Goal: Transaction & Acquisition: Purchase product/service

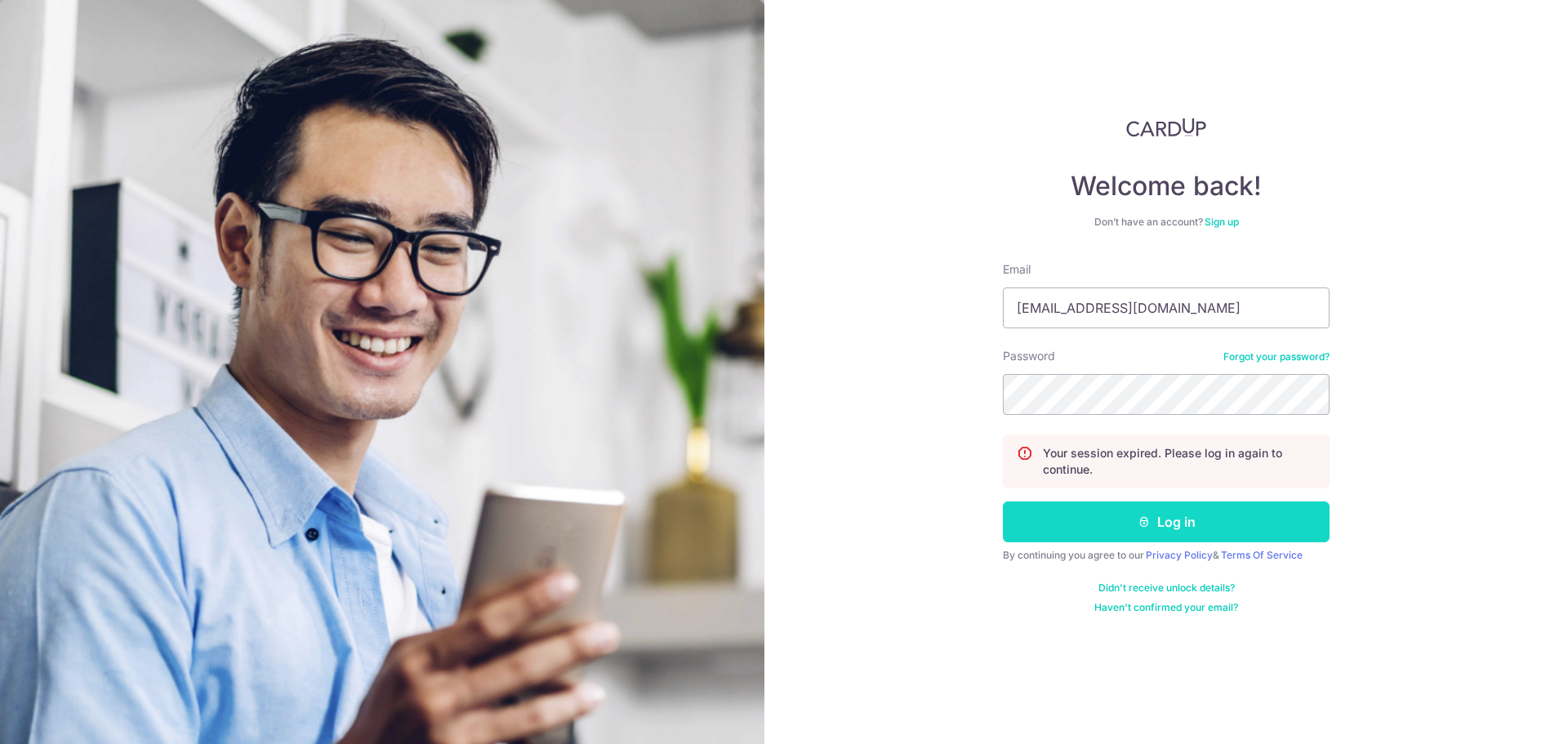
click at [1084, 528] on button "Log in" at bounding box center [1166, 521] width 326 height 40
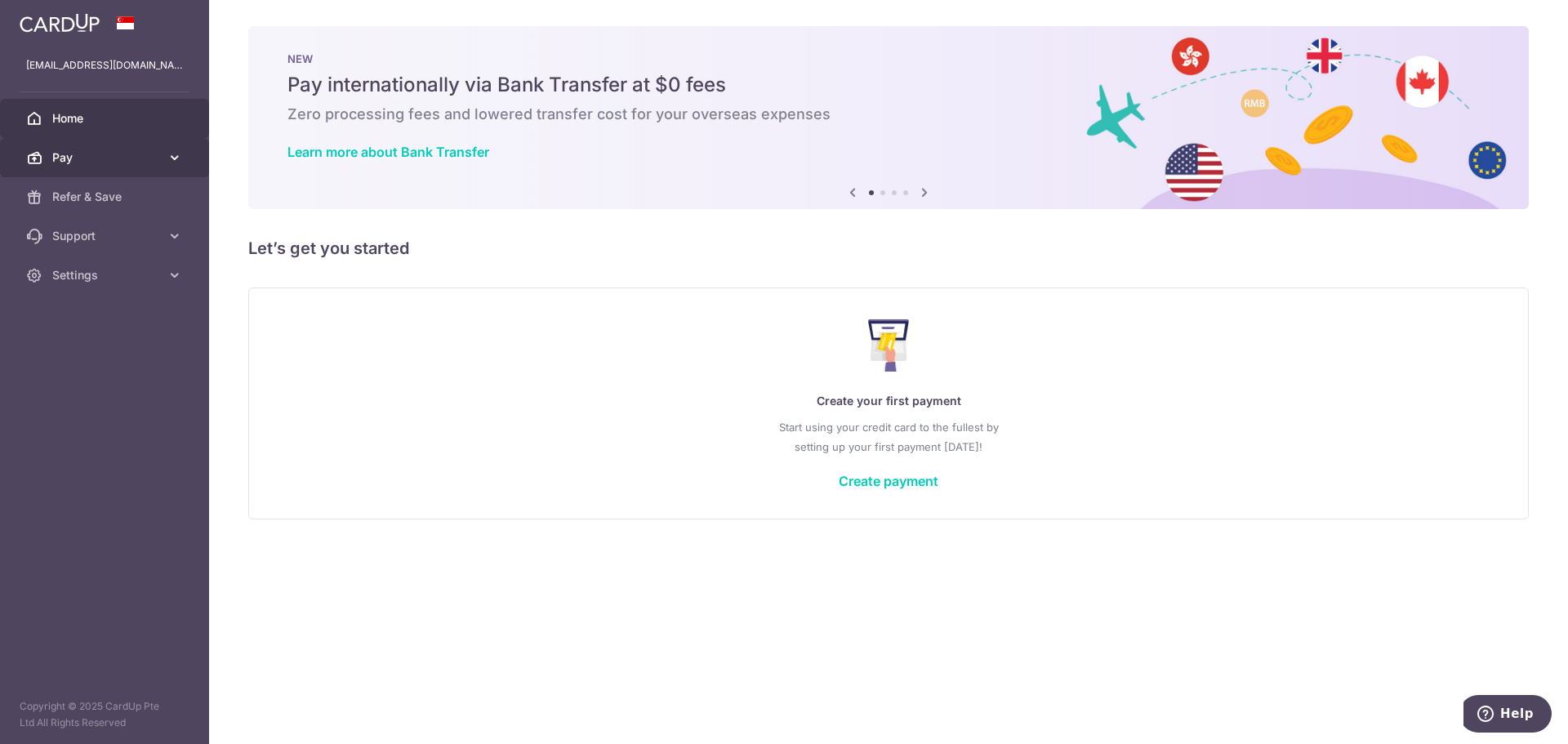
click at [177, 161] on icon at bounding box center [175, 158] width 17 height 17
click at [903, 486] on link "Create payment" at bounding box center [888, 481] width 99 height 17
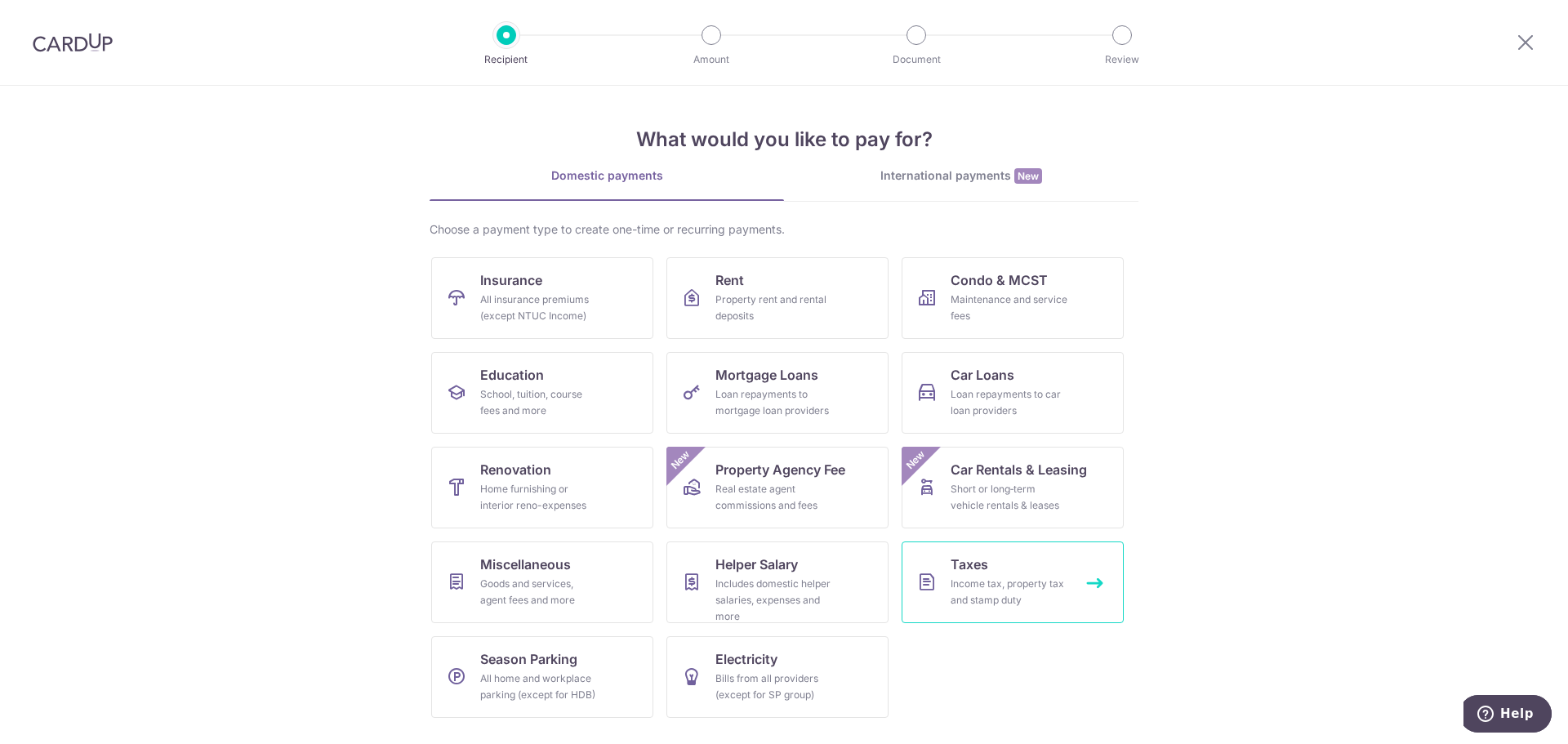
click at [997, 616] on link "Taxes Income tax, property tax and stamp duty" at bounding box center [1013, 582] width 223 height 82
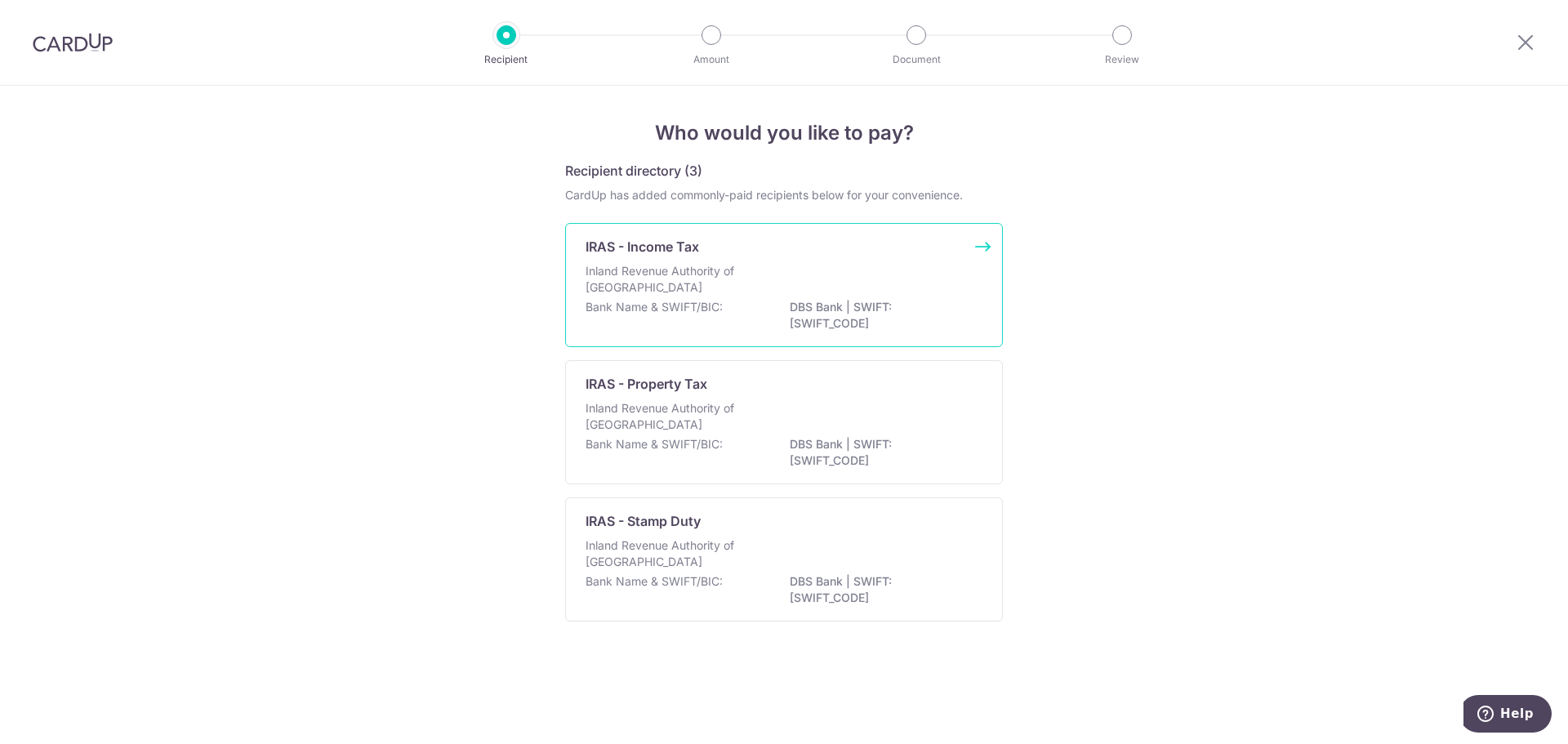
click at [687, 284] on p "Inland Revenue Authority of Singapore" at bounding box center [672, 280] width 173 height 33
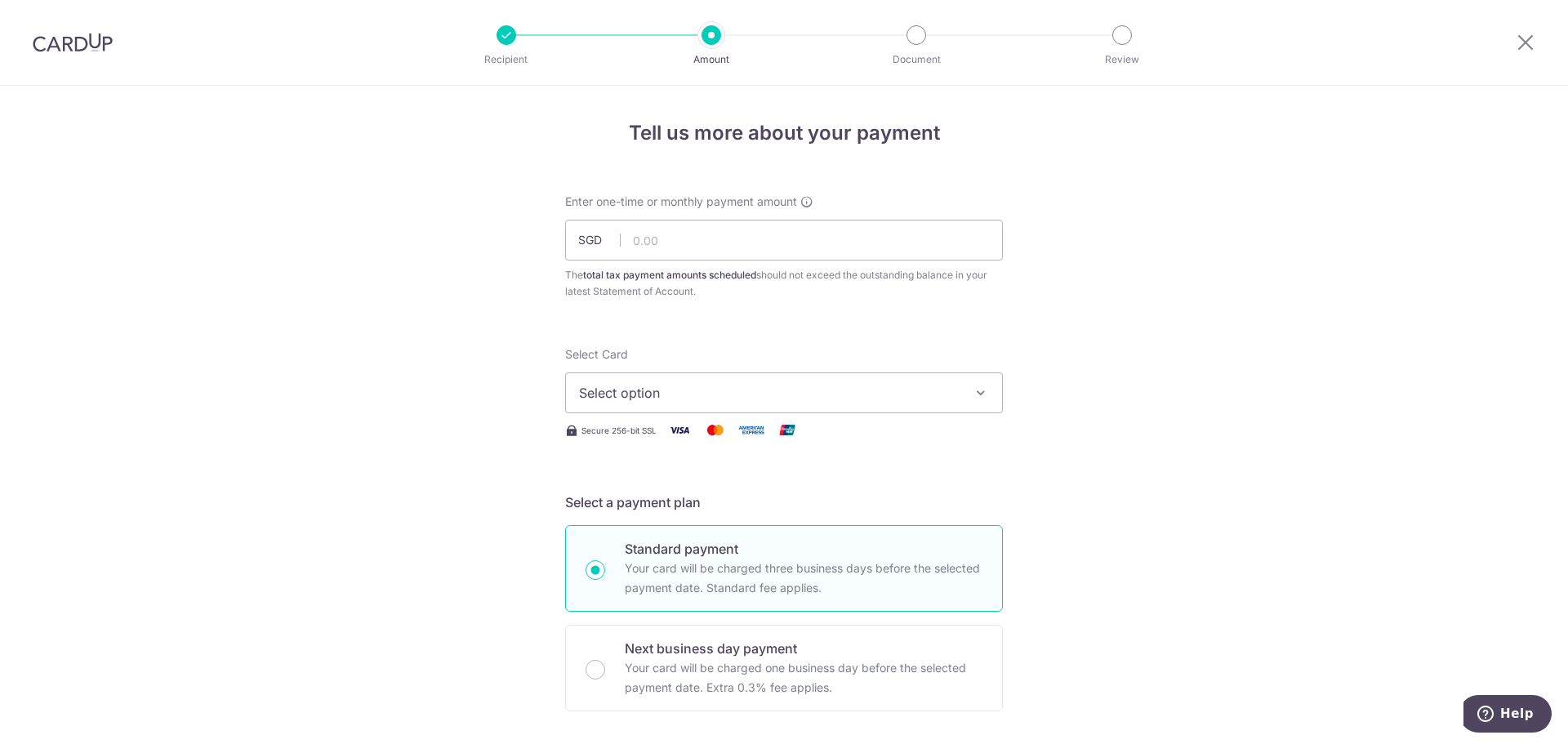
click at [769, 401] on span "Select option" at bounding box center [770, 393] width 381 height 19
click at [879, 385] on span "Select option" at bounding box center [770, 393] width 381 height 19
click at [871, 431] on span "Add credit card" at bounding box center [799, 439] width 381 height 17
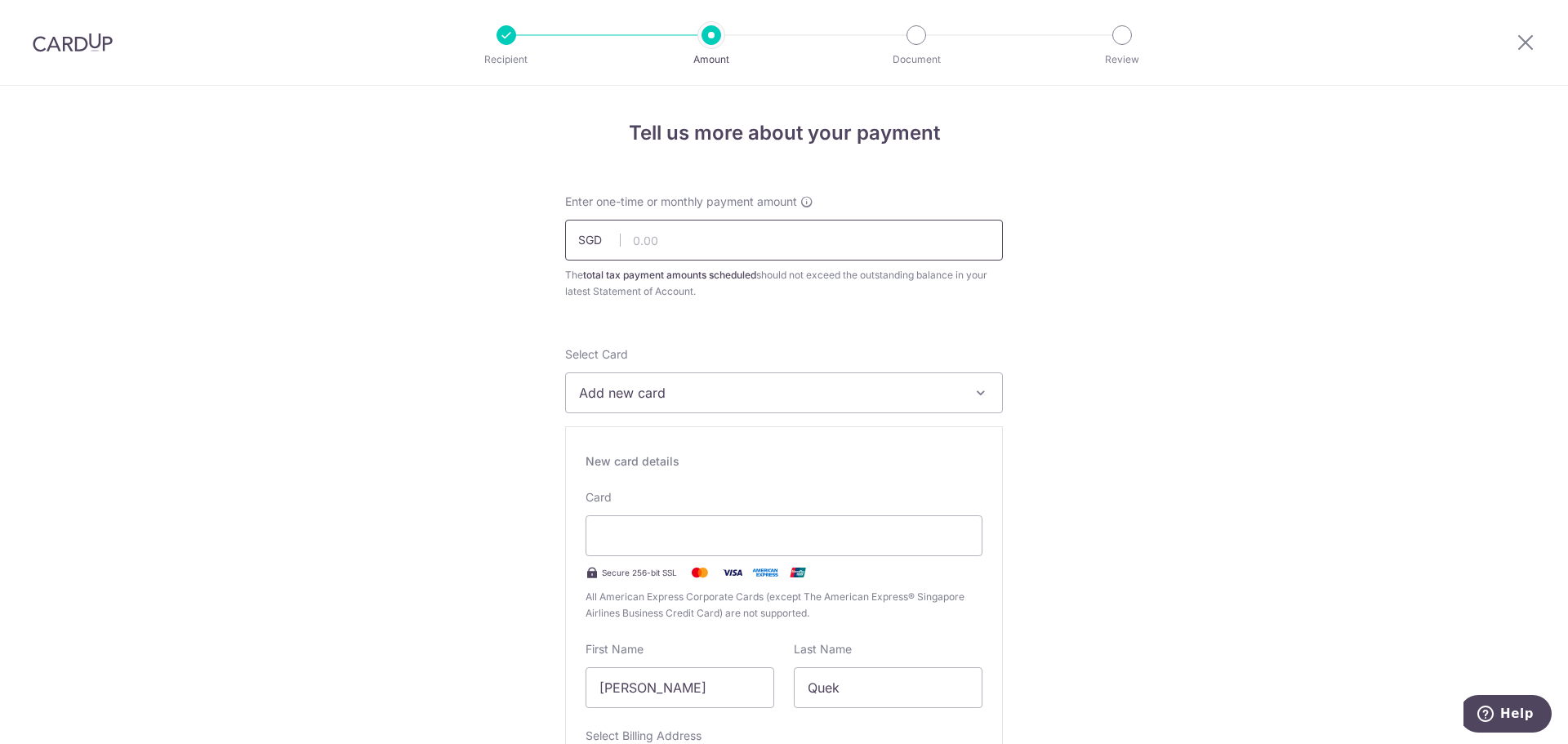
click at [753, 245] on input "text" at bounding box center [784, 240] width 438 height 40
click at [842, 241] on input "text" at bounding box center [784, 240] width 438 height 40
type input "2,631.63"
click at [891, 393] on span "Add new card" at bounding box center [770, 393] width 381 height 19
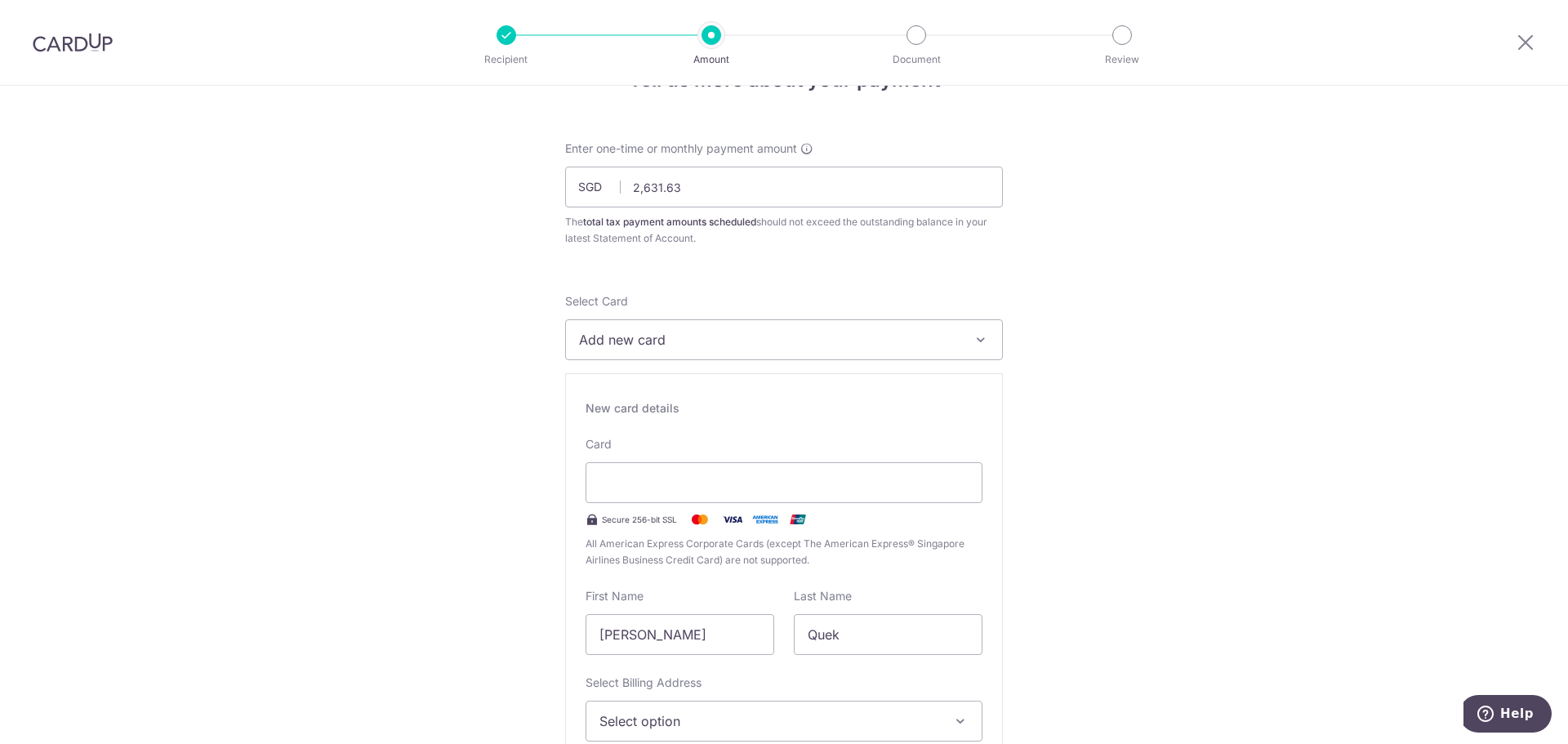
scroll to position [164, 0]
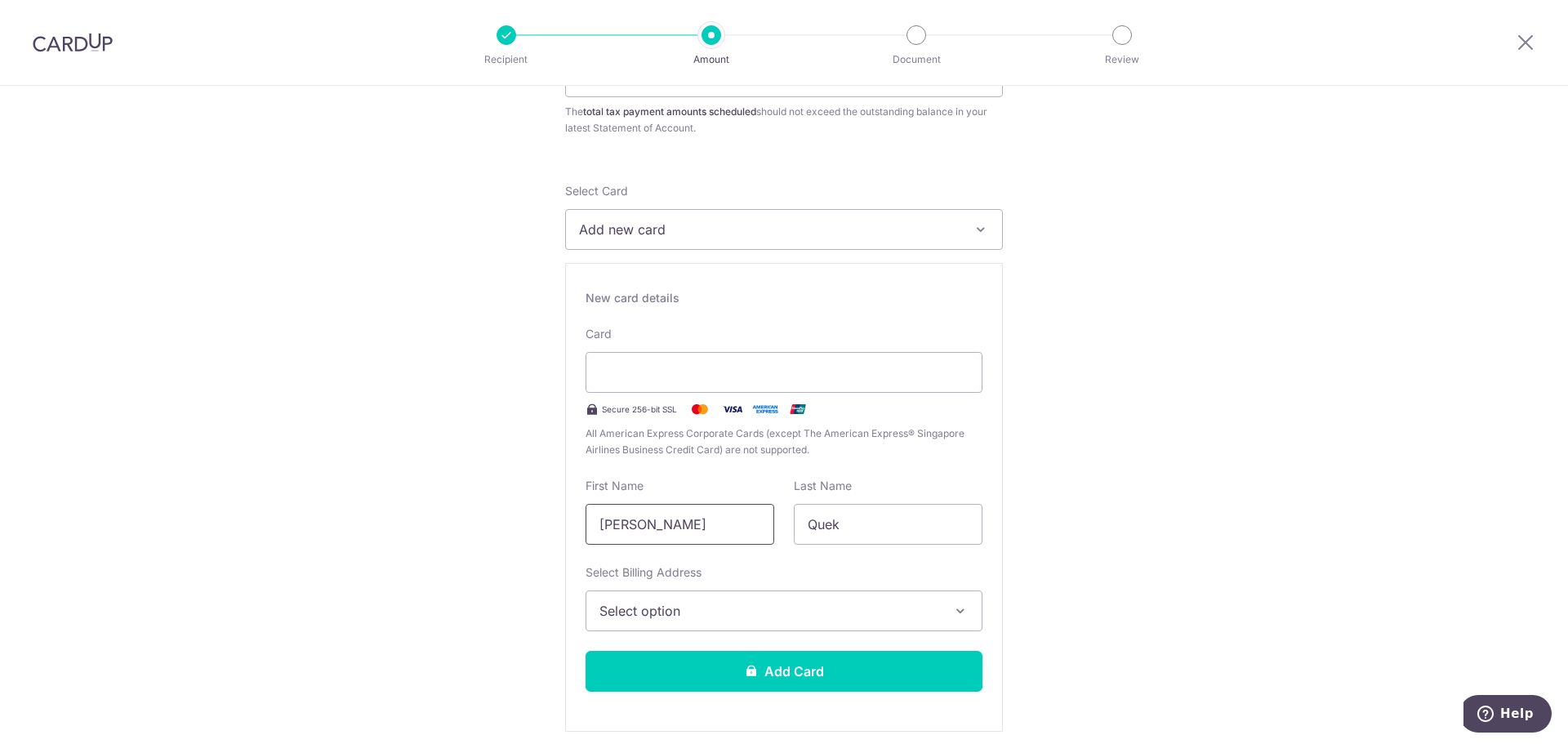
drag, startPoint x: 732, startPoint y: 528, endPoint x: 544, endPoint y: 526, distance: 188.0
type input "Roy"
type input "Quek"
click at [692, 622] on button "Select option" at bounding box center [784, 611] width 397 height 40
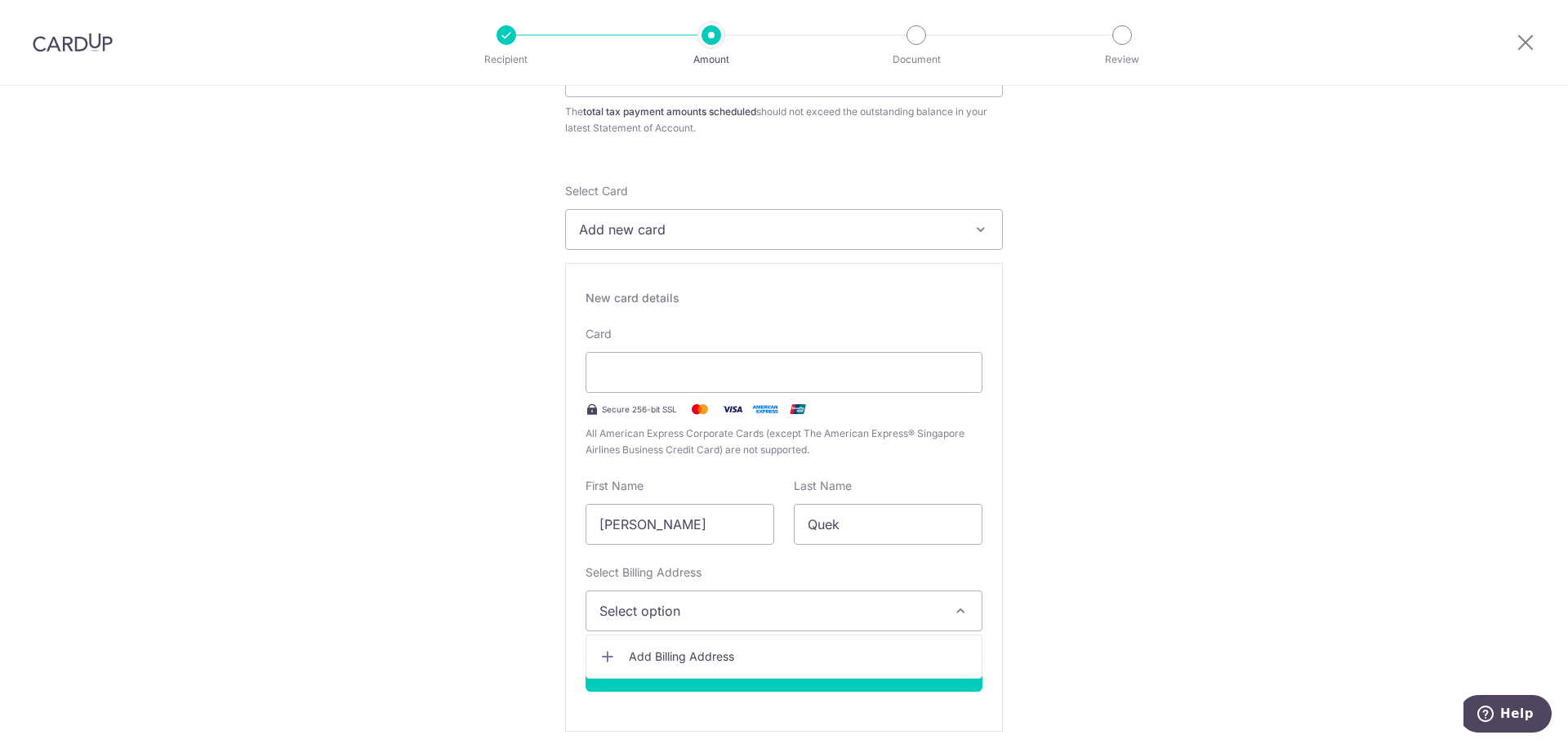
click at [724, 655] on span "Add Billing Address" at bounding box center [798, 657] width 339 height 17
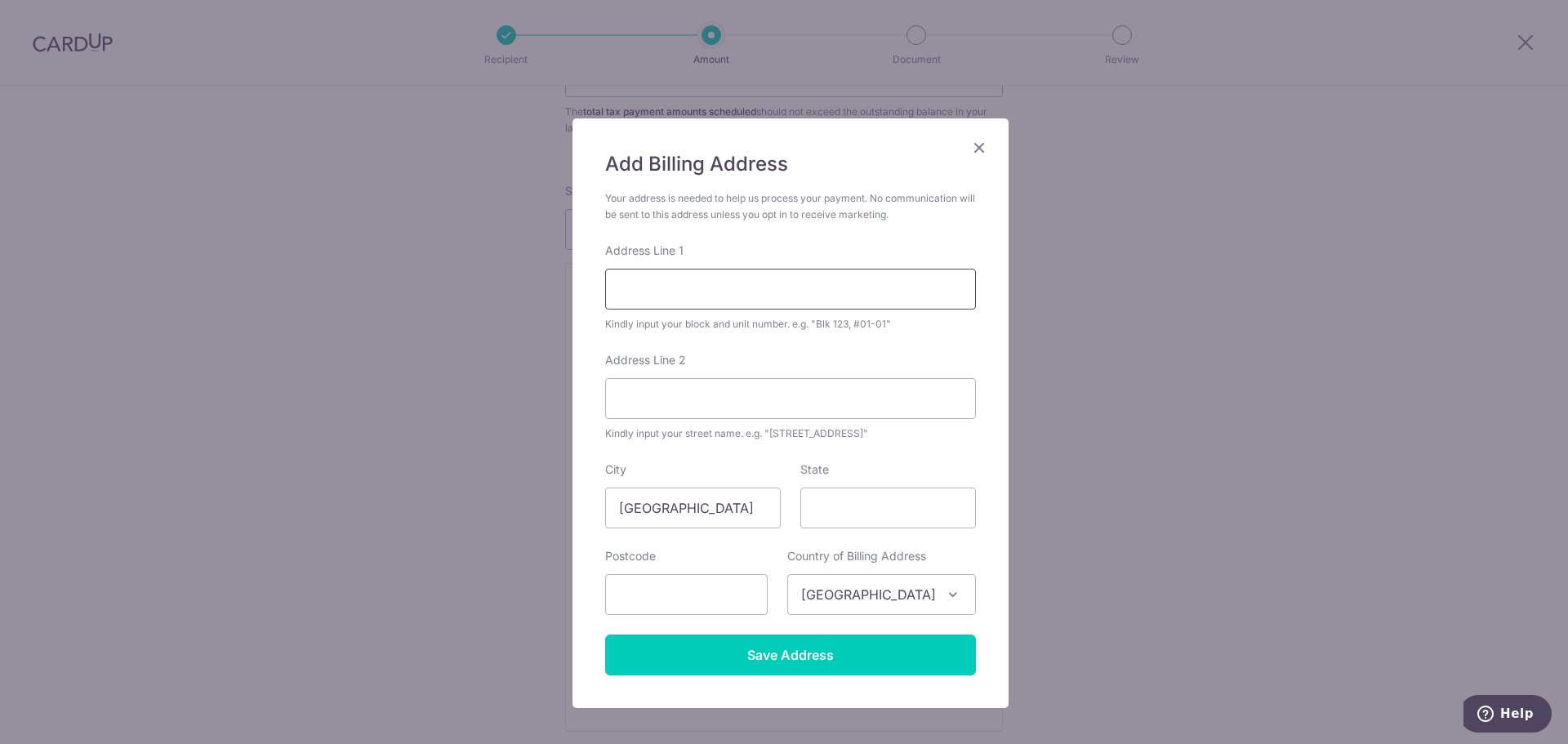
click at [706, 271] on input "Address Line 1" at bounding box center [790, 289] width 371 height 40
type input "424 Clementi Ave 1"
type input "#17-309"
type input "Outside US & Canada"
type input "120424"
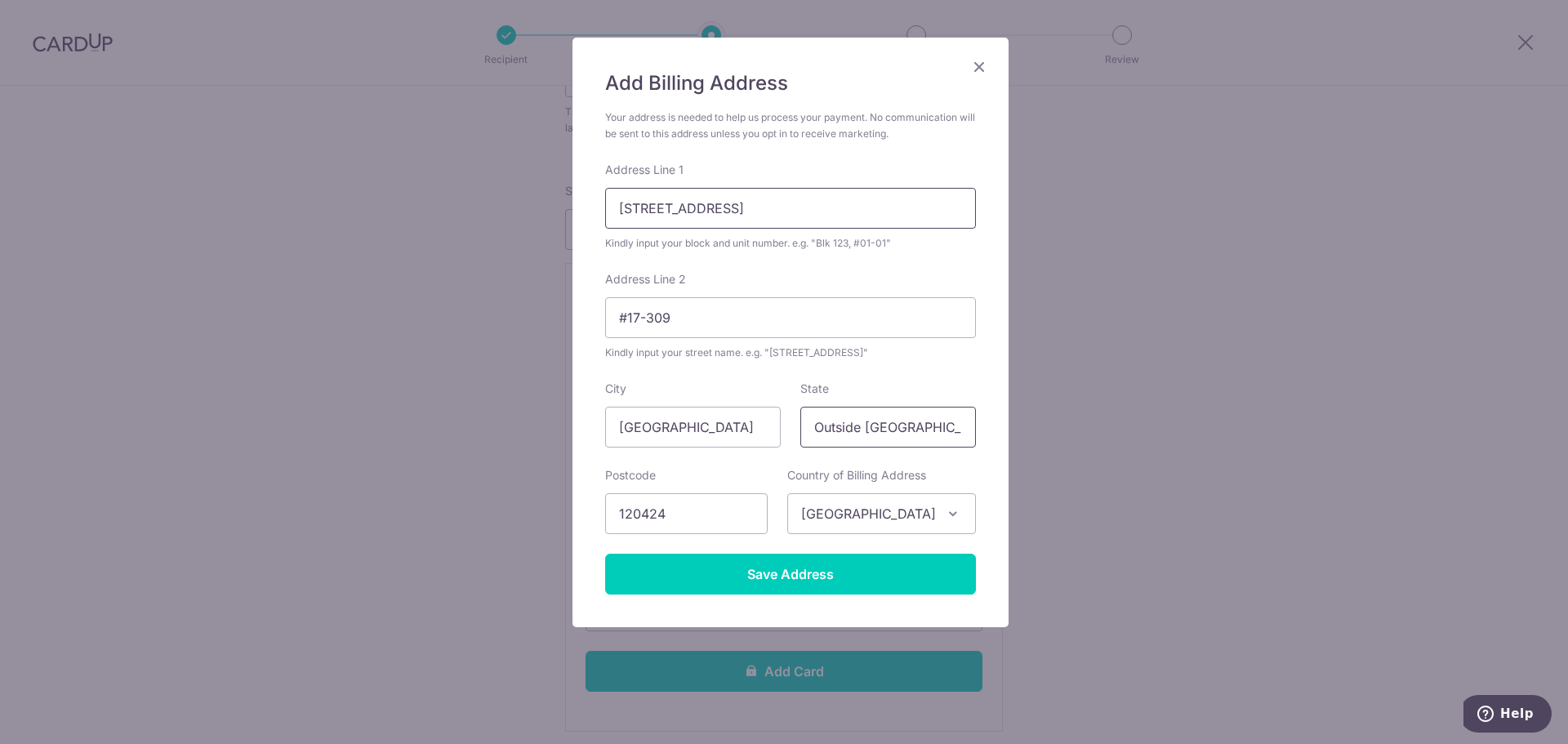
scroll to position [83, 0]
click at [865, 586] on input "Save Address" at bounding box center [790, 572] width 371 height 40
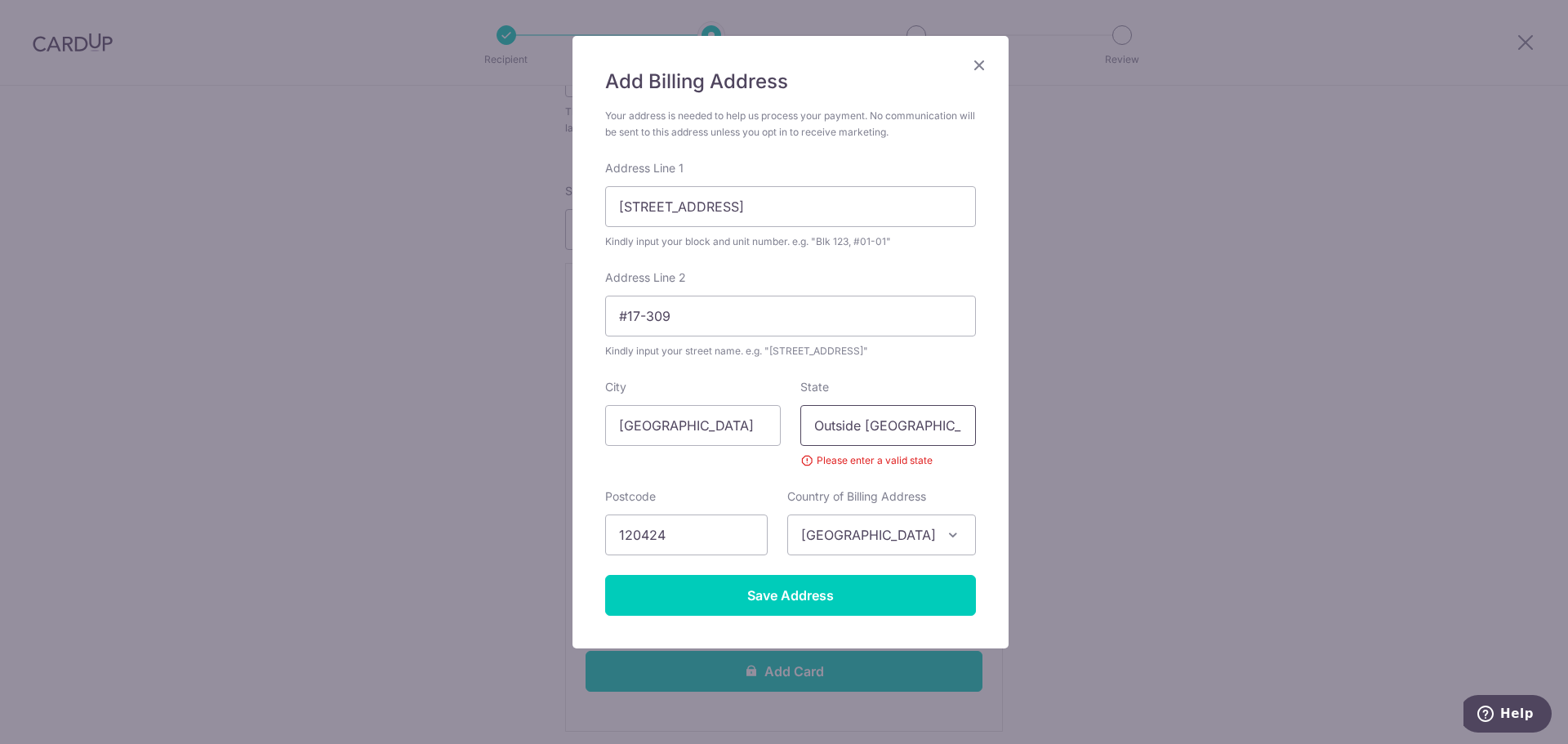
drag, startPoint x: 950, startPoint y: 431, endPoint x: 574, endPoint y: 385, distance: 378.8
click at [574, 385] on div "Add Billing Address Your address is needed to help us process your payment. No …" at bounding box center [791, 342] width 436 height 612
click at [1020, 422] on div "Add Billing Address Your address is needed to help us process your payment. No …" at bounding box center [784, 372] width 1568 height 744
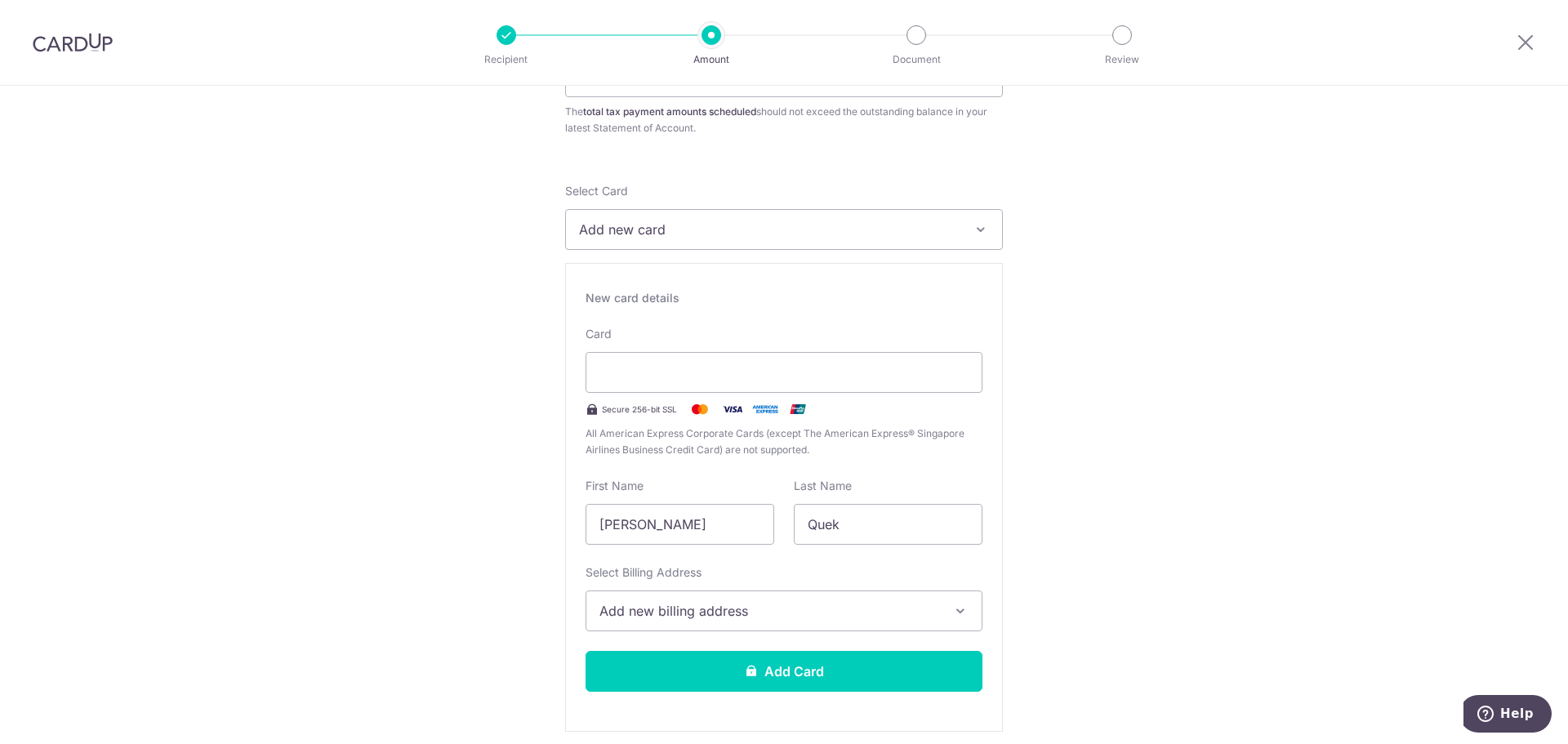
click at [869, 608] on span "Add new billing address" at bounding box center [769, 611] width 339 height 19
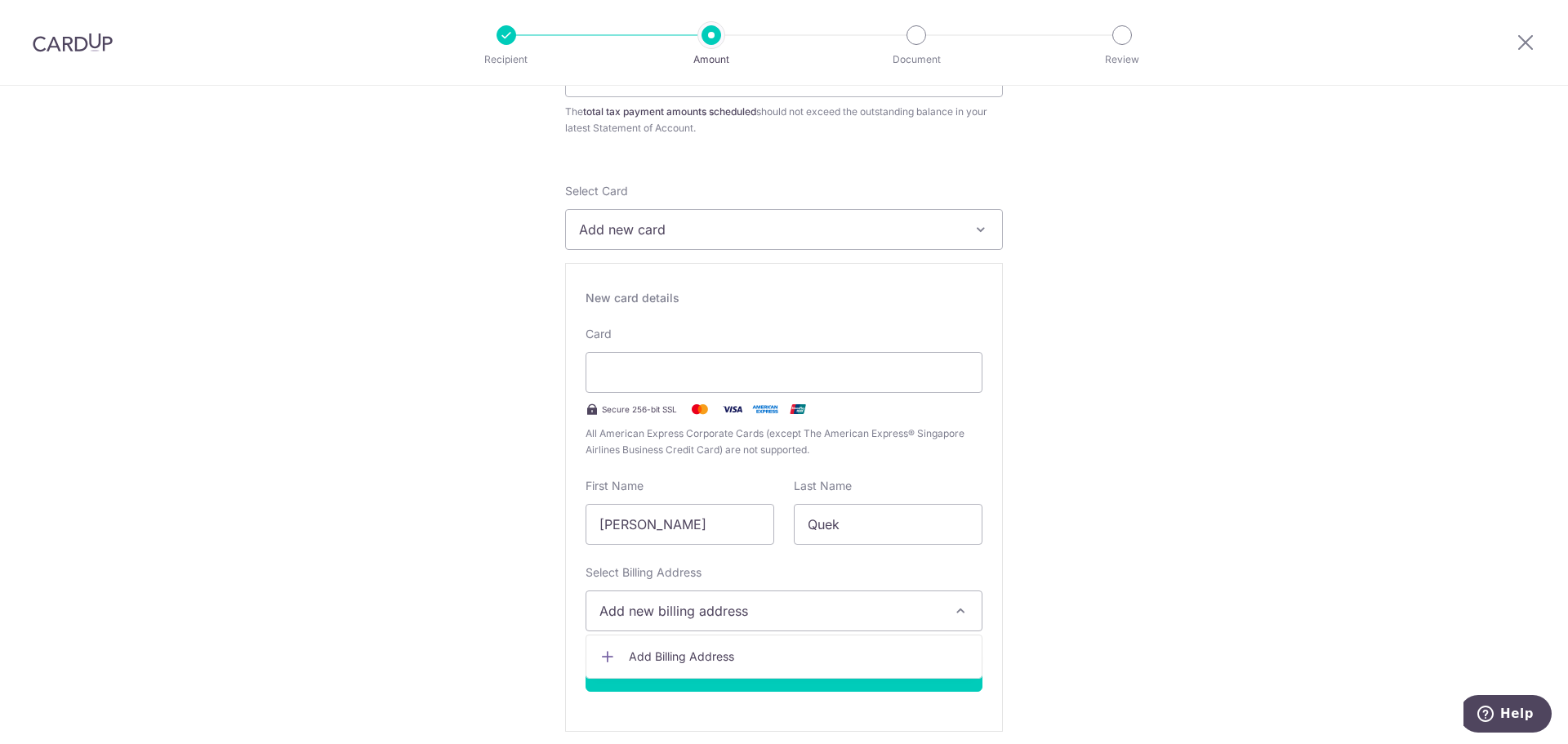
click at [782, 648] on span "Add Billing Address" at bounding box center [798, 657] width 339 height 17
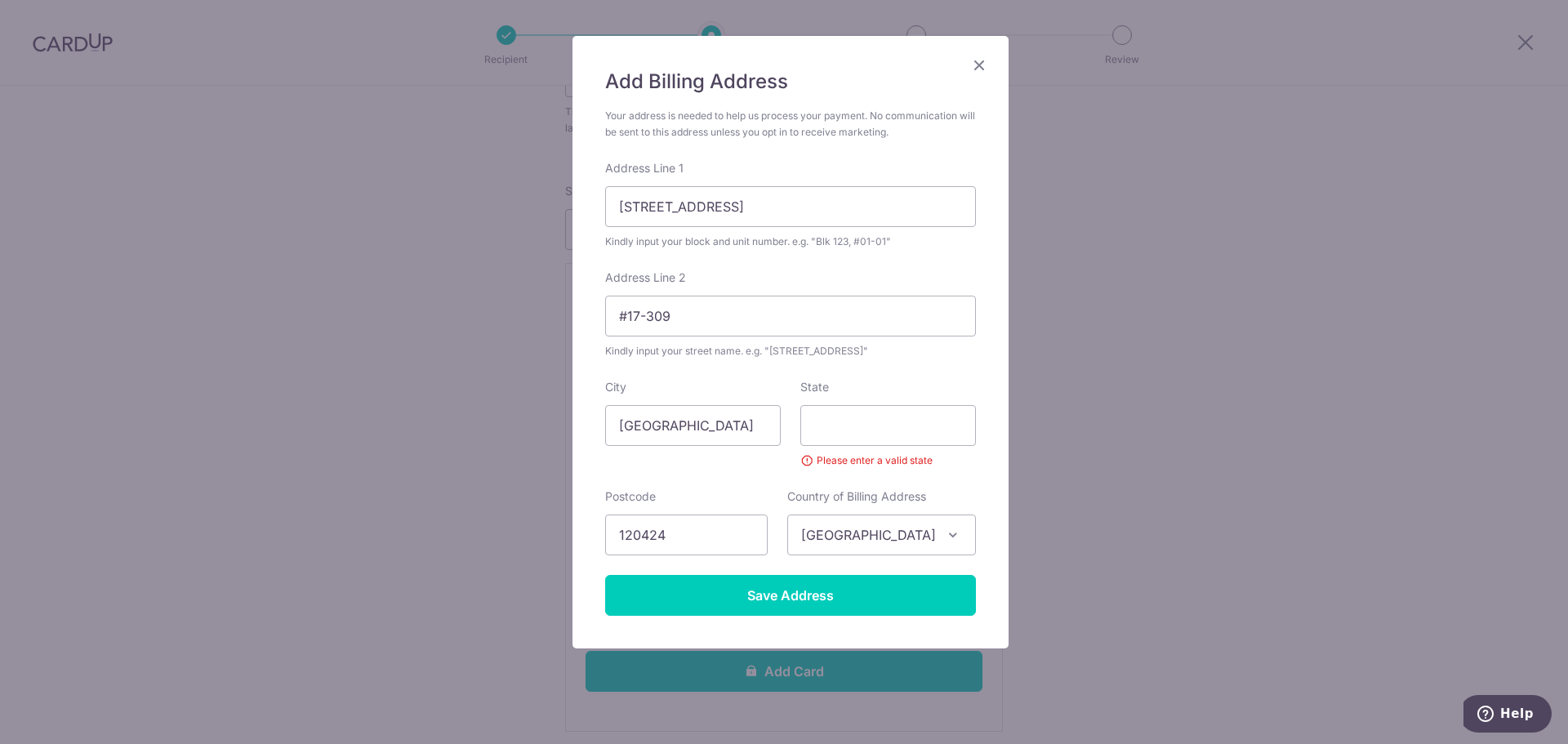
scroll to position [0, 0]
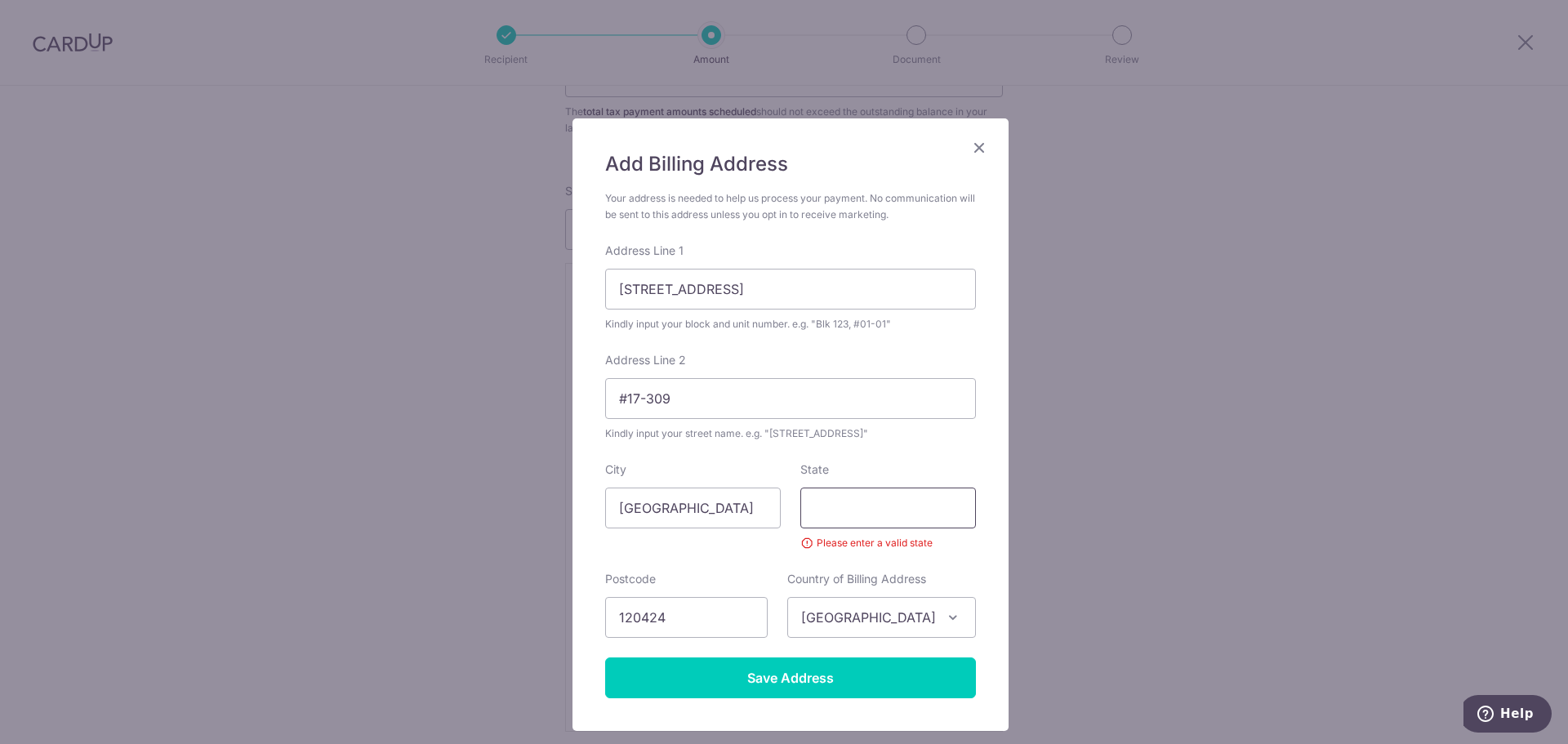
click at [852, 509] on input "State" at bounding box center [887, 508] width 176 height 40
type input "Singapore"
click at [839, 669] on input "Save Address" at bounding box center [790, 678] width 371 height 40
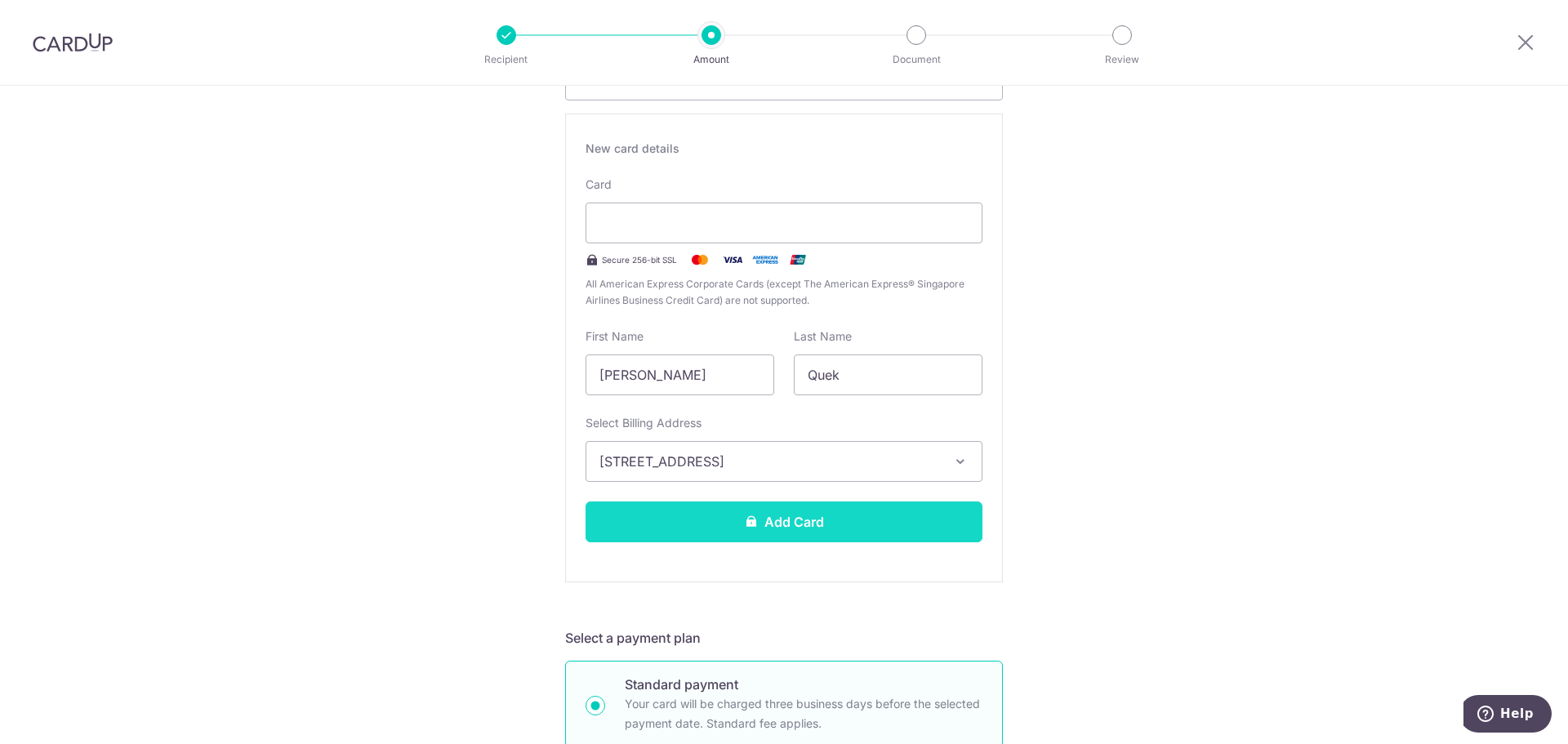
scroll to position [164, 0]
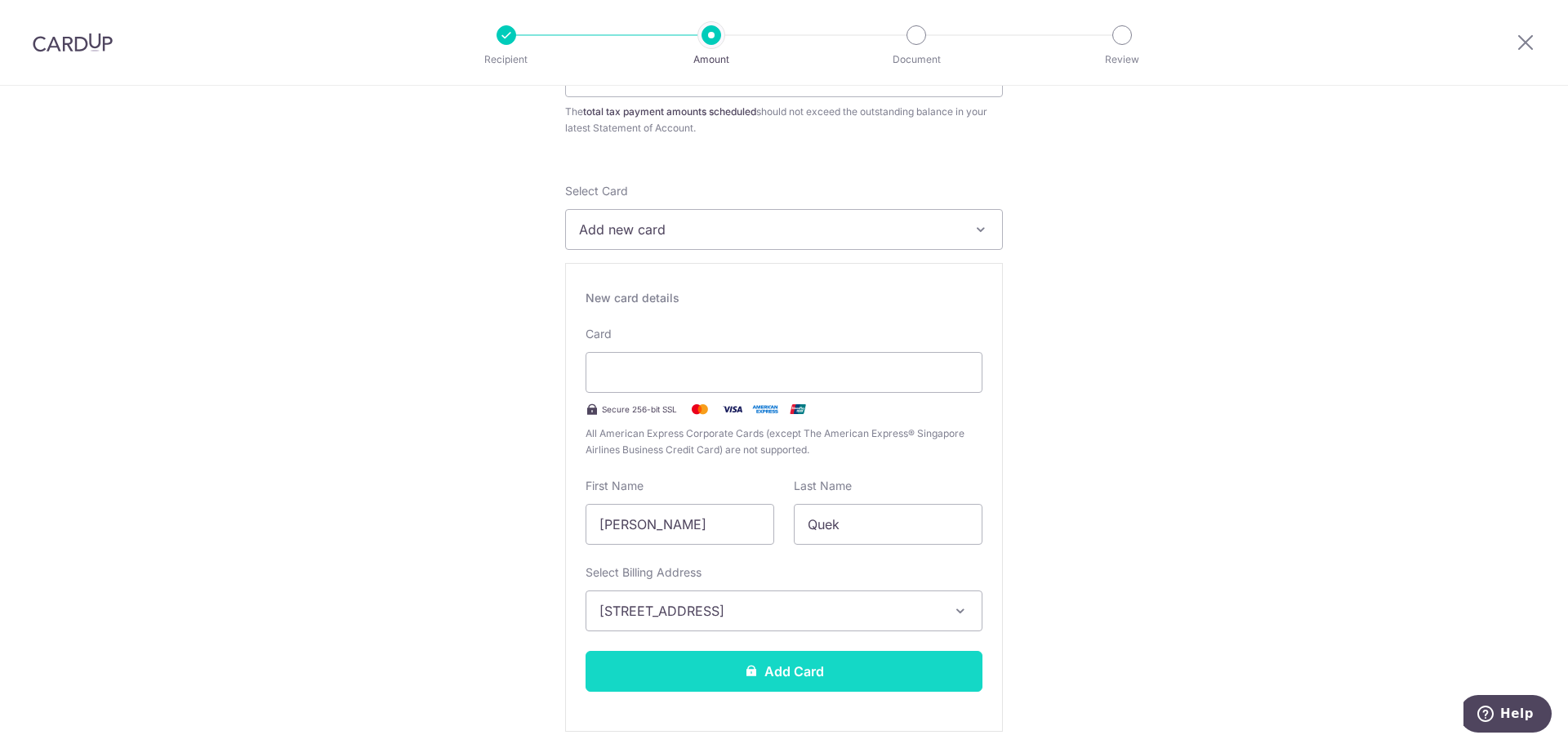
click at [780, 669] on button "Add Card" at bounding box center [784, 671] width 397 height 40
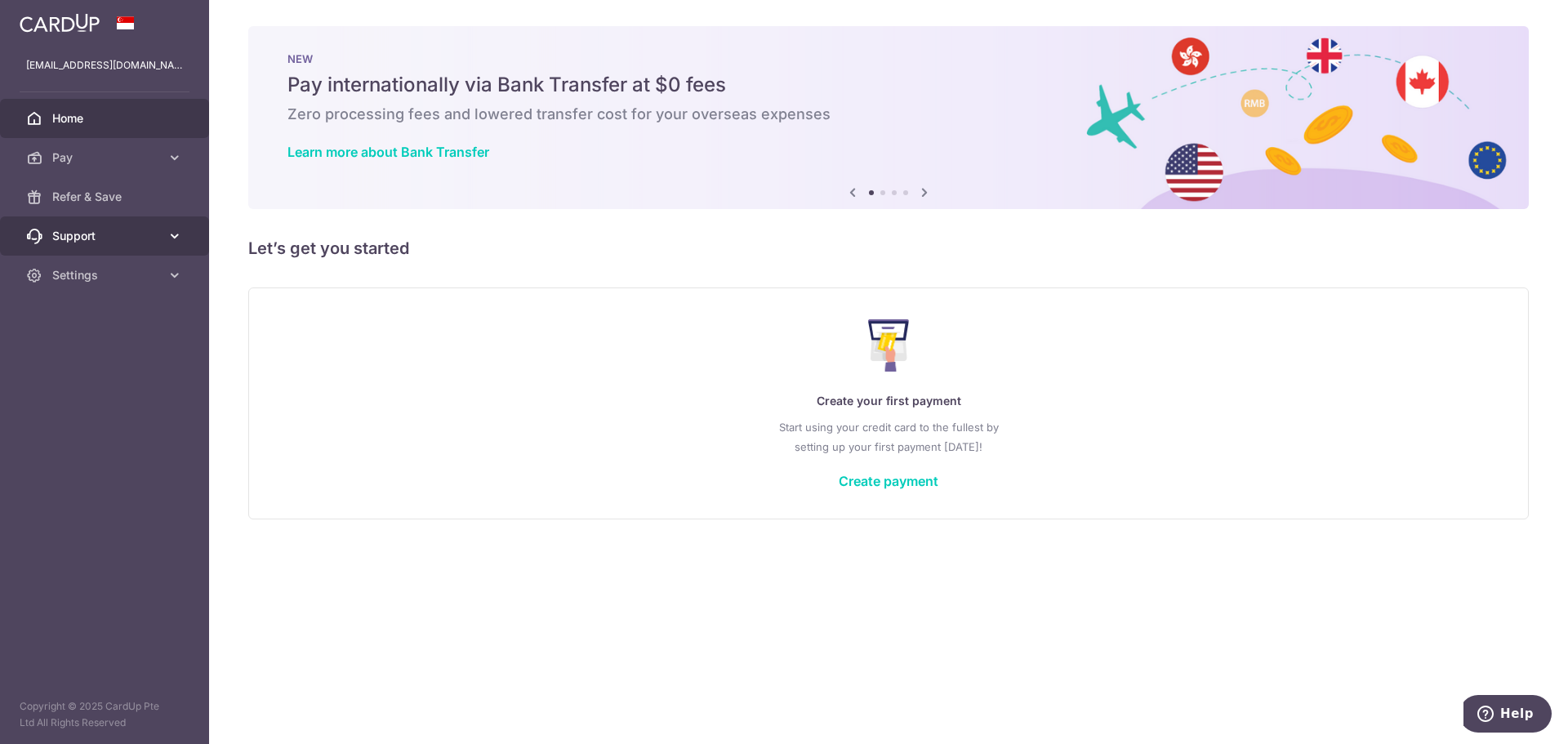
click at [179, 240] on icon at bounding box center [175, 236] width 17 height 17
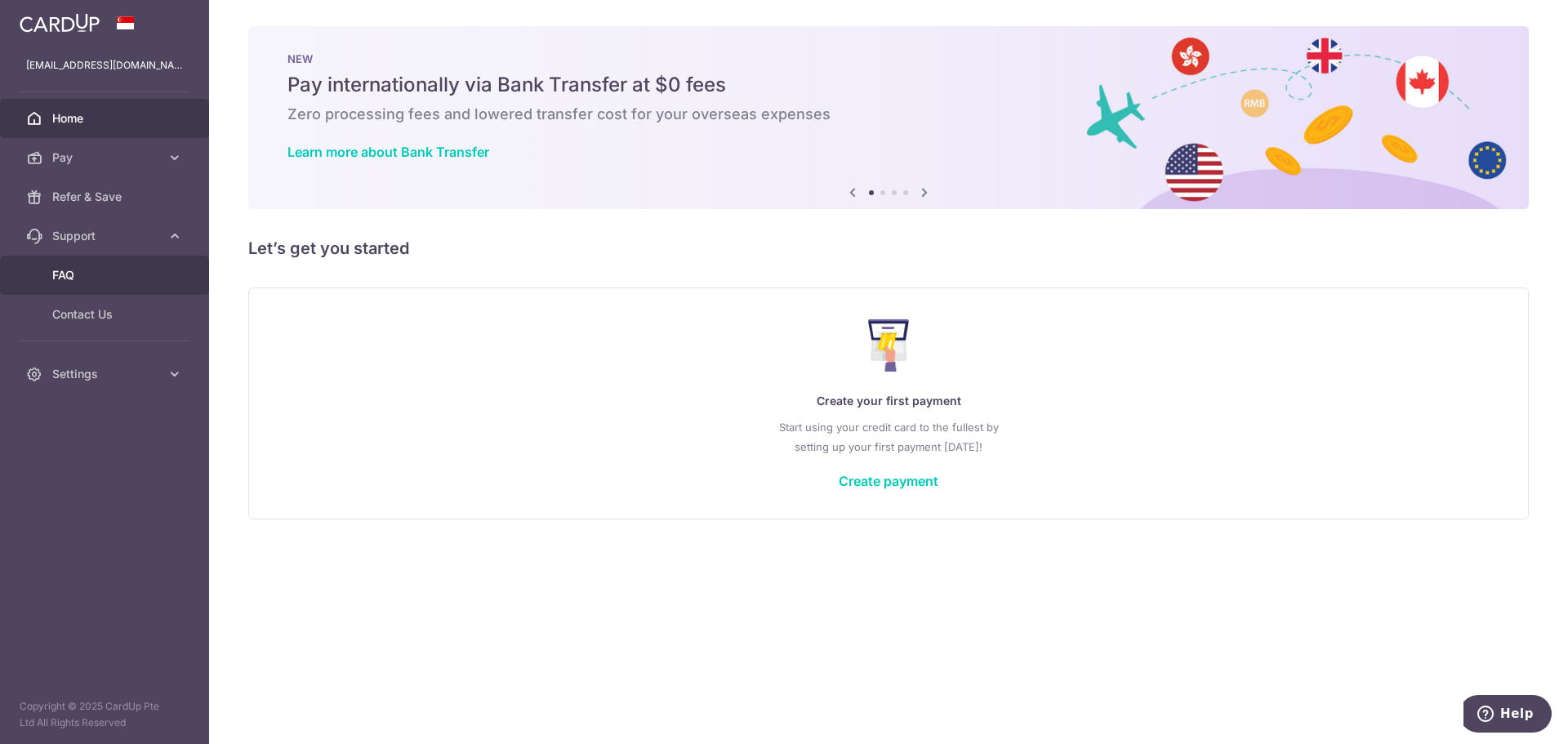
click at [120, 272] on span "FAQ" at bounding box center [106, 275] width 108 height 17
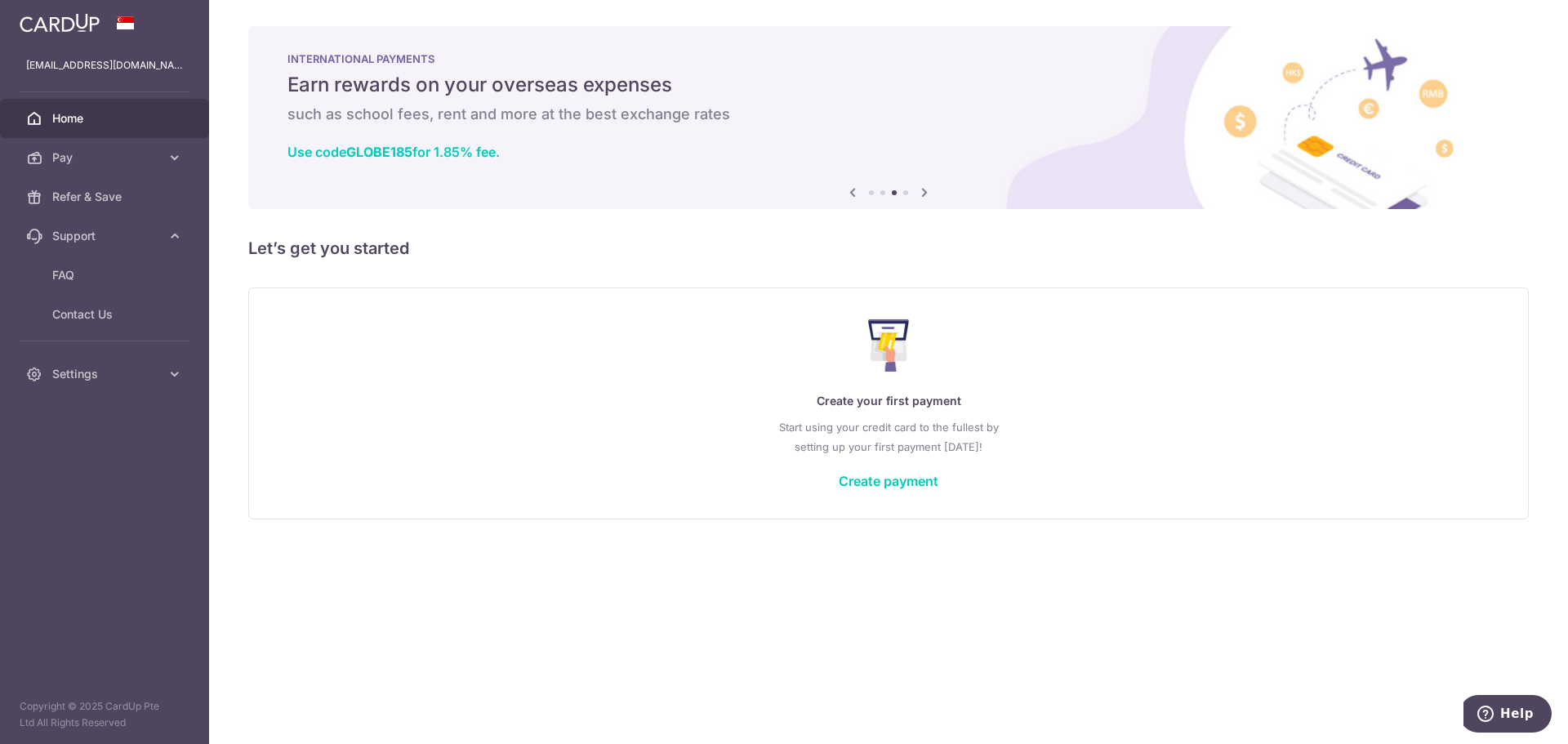
click at [933, 193] on icon at bounding box center [924, 192] width 19 height 20
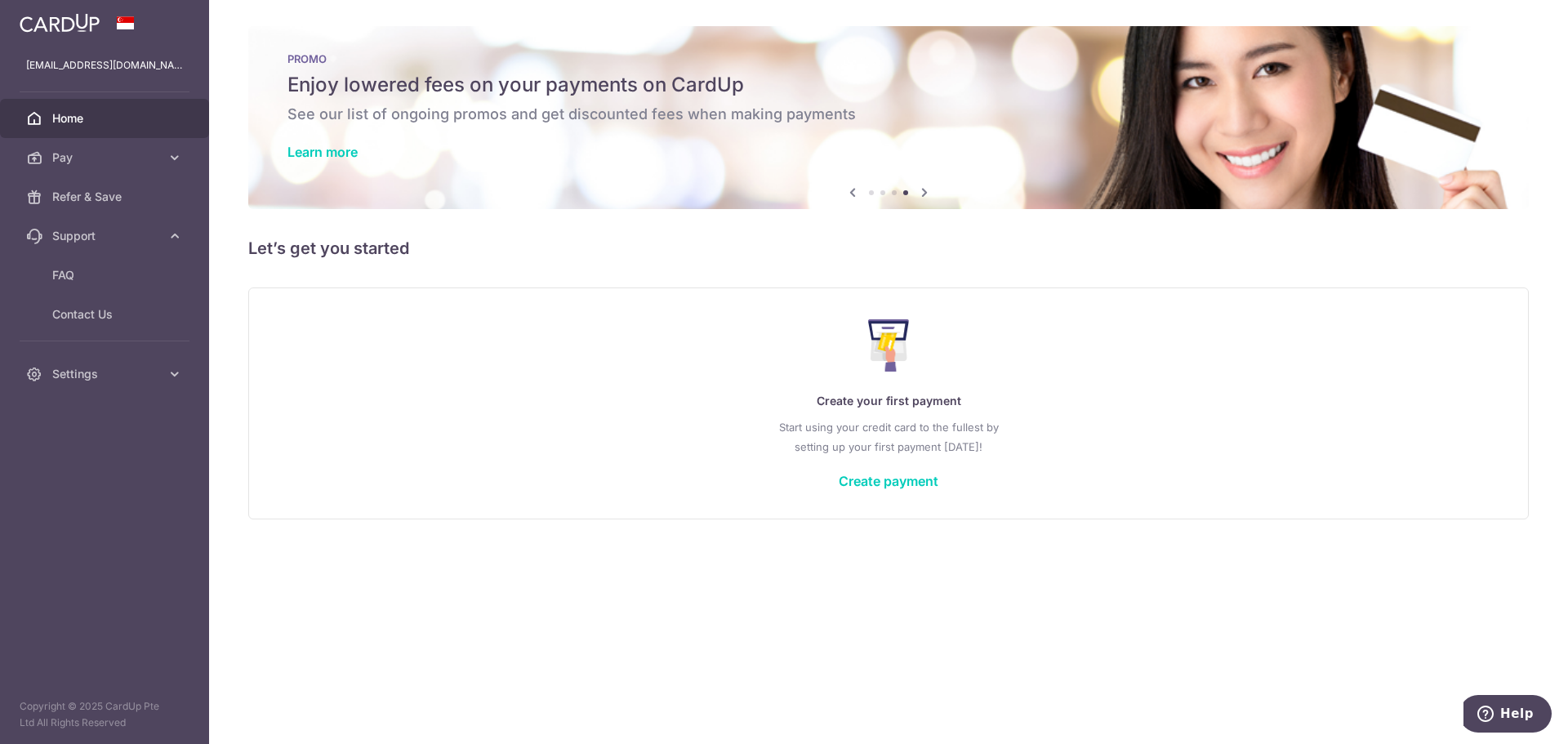
click at [921, 193] on icon at bounding box center [924, 192] width 19 height 20
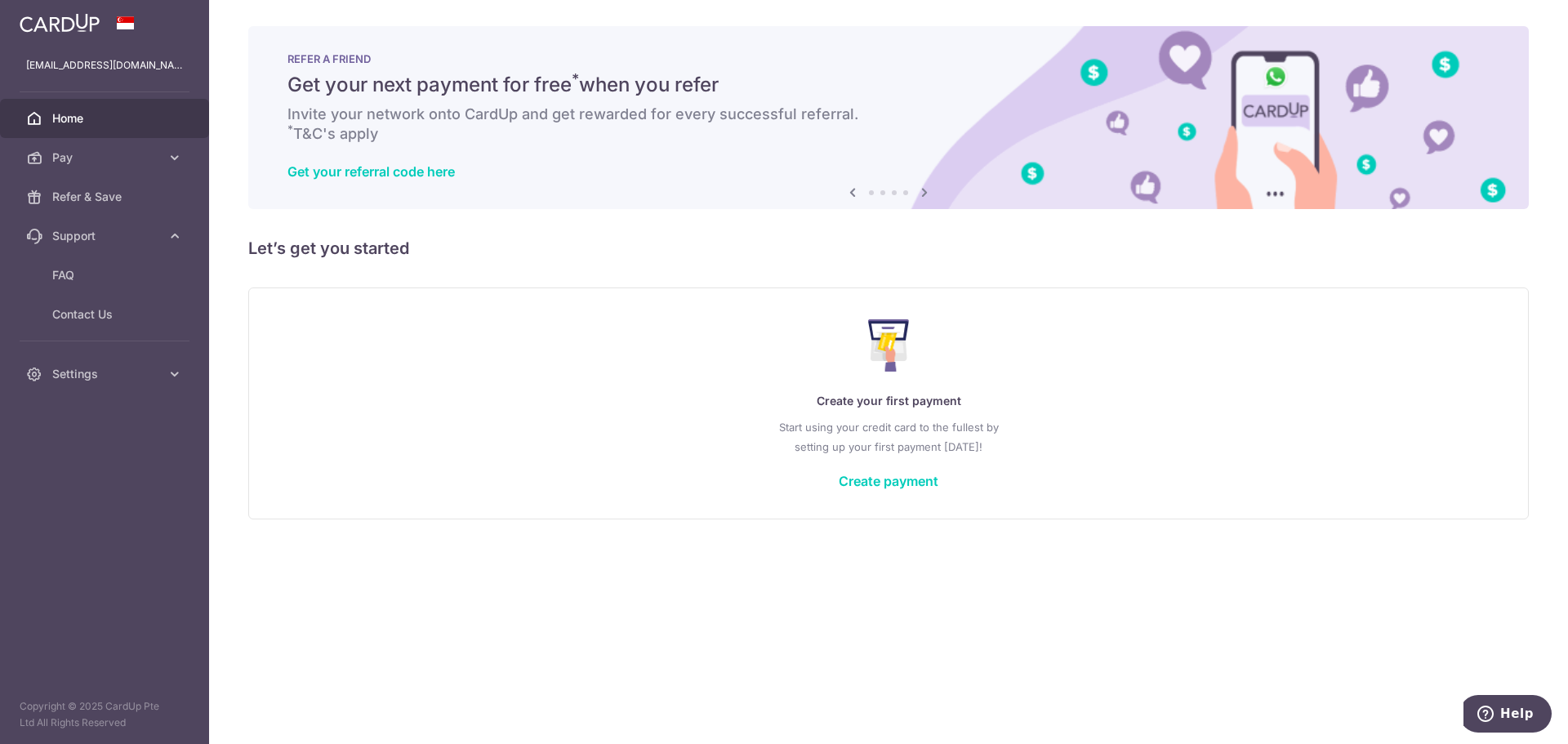
click at [921, 193] on icon at bounding box center [924, 192] width 19 height 20
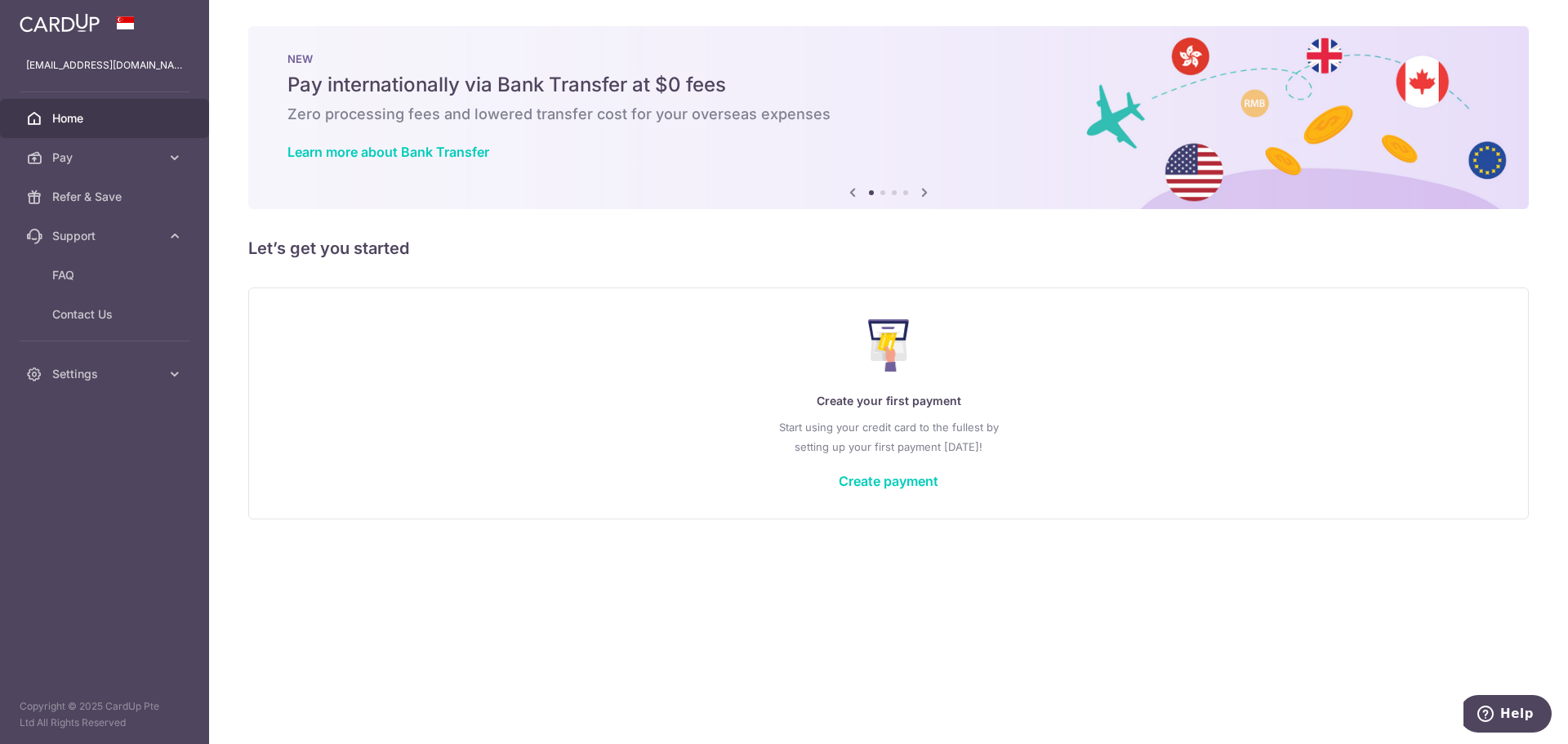
click at [920, 193] on icon at bounding box center [924, 192] width 19 height 20
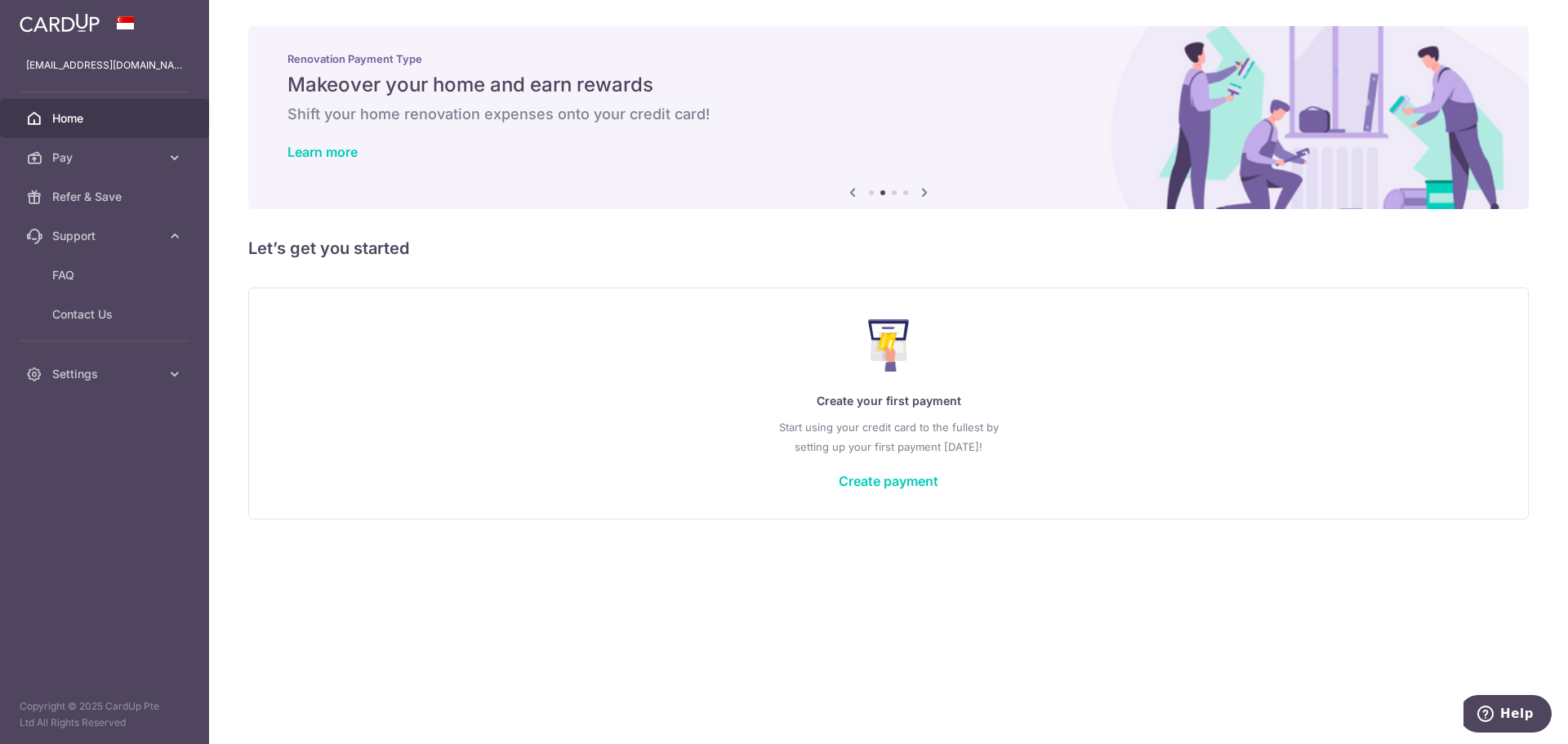
click at [920, 193] on icon at bounding box center [924, 192] width 19 height 20
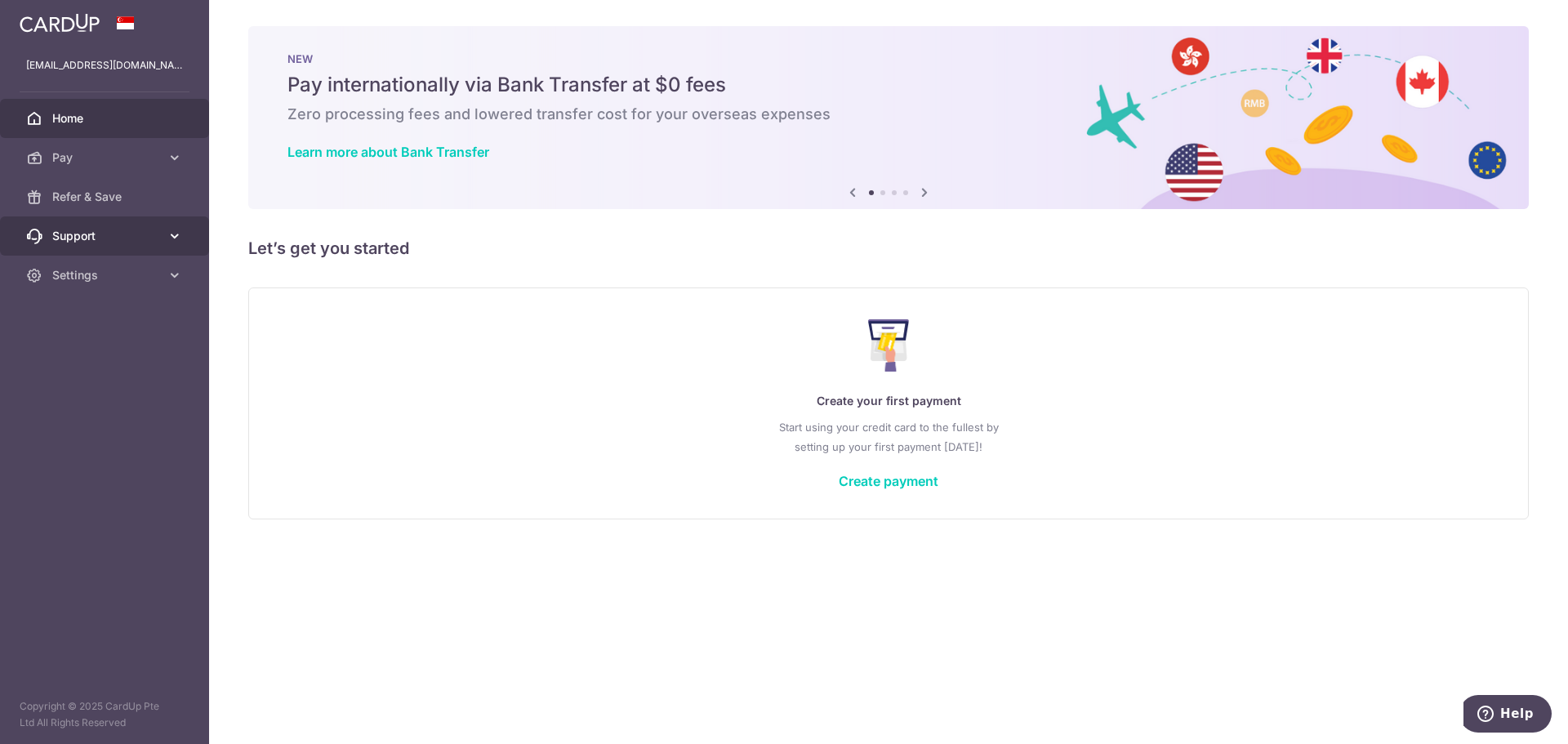
click at [177, 242] on icon at bounding box center [175, 236] width 17 height 17
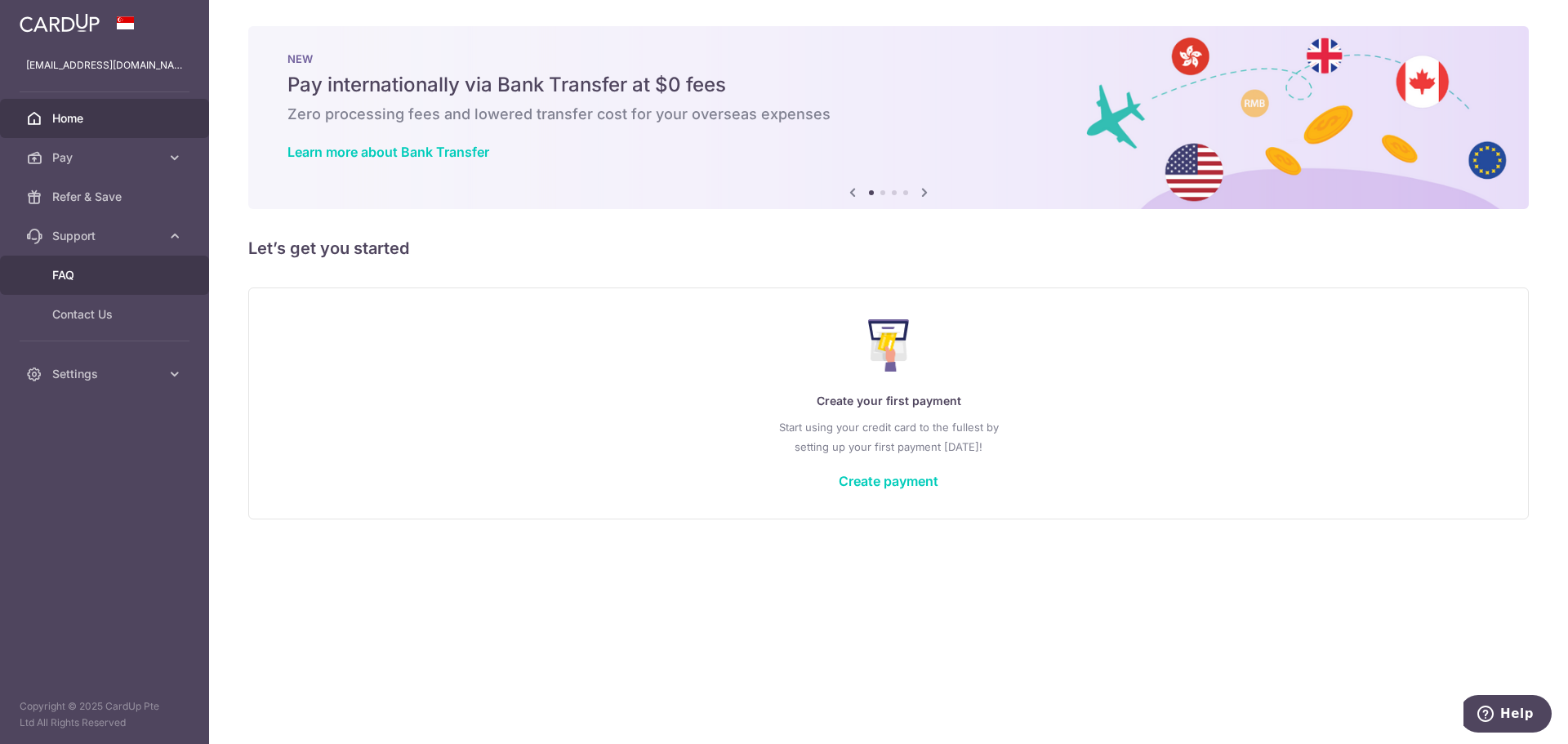
click at [136, 280] on span "FAQ" at bounding box center [106, 275] width 108 height 17
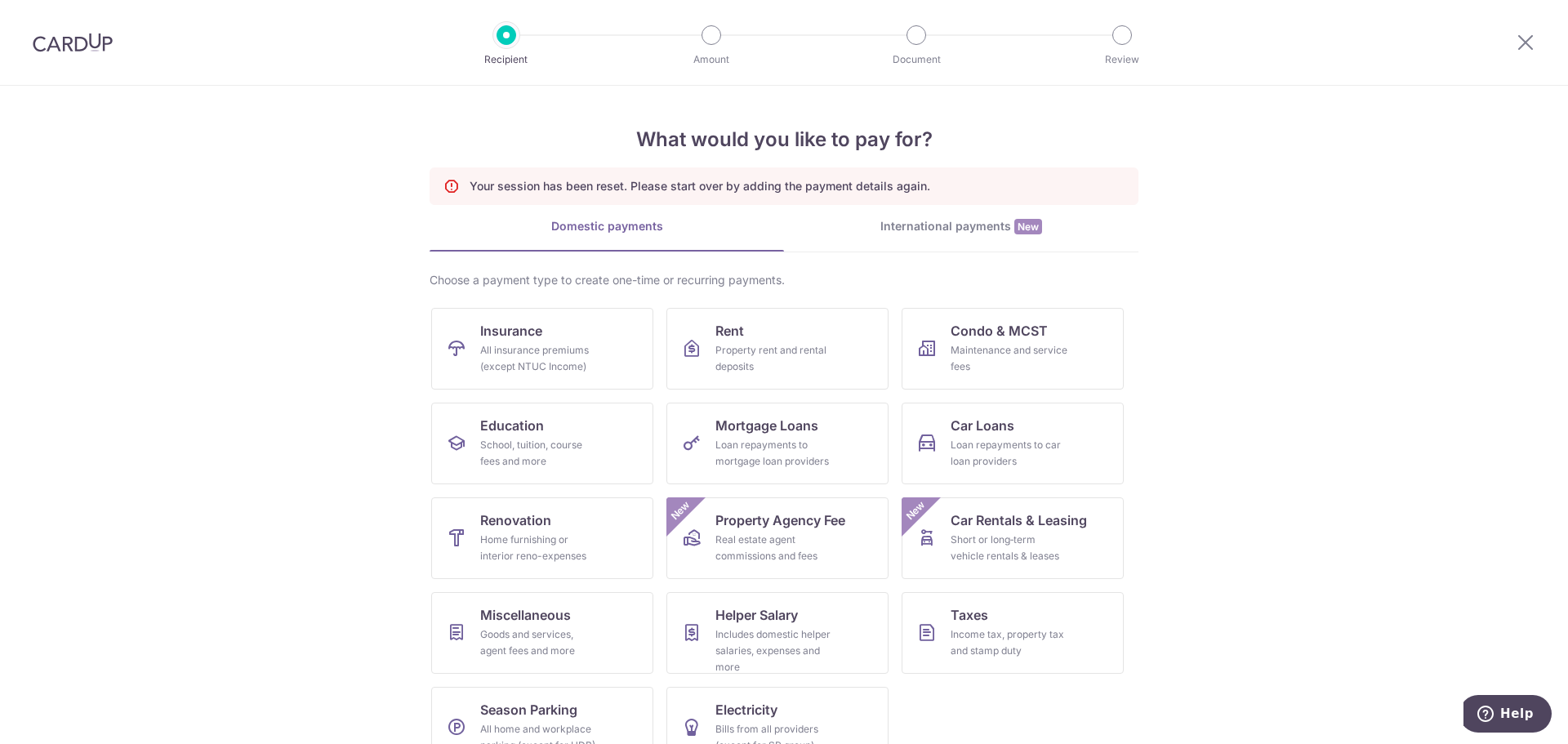
scroll to position [38, 0]
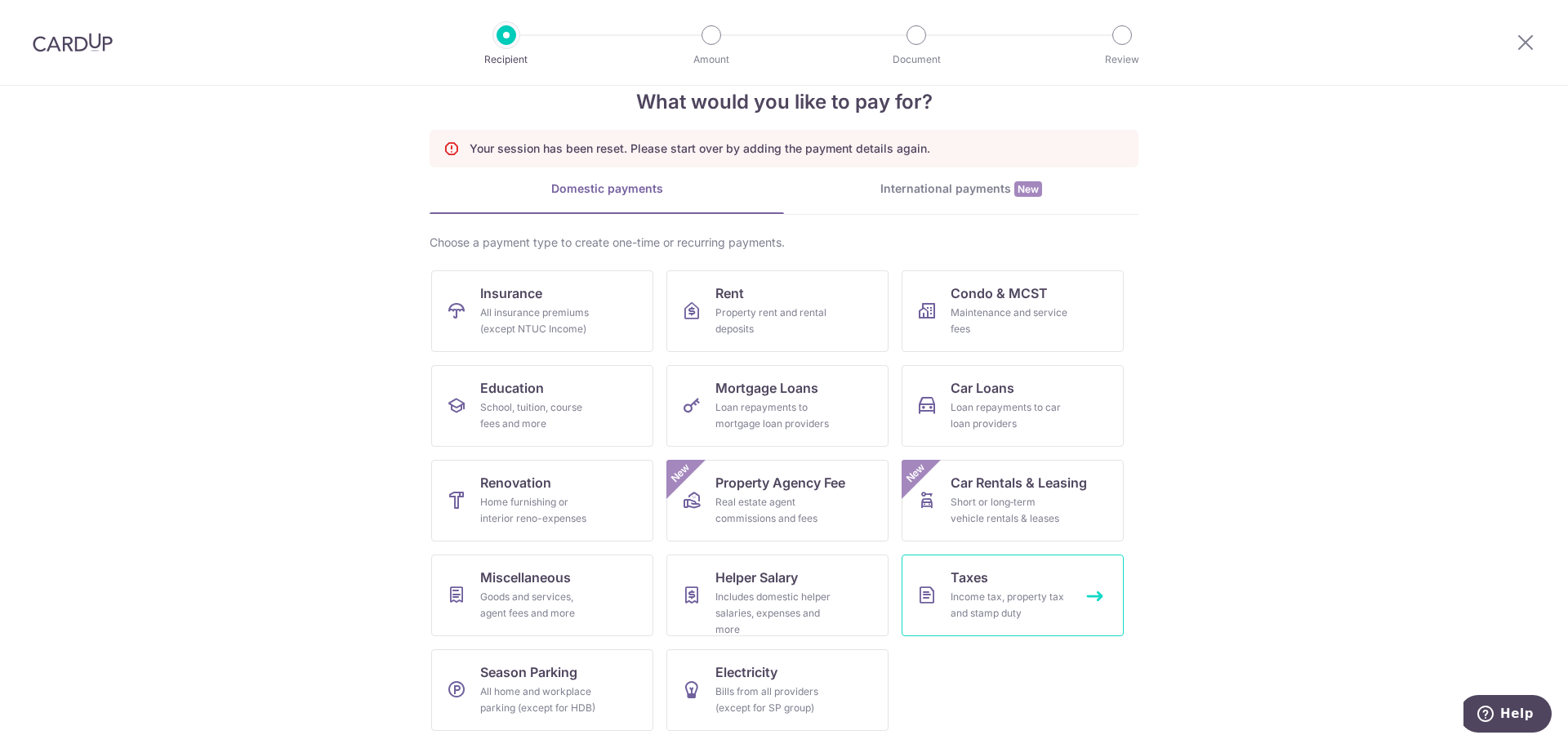
click at [990, 593] on div "Income tax, property tax and stamp duty" at bounding box center [1010, 605] width 118 height 33
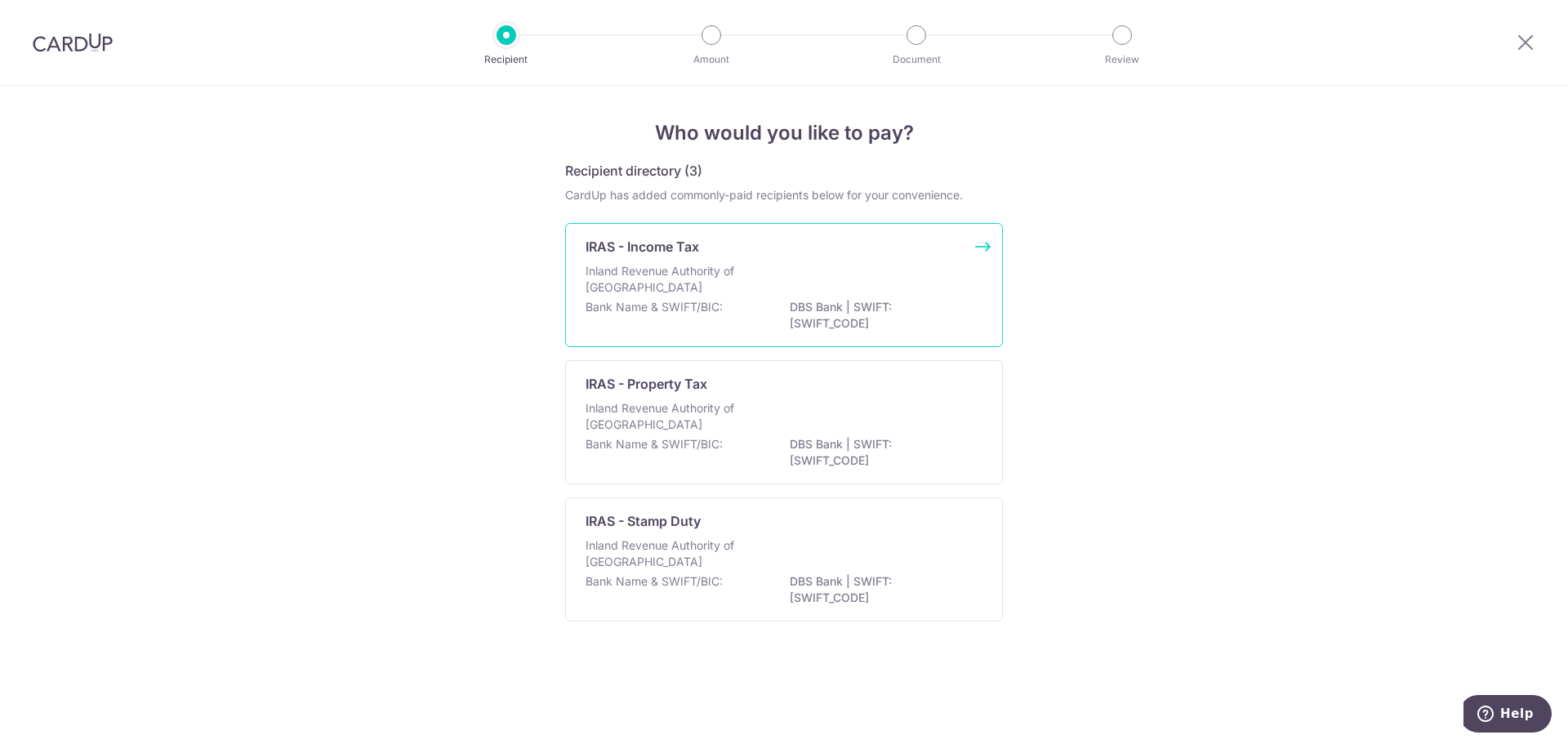
click at [708, 292] on p "Inland Revenue Authority of [GEOGRAPHIC_DATA]" at bounding box center [672, 280] width 173 height 33
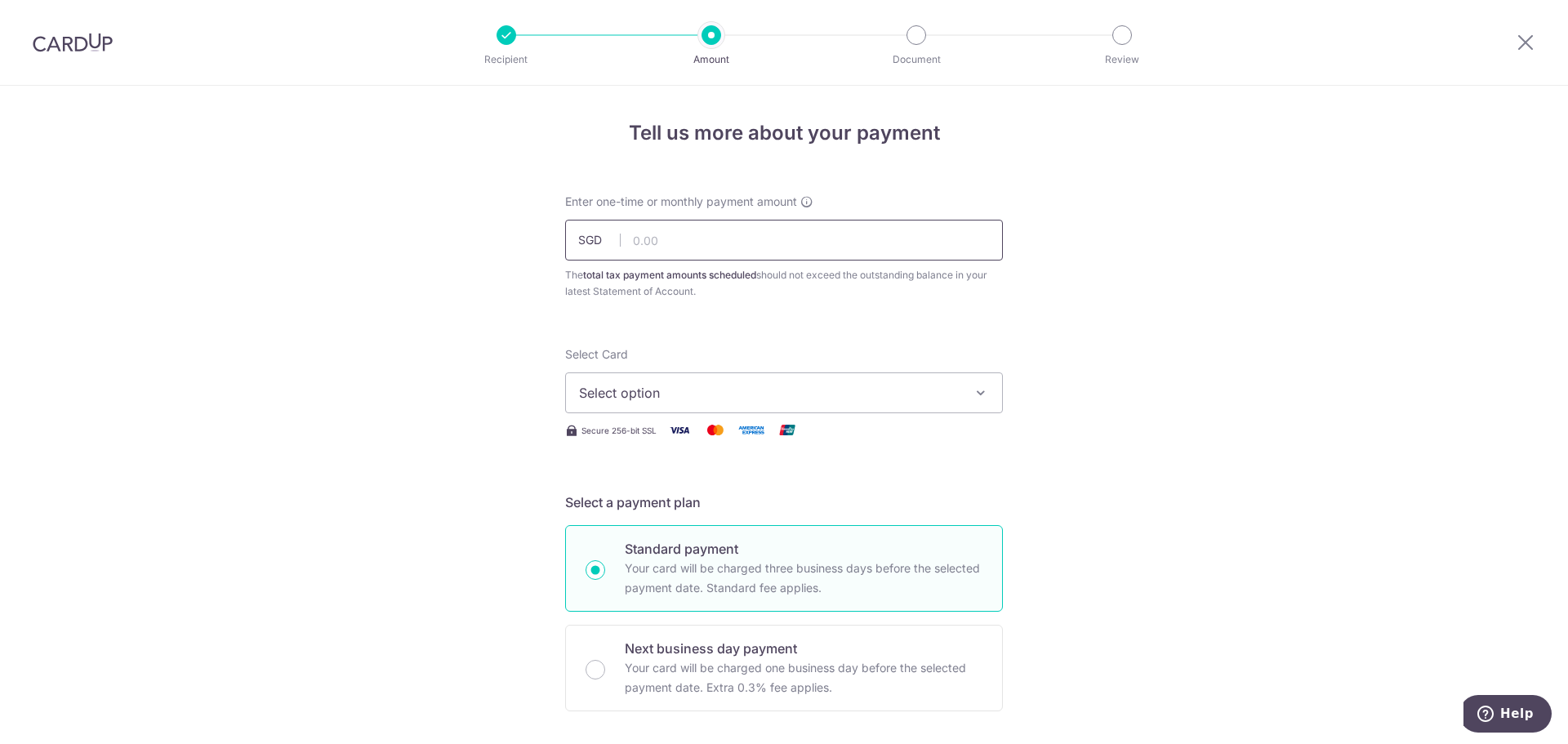
click at [684, 252] on input "text" at bounding box center [784, 240] width 438 height 40
type input "2,631.63"
click at [668, 383] on span "Select option" at bounding box center [770, 393] width 381 height 19
click at [661, 503] on span "**** 0880" at bounding box center [649, 509] width 63 height 19
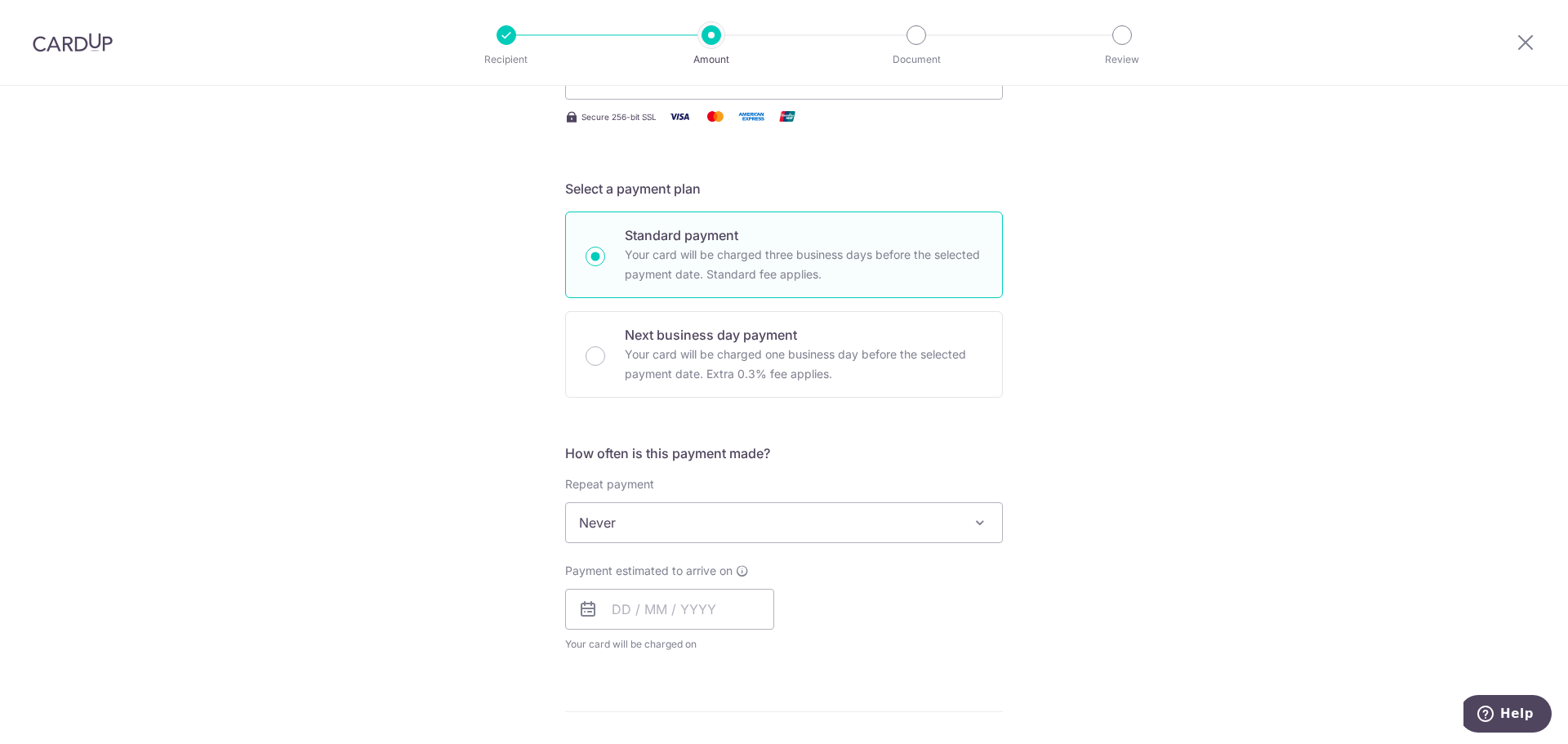
scroll to position [326, 0]
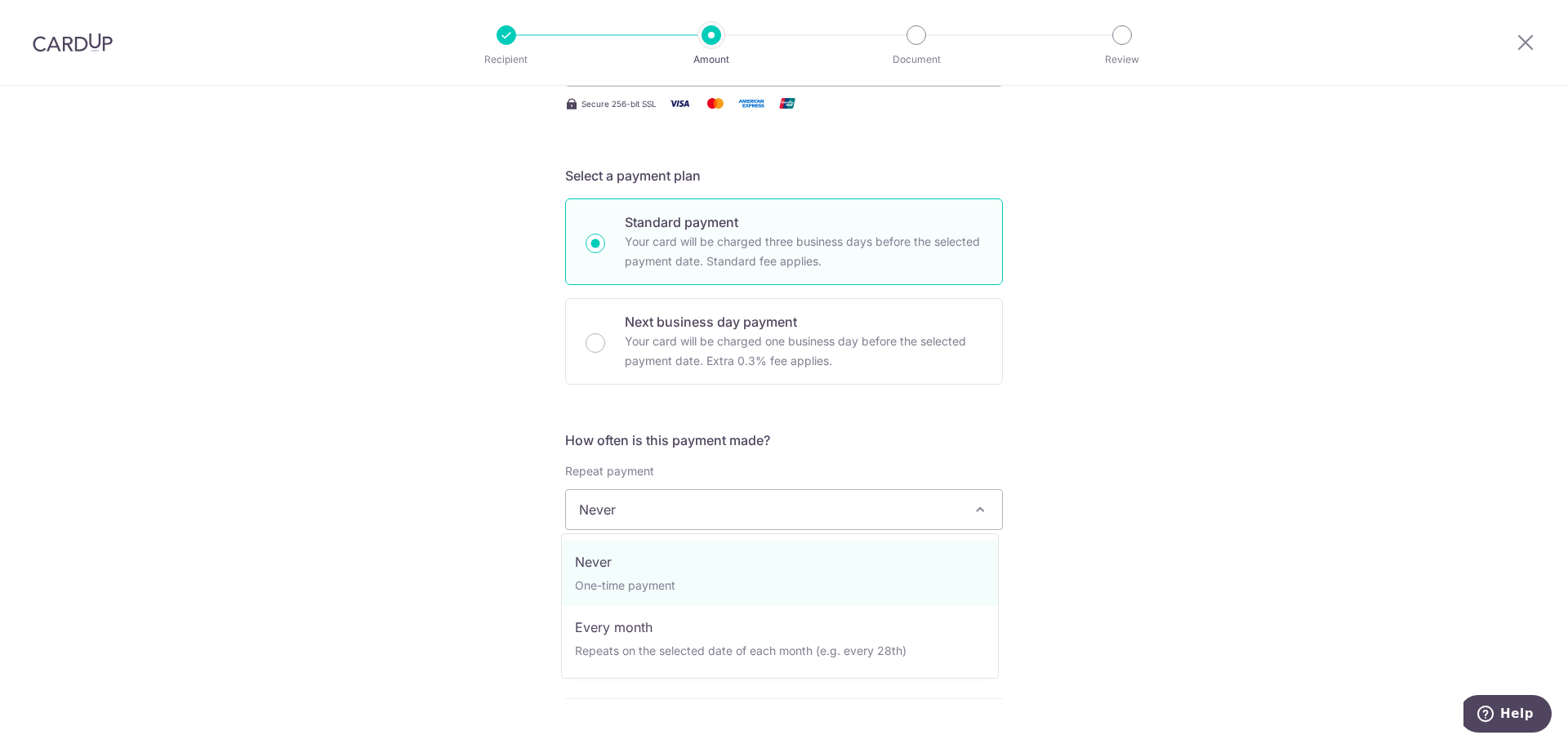
click at [642, 515] on span "Never" at bounding box center [784, 509] width 436 height 40
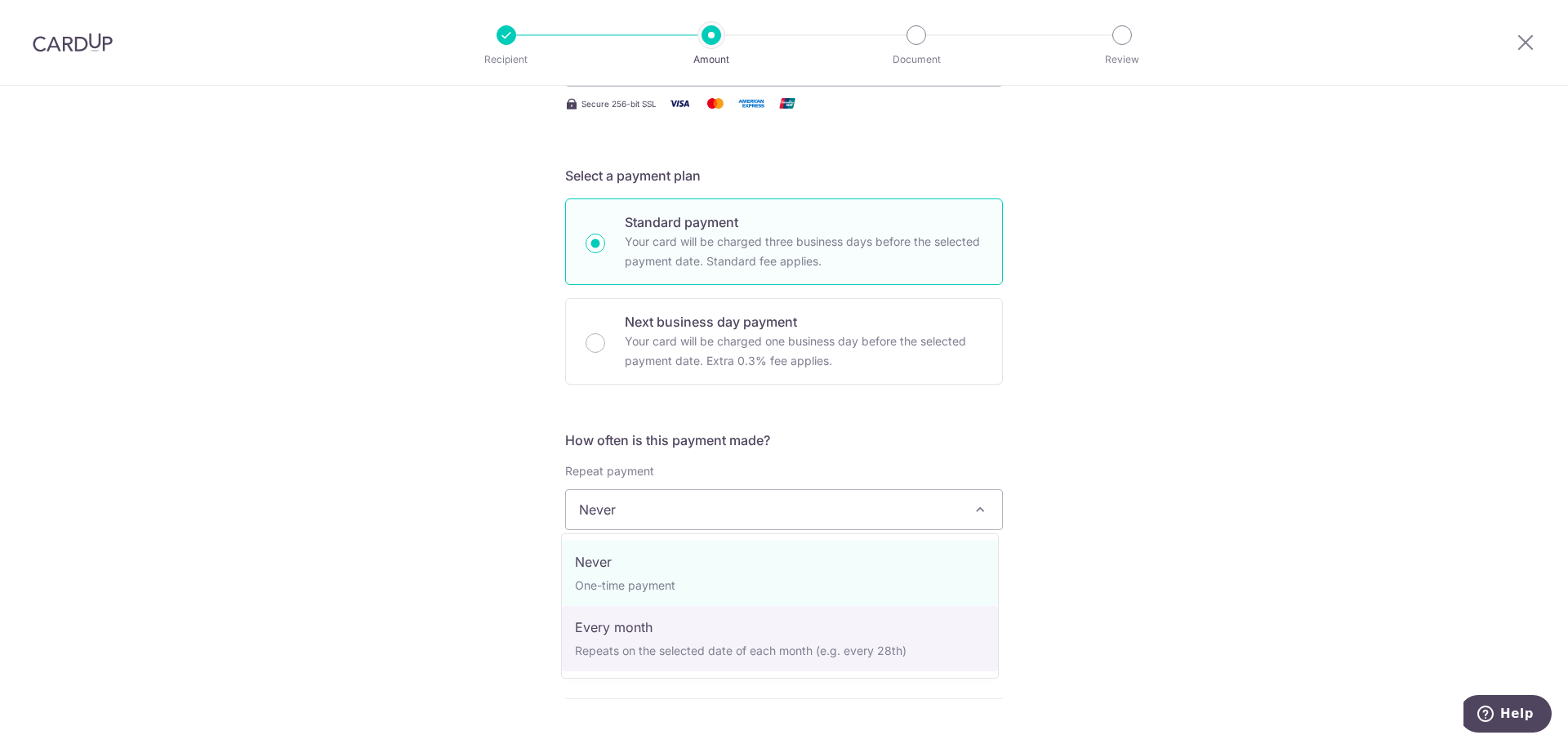
select select "3"
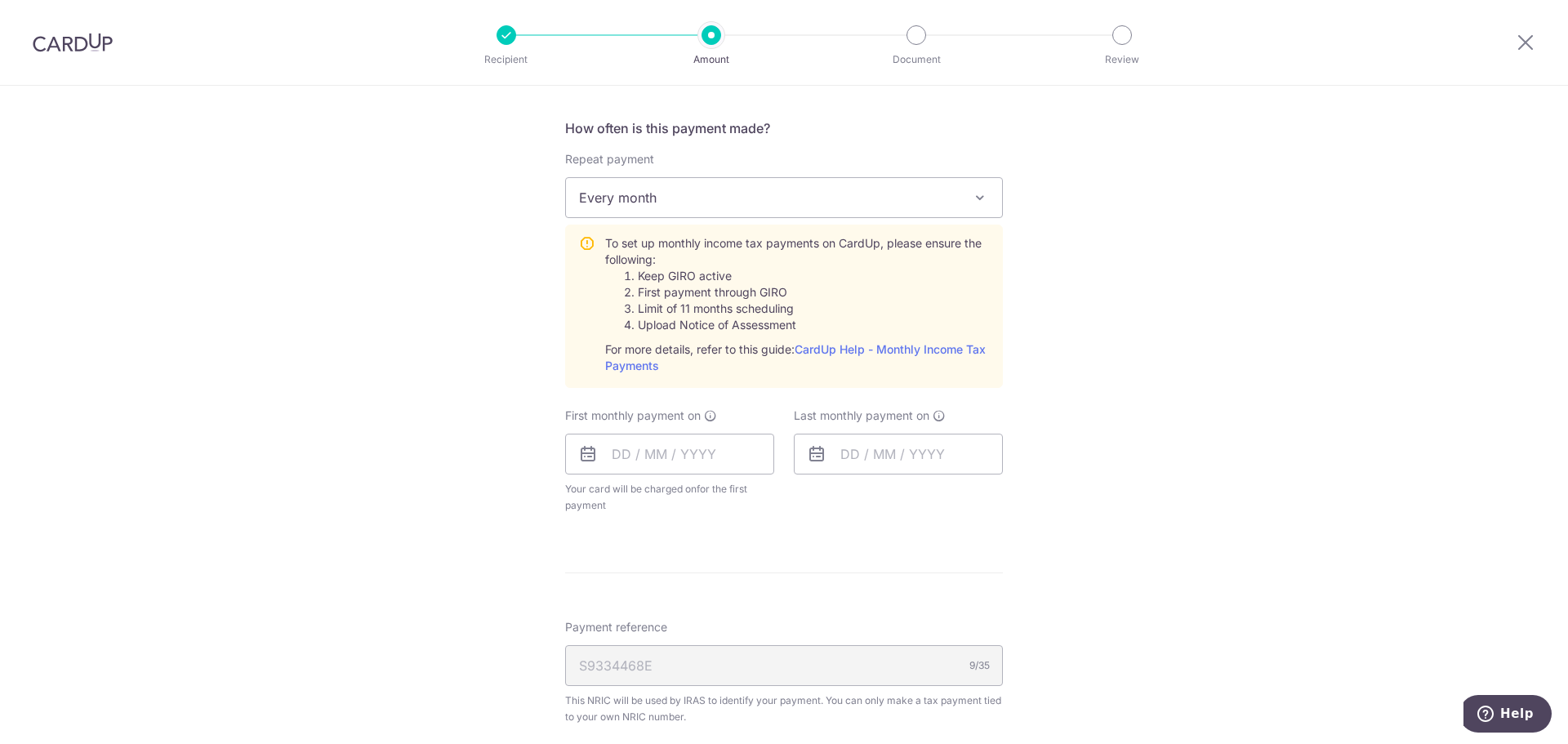
scroll to position [654, 0]
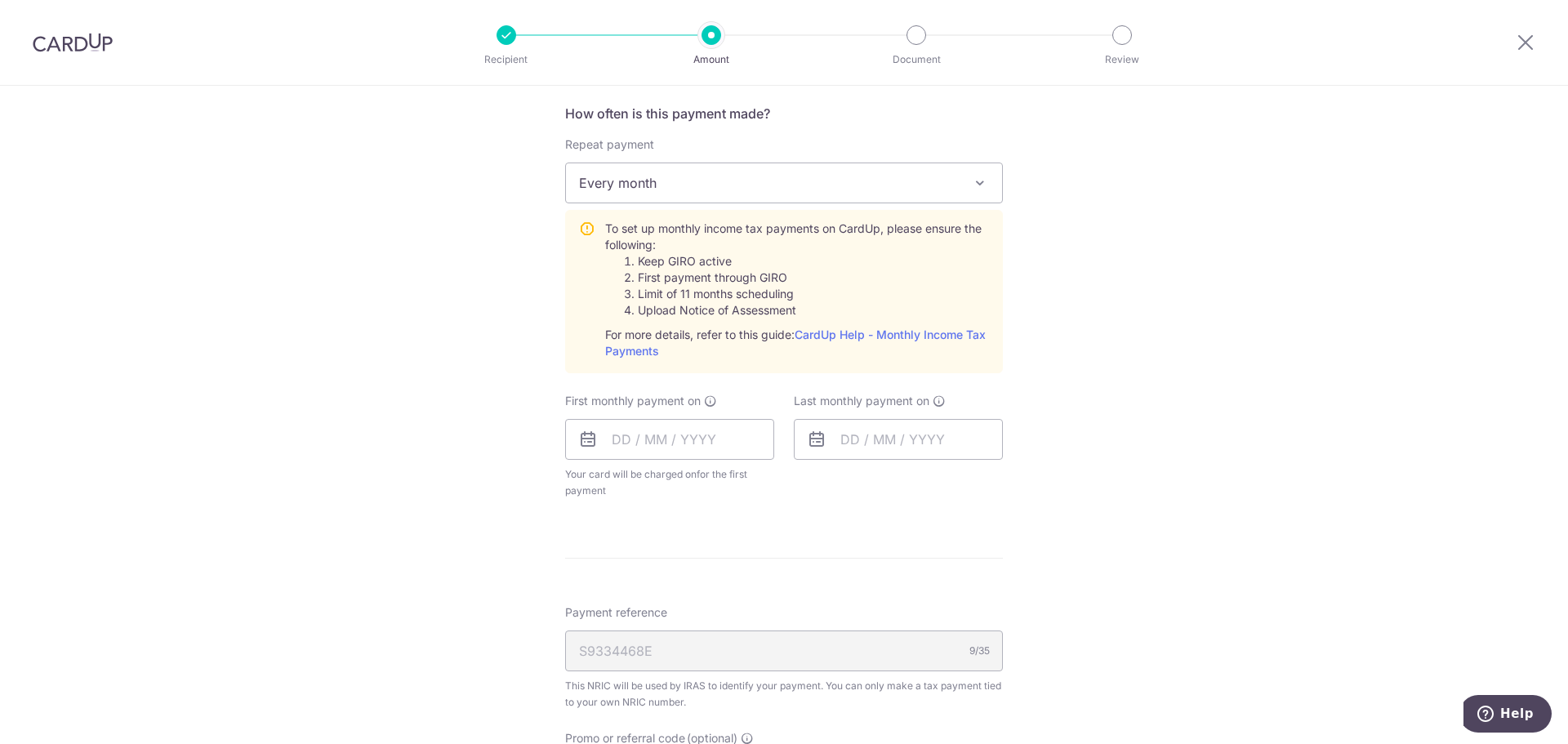
click at [587, 434] on icon at bounding box center [588, 439] width 19 height 19
click at [639, 446] on input "text" at bounding box center [670, 440] width 209 height 40
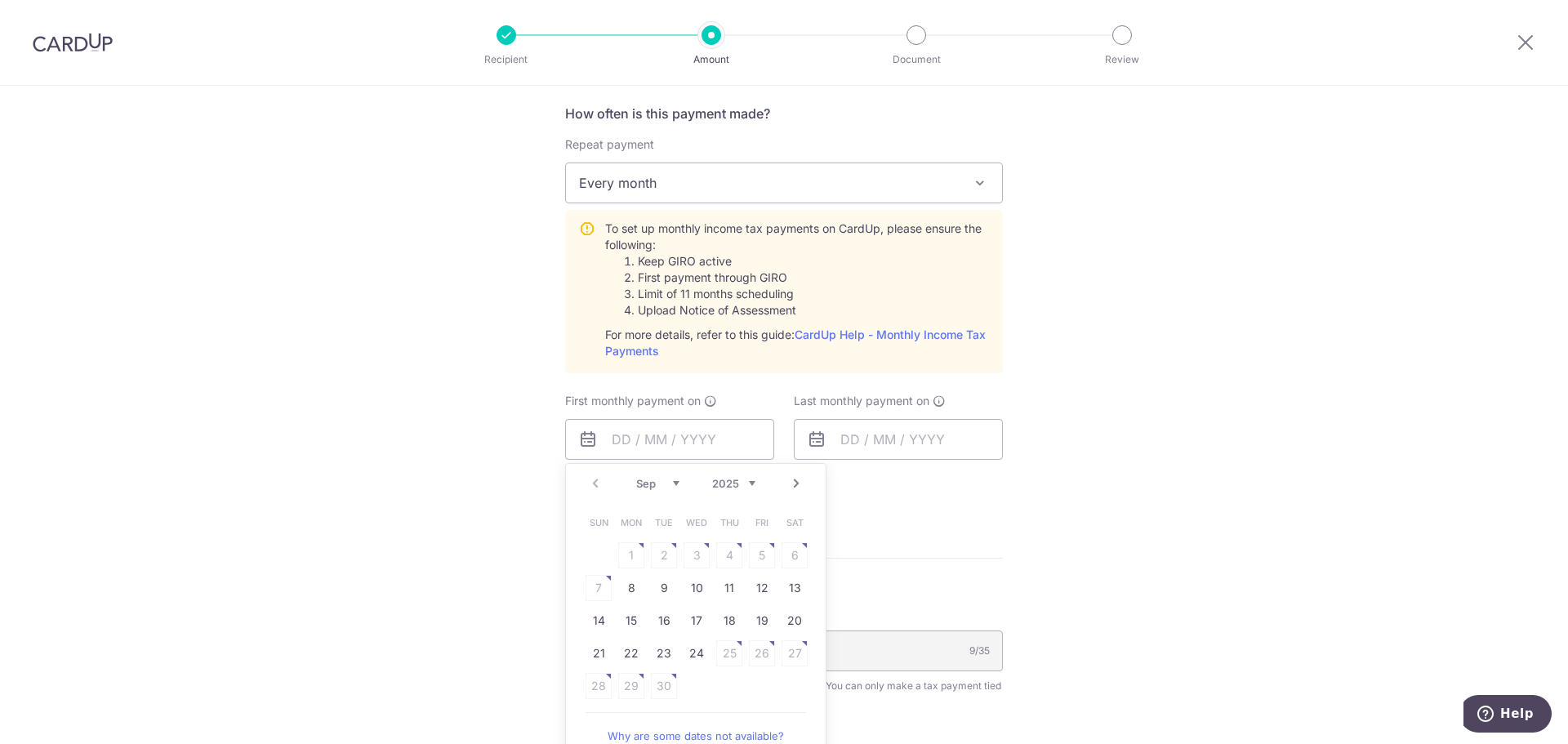
click at [674, 485] on select "Sep Oct Nov Dec" at bounding box center [658, 484] width 43 height 13
click at [1170, 211] on div "Tell us more about your payment Enter one-time or monthly payment amount SGD 2,…" at bounding box center [784, 284] width 1568 height 1703
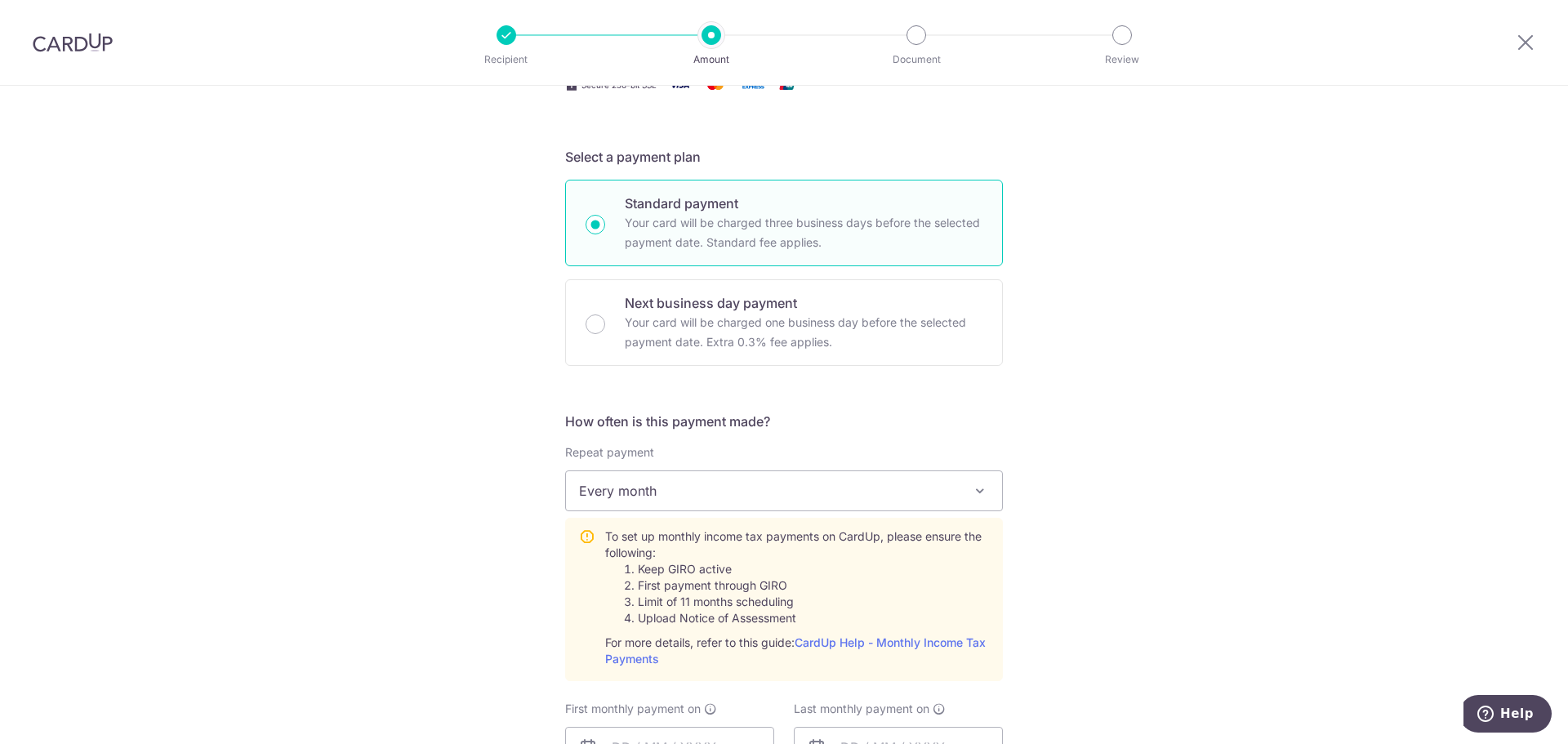
scroll to position [164, 0]
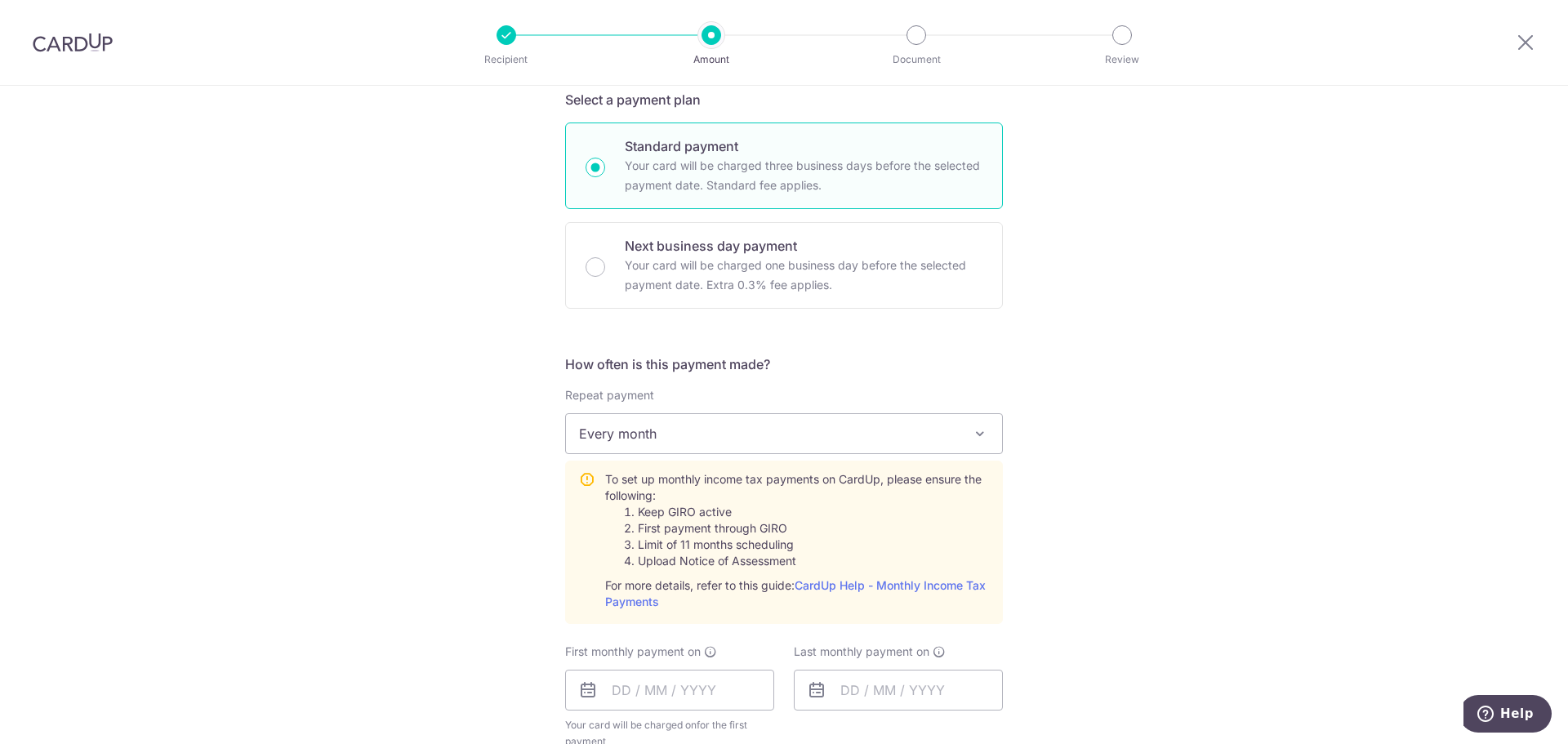
scroll to position [490, 0]
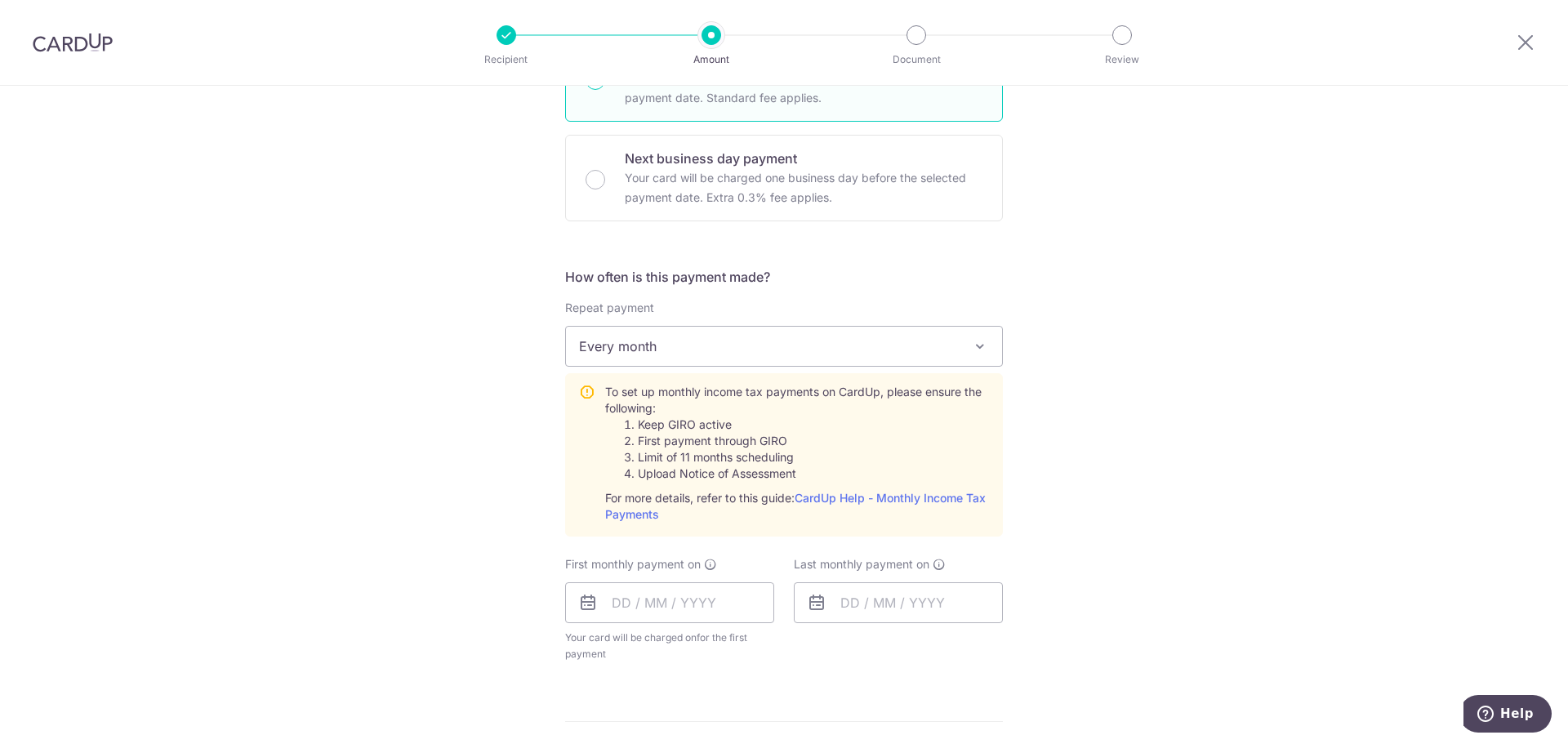
click at [581, 610] on icon at bounding box center [588, 602] width 19 height 19
click at [623, 602] on input "text" at bounding box center [670, 602] width 209 height 40
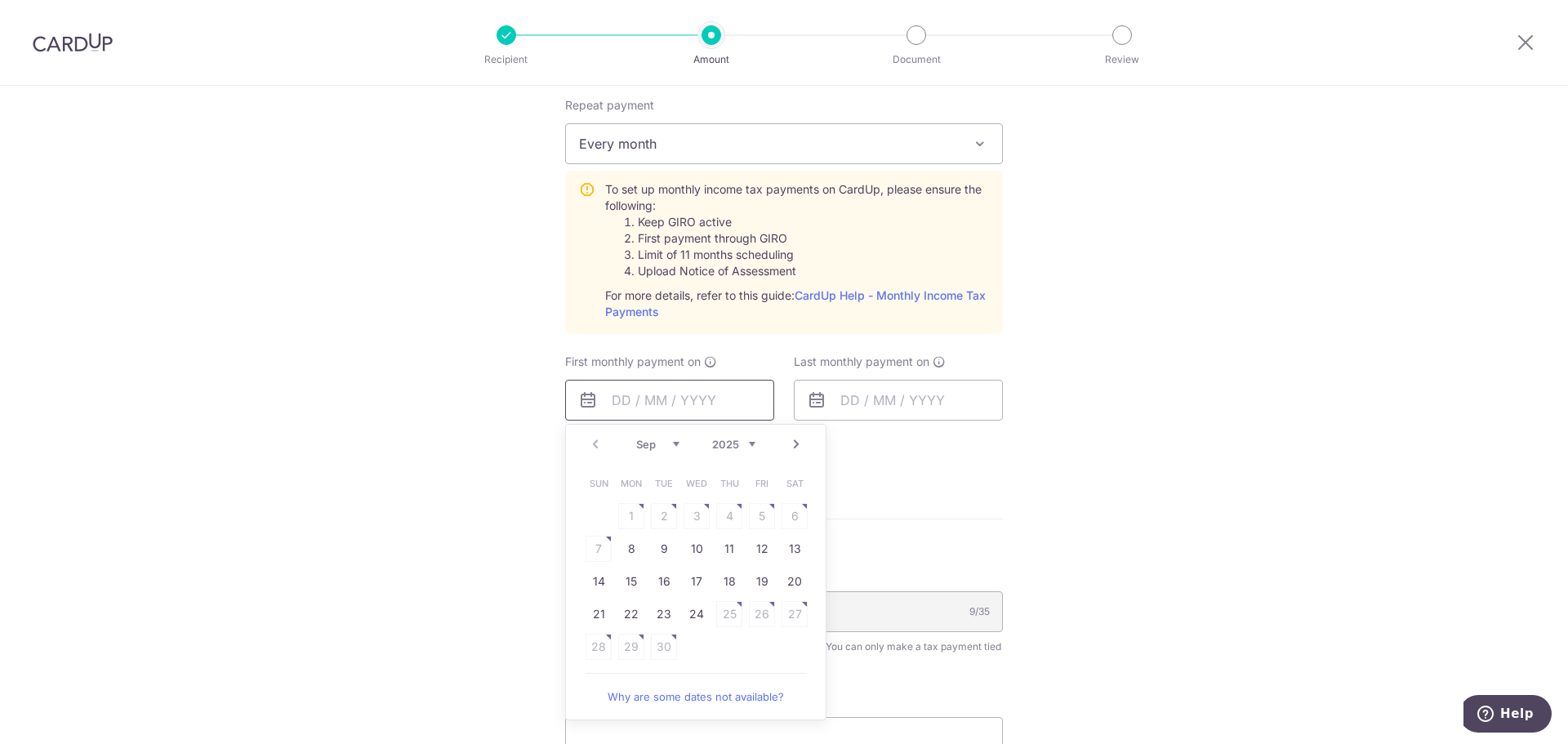
scroll to position [735, 0]
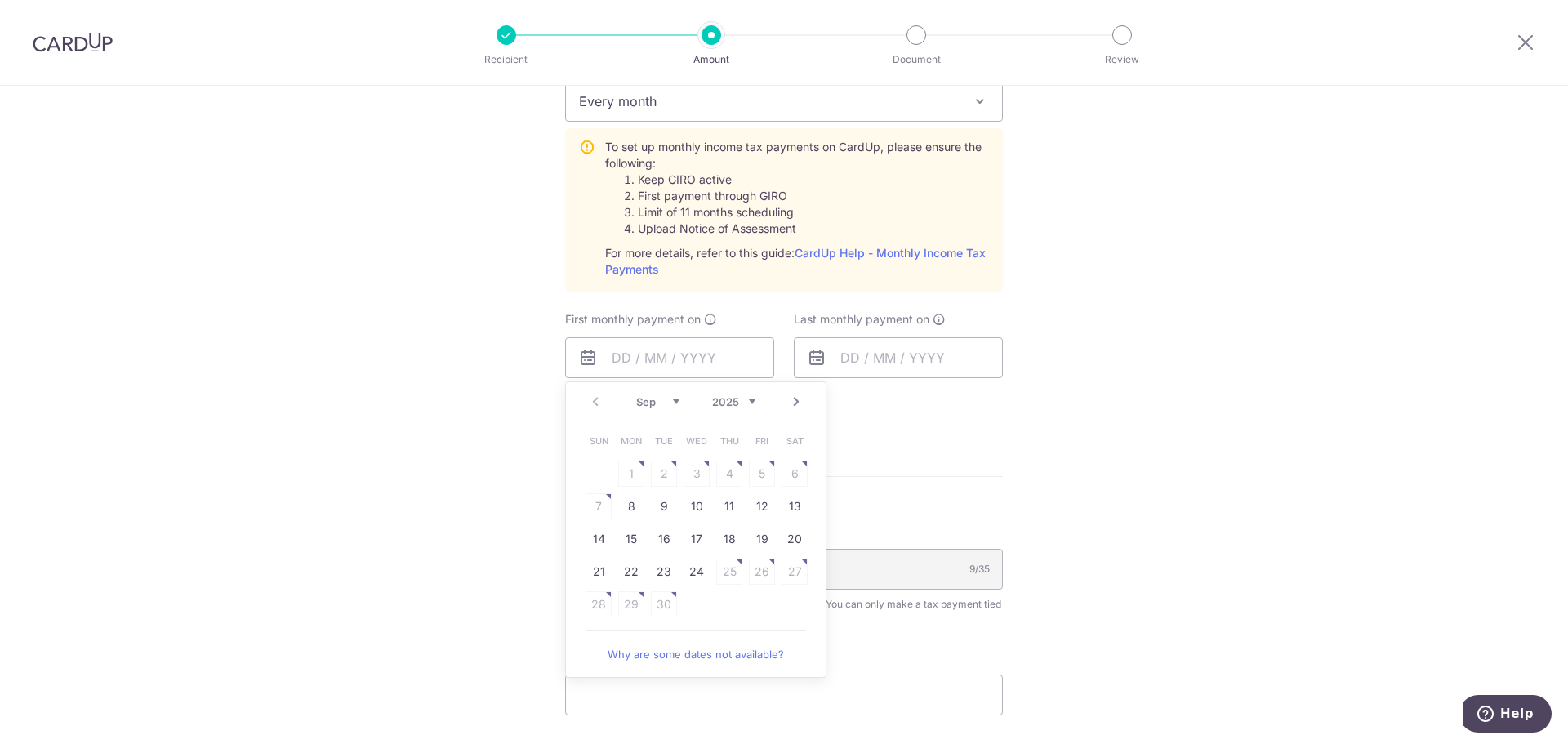
click at [668, 402] on select "Sep Oct Nov Dec" at bounding box center [658, 402] width 43 height 13
click at [704, 658] on link "Why are some dates not available?" at bounding box center [696, 655] width 221 height 33
click at [594, 394] on link "Prev" at bounding box center [595, 401] width 19 height 19
drag, startPoint x: 764, startPoint y: 508, endPoint x: 1018, endPoint y: 500, distance: 254.1
click at [764, 508] on link "12" at bounding box center [761, 506] width 26 height 26
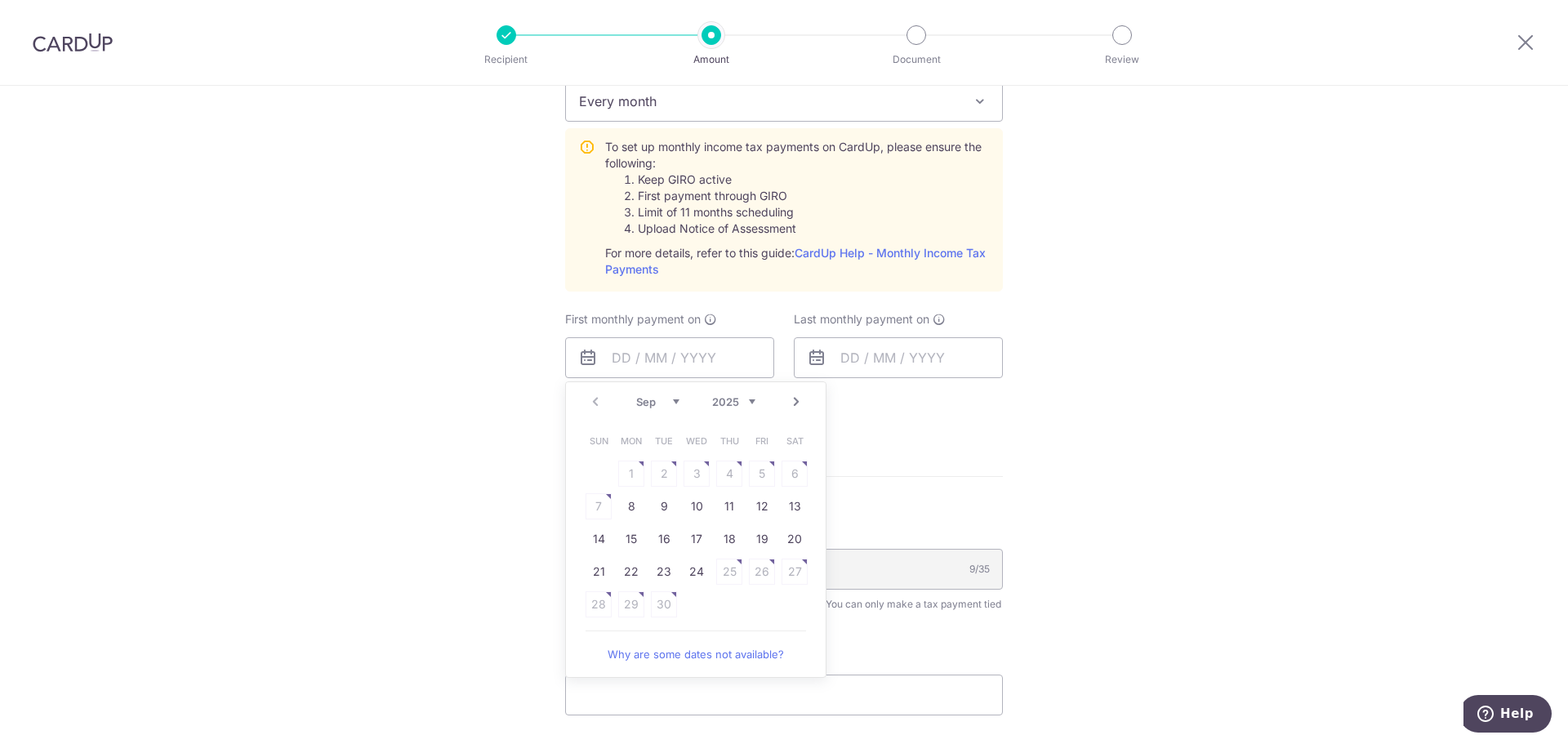
type input "12/09/2025"
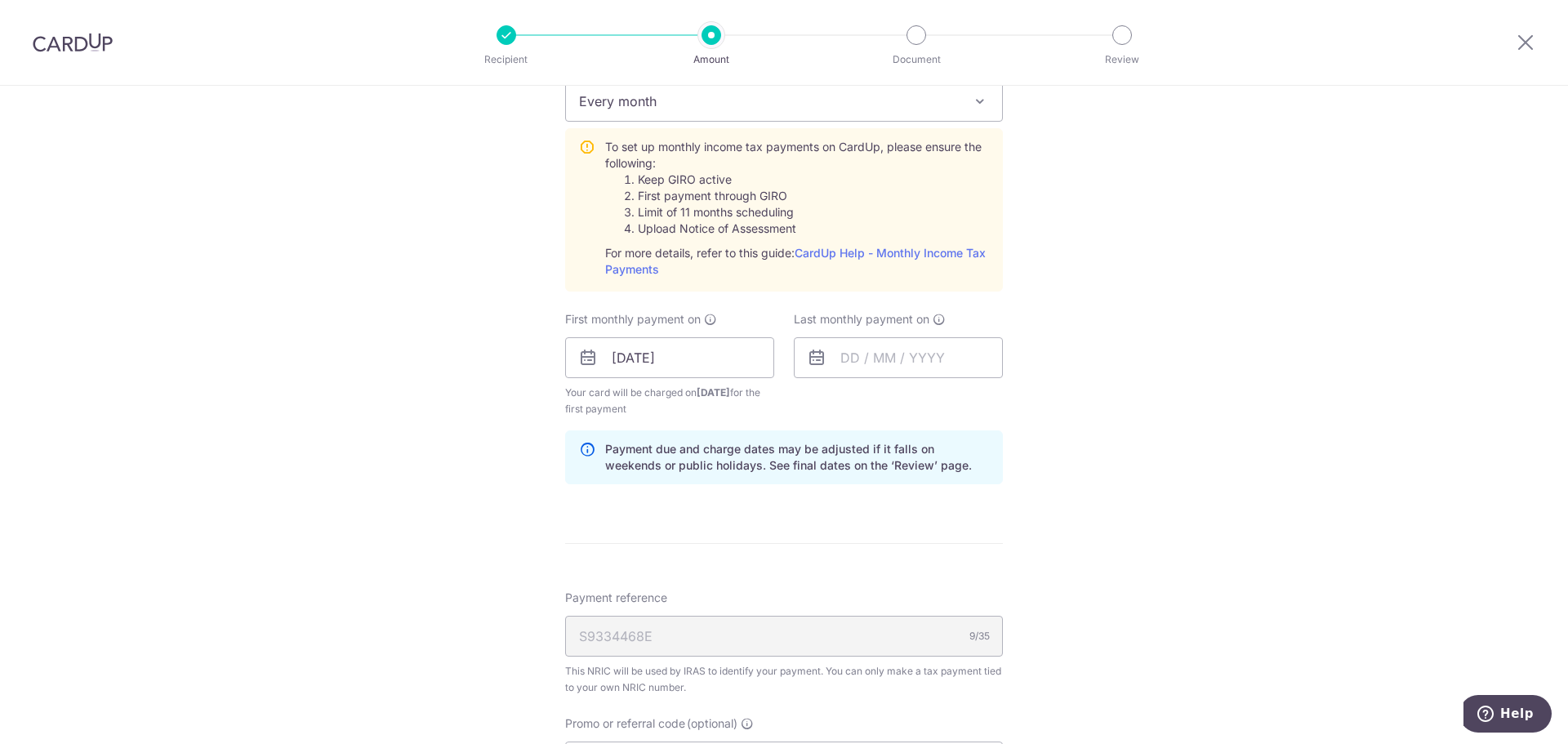
click at [815, 356] on icon at bounding box center [816, 357] width 19 height 19
click at [846, 363] on input "text" at bounding box center [898, 358] width 209 height 40
click at [961, 401] on select "2025 2026" at bounding box center [962, 402] width 43 height 13
click at [890, 402] on select "Jan Feb Mar Apr May Jun Jul Aug Sep Oct" at bounding box center [887, 402] width 43 height 13
drag, startPoint x: 1259, startPoint y: 208, endPoint x: 1322, endPoint y: 132, distance: 98.7
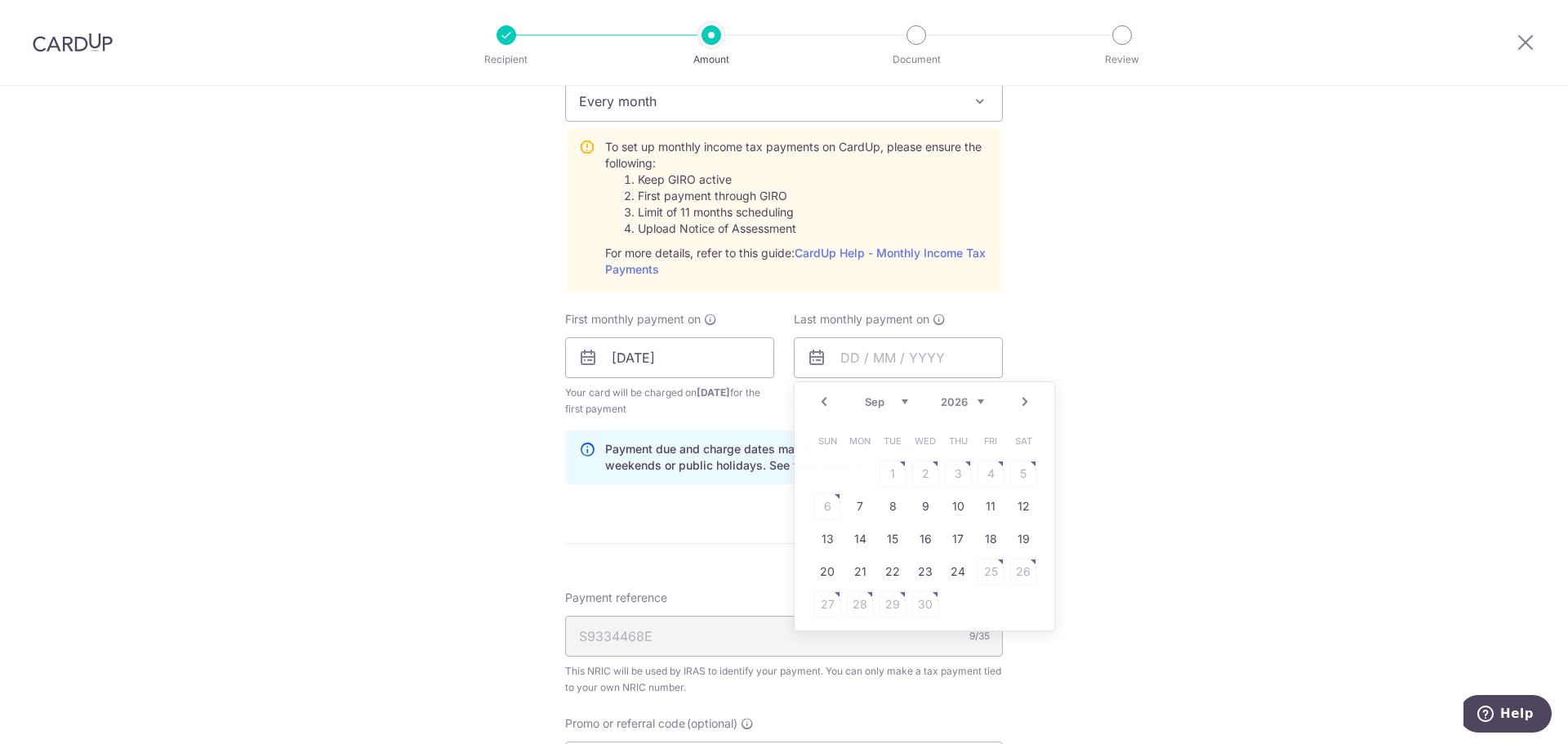
click at [1260, 208] on div "Tell us more about your payment Enter one-time or monthly payment amount SGD 2,…" at bounding box center [784, 235] width 1568 height 1770
click at [878, 364] on input "text" at bounding box center [898, 358] width 209 height 40
click at [895, 404] on select "Sep Oct Nov Dec" at bounding box center [887, 402] width 43 height 13
click at [947, 400] on select "2025 2026" at bounding box center [962, 402] width 43 height 13
click at [887, 401] on select "Jan Feb Mar Apr May Jun Jul Aug Sep Oct" at bounding box center [887, 402] width 43 height 13
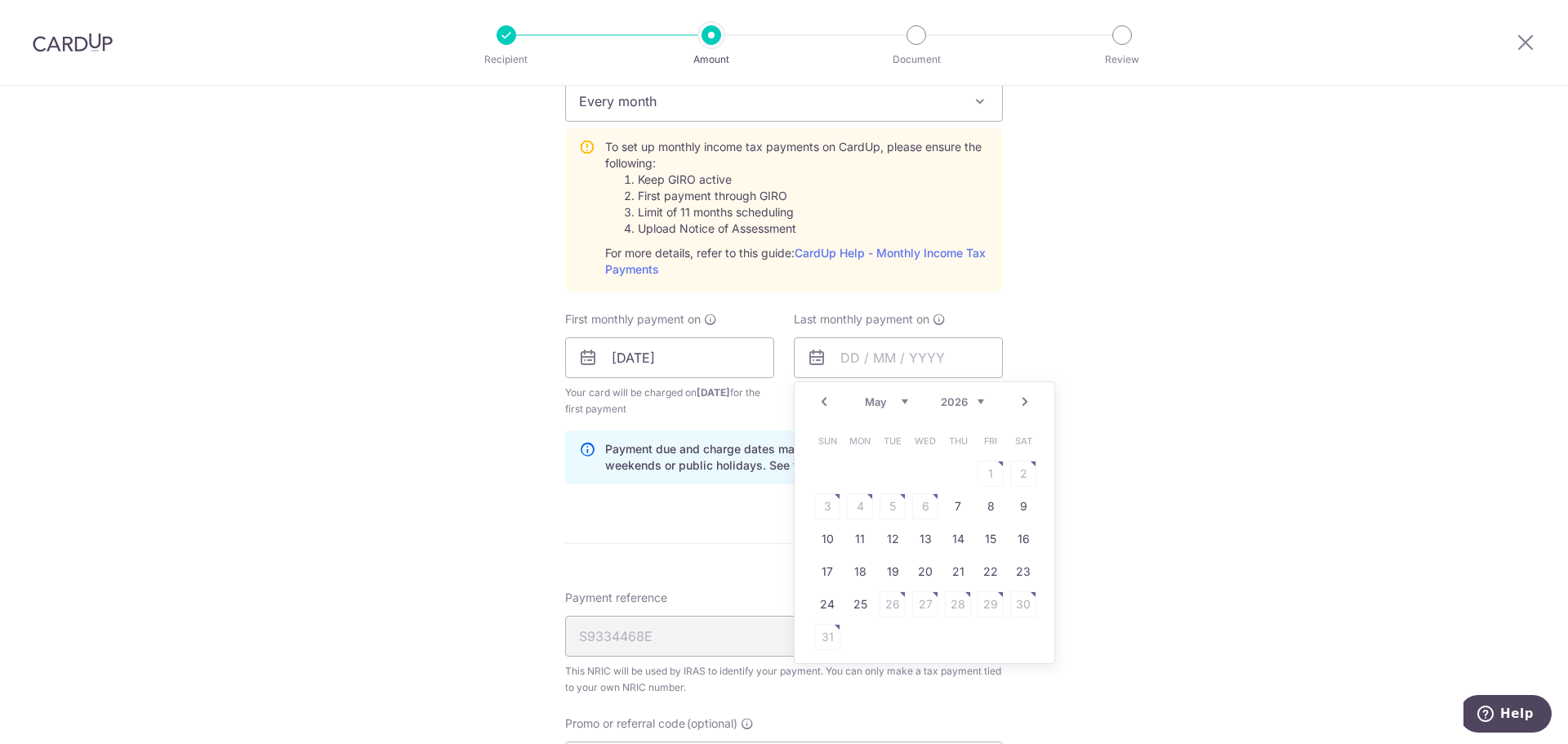
click at [886, 404] on select "Jan Feb Mar Apr May Jun Jul Aug Sep Oct" at bounding box center [887, 402] width 43 height 13
click at [1208, 438] on div "Tell us more about your payment Enter one-time or monthly payment amount SGD 2,…" at bounding box center [784, 235] width 1568 height 1770
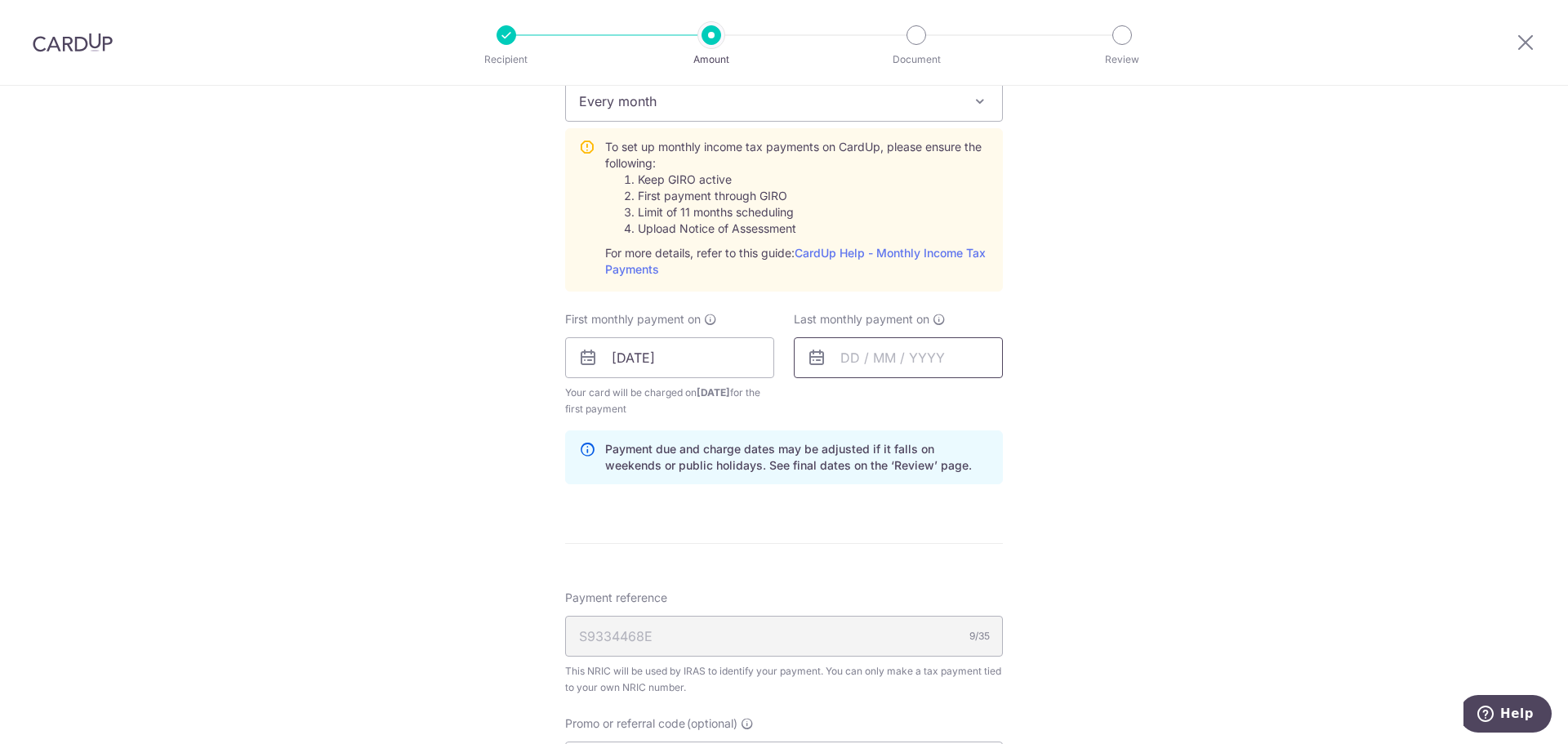
click at [884, 371] on input "text" at bounding box center [898, 358] width 209 height 40
click at [870, 403] on select "Sep Oct Nov Dec" at bounding box center [887, 402] width 43 height 13
drag, startPoint x: 975, startPoint y: 388, endPoint x: 961, endPoint y: 398, distance: 17.2
click at [975, 388] on div "Prev Next Sep Oct Nov Dec 2025 2026" at bounding box center [924, 402] width 259 height 40
click at [958, 406] on select "2025 2026" at bounding box center [962, 402] width 43 height 13
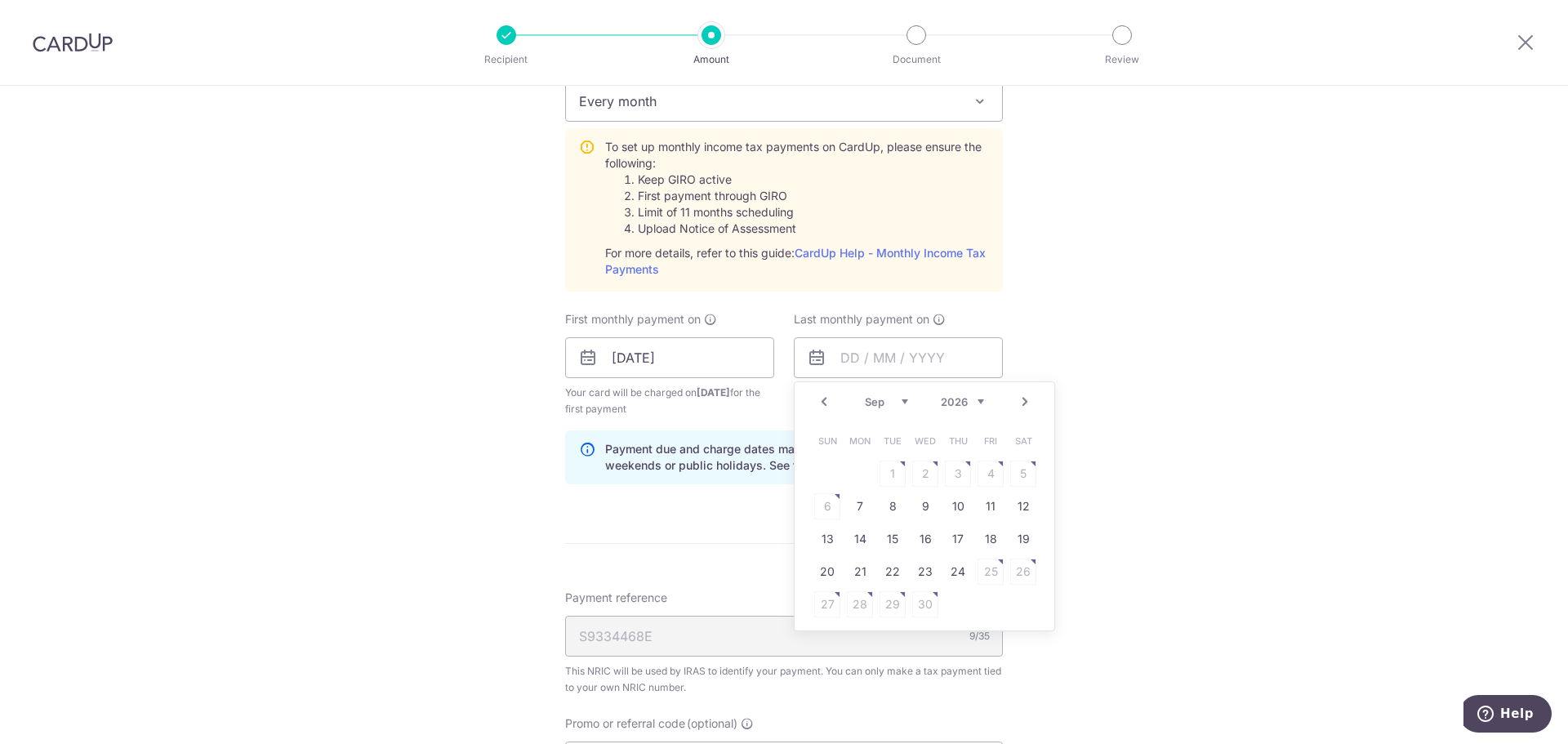
click at [888, 413] on div "Prev Next Jan Feb Mar Apr May Jun Jul Aug Sep Oct 2025 2026" at bounding box center [924, 402] width 259 height 40
click at [887, 406] on select "Jan Feb Mar Apr May Jun Jul Aug Sep Oct" at bounding box center [887, 402] width 43 height 13
click at [877, 405] on select "Jan Feb Mar Apr May Jun Jul Aug Sep Oct" at bounding box center [887, 402] width 43 height 13
click at [958, 507] on link "12" at bounding box center [958, 506] width 26 height 26
type input "12/03/2026"
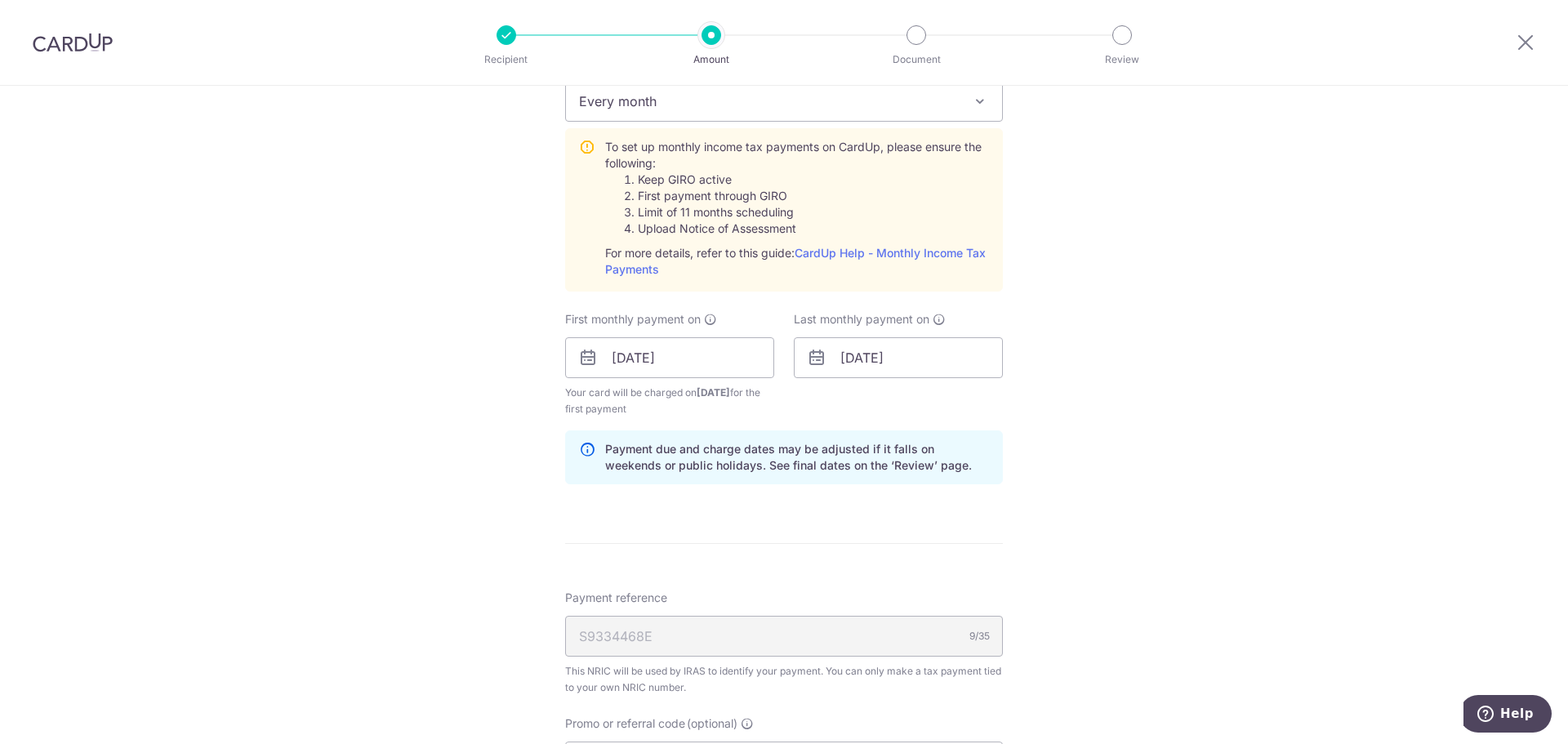
click at [1260, 428] on div "Tell us more about your payment Enter one-time or monthly payment amount SGD 2,…" at bounding box center [784, 235] width 1568 height 1770
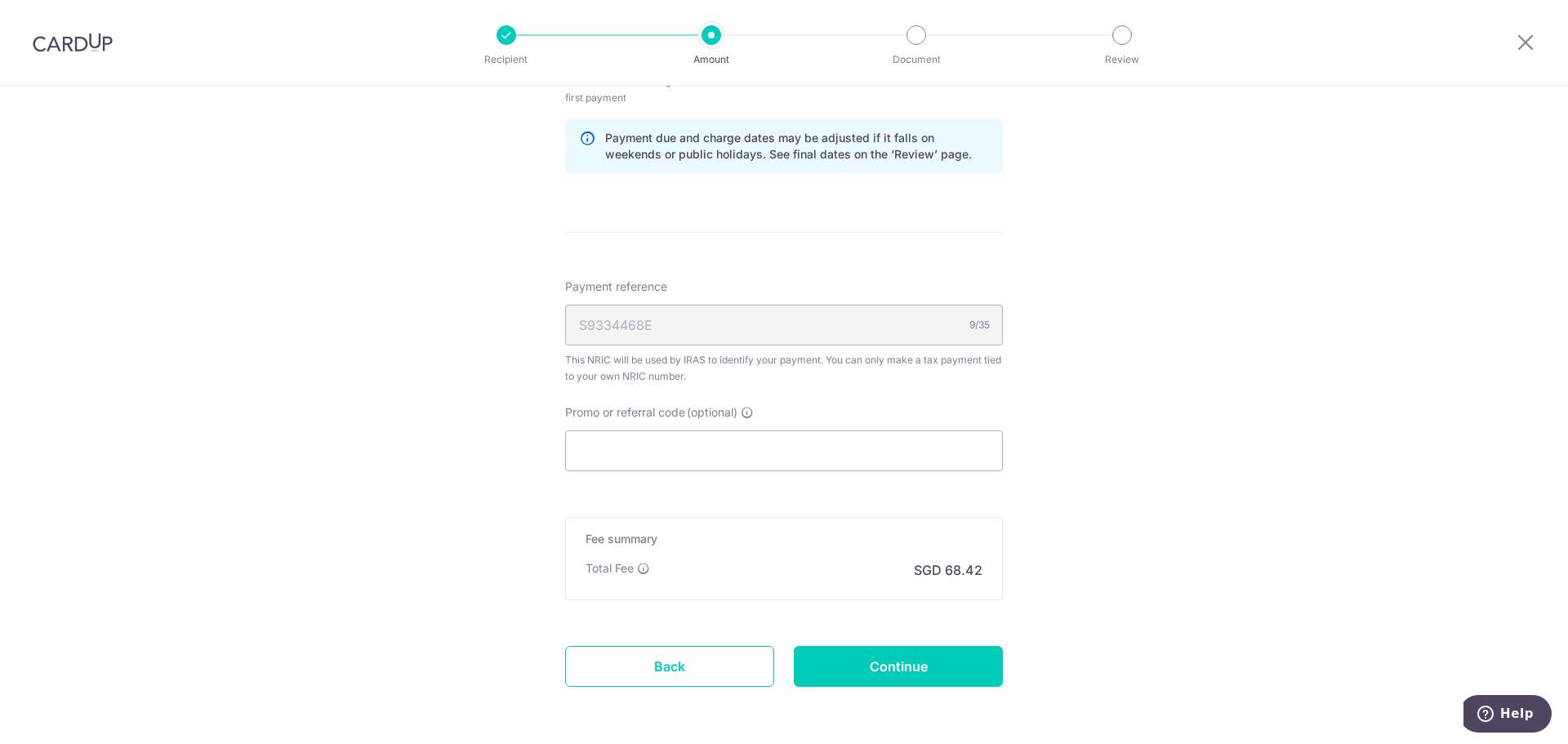
scroll to position [1062, 0]
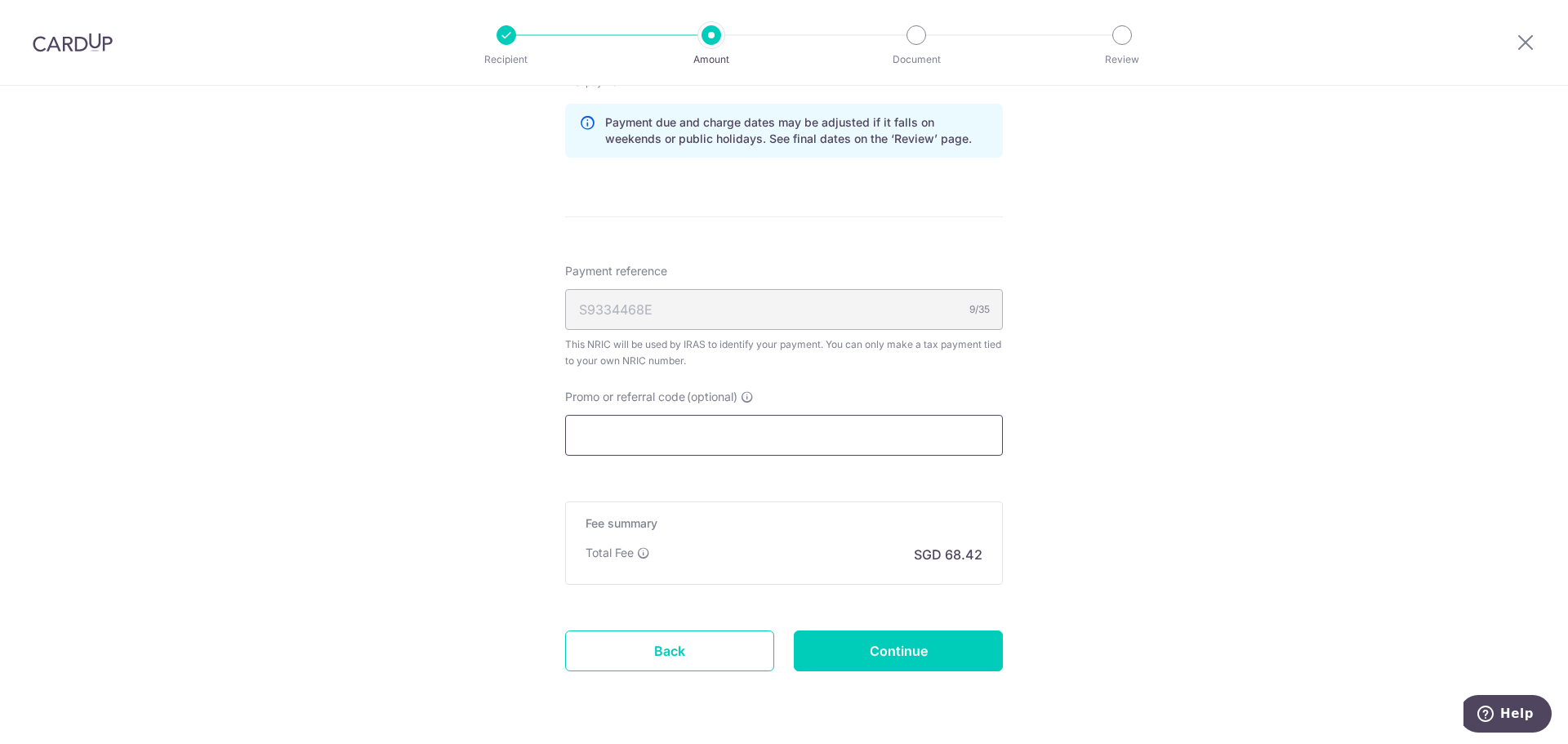
click at [928, 453] on input "Promo or referral code (optional)" at bounding box center [784, 435] width 438 height 40
paste input "VTAX25R"
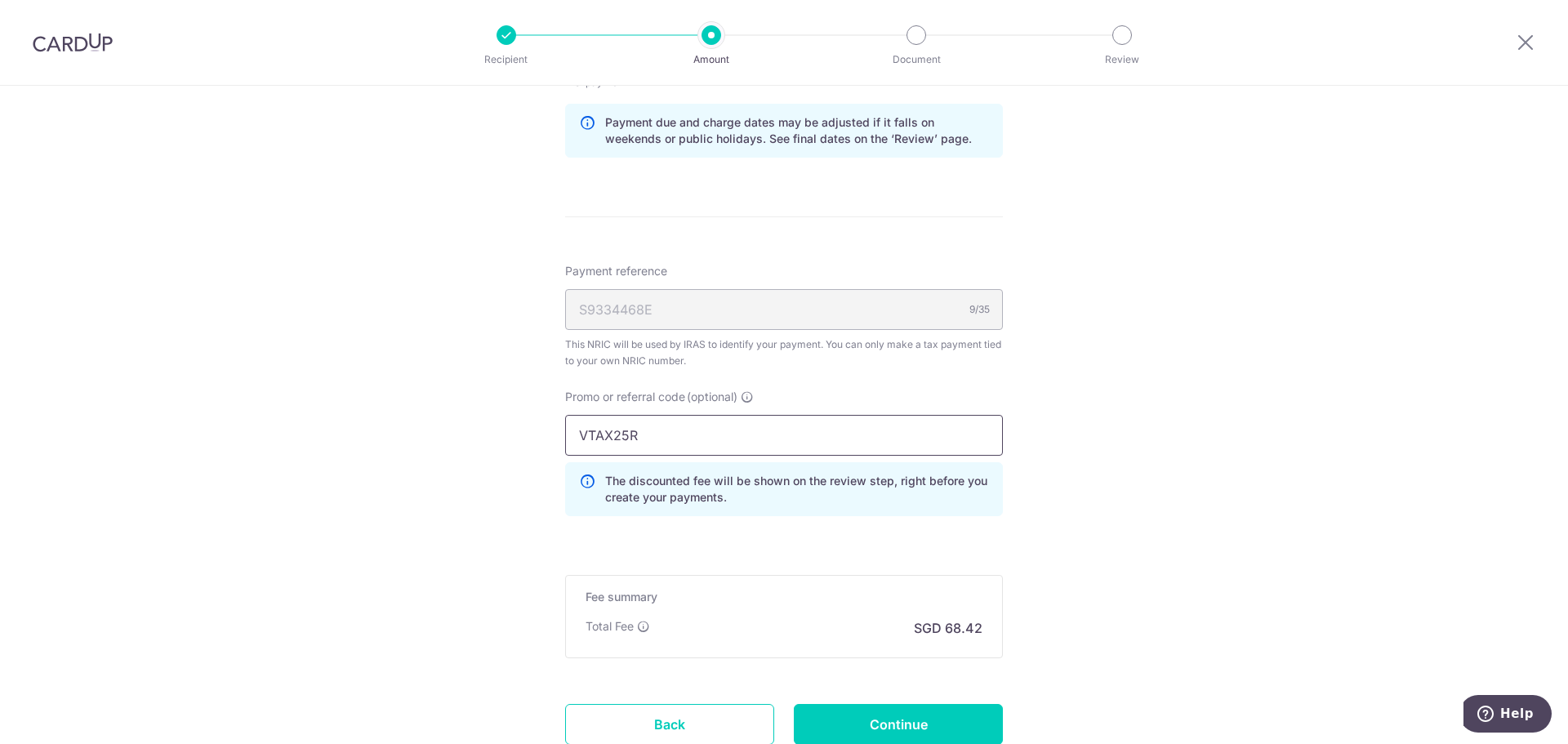
type input "VTAX25R"
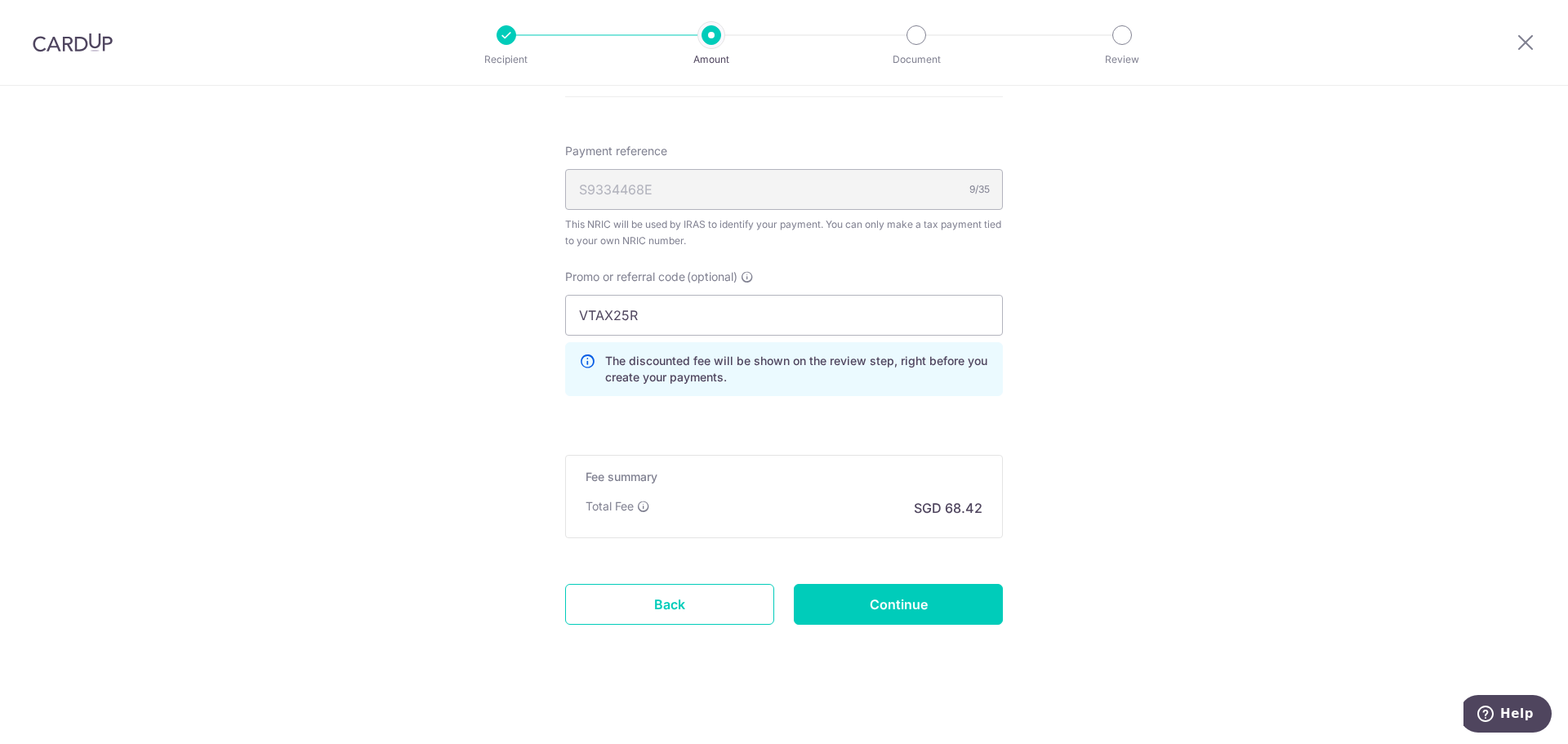
scroll to position [1185, 0]
click at [934, 610] on input "Continue" at bounding box center [898, 601] width 209 height 40
type input "Create Schedule"
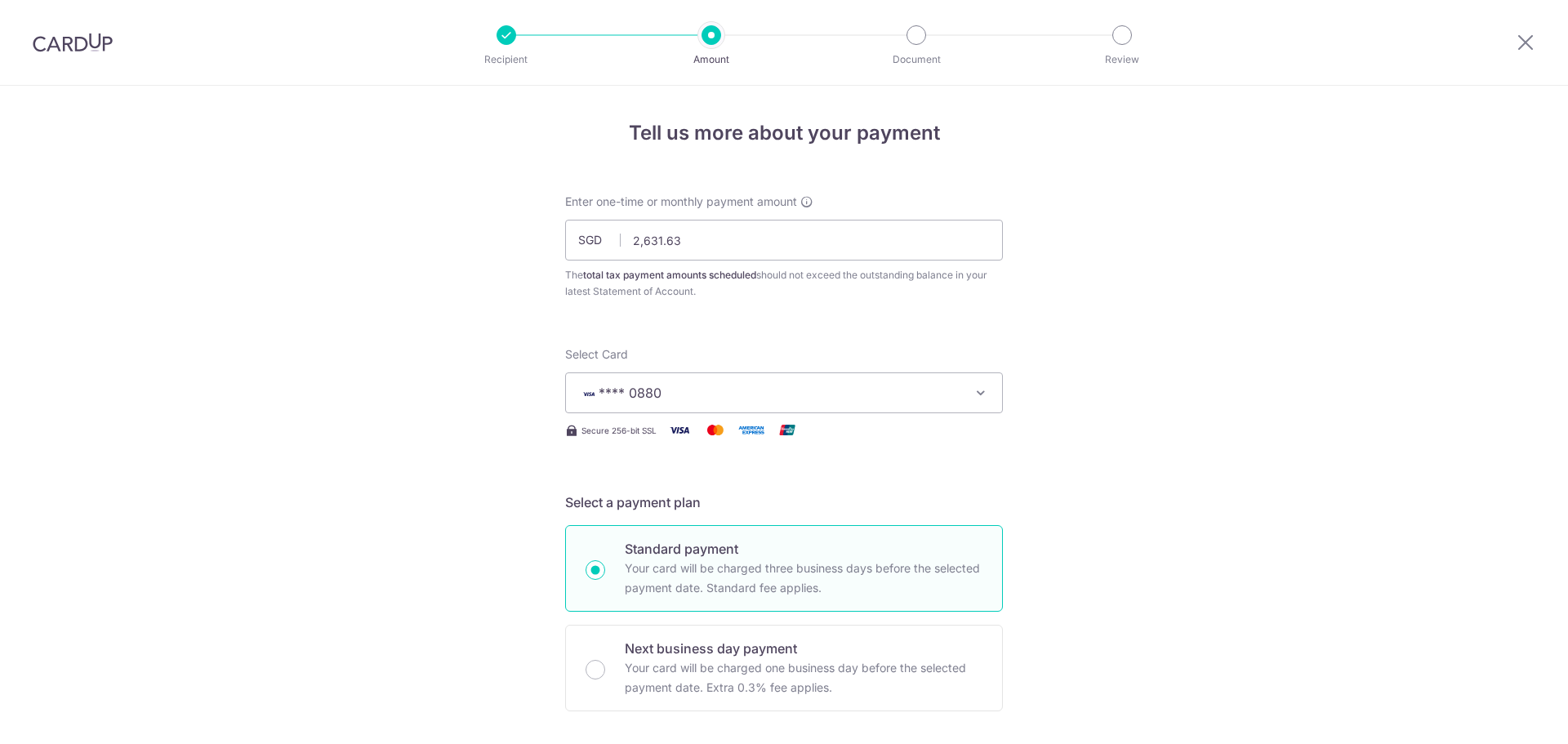
scroll to position [955, 0]
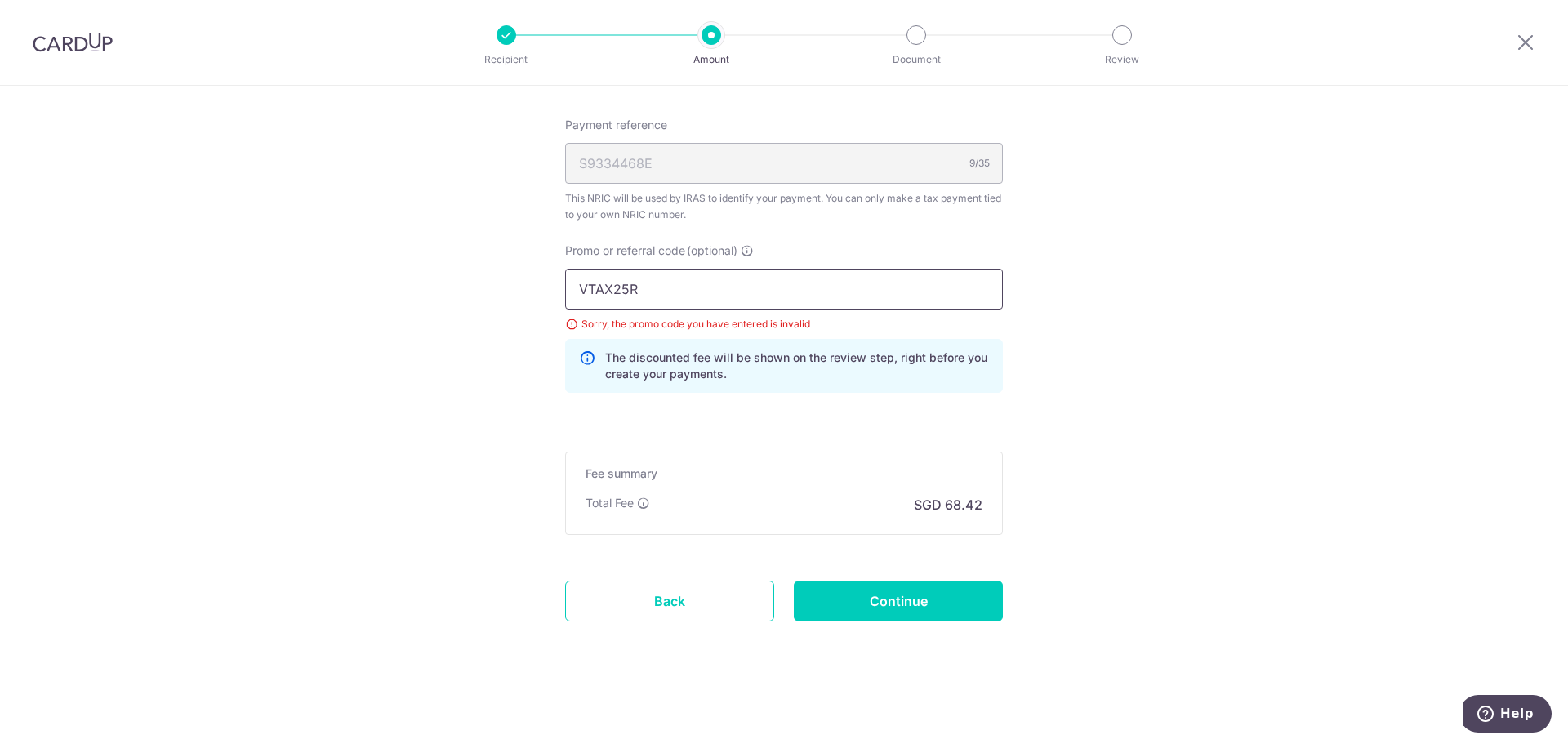
click at [702, 292] on input "VTAX25R" at bounding box center [784, 289] width 438 height 40
drag, startPoint x: 767, startPoint y: 301, endPoint x: 493, endPoint y: 281, distance: 274.7
paste input "text"
type input "VTAX25R"
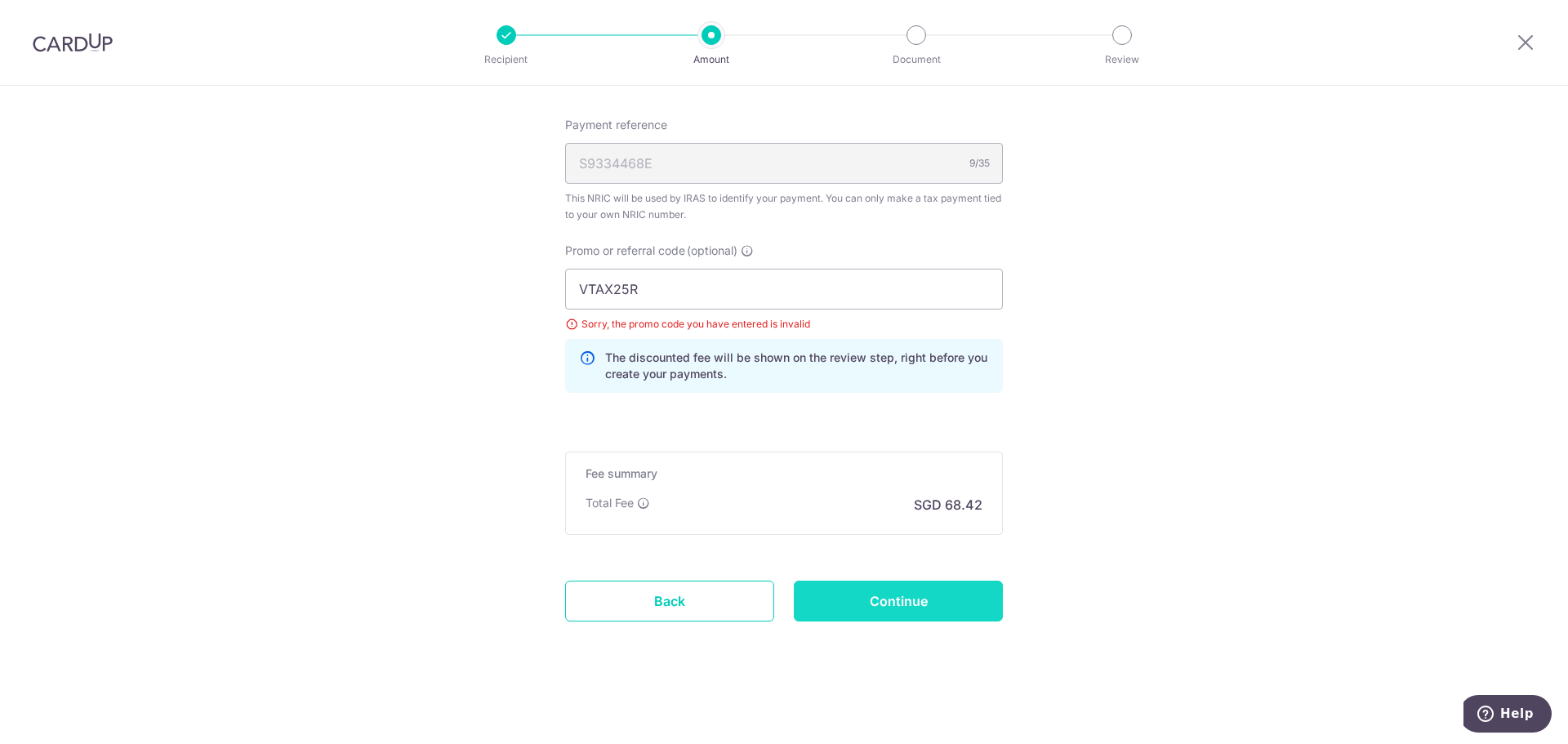
click at [873, 610] on input "Continue" at bounding box center [898, 601] width 209 height 40
type input "Update Schedule"
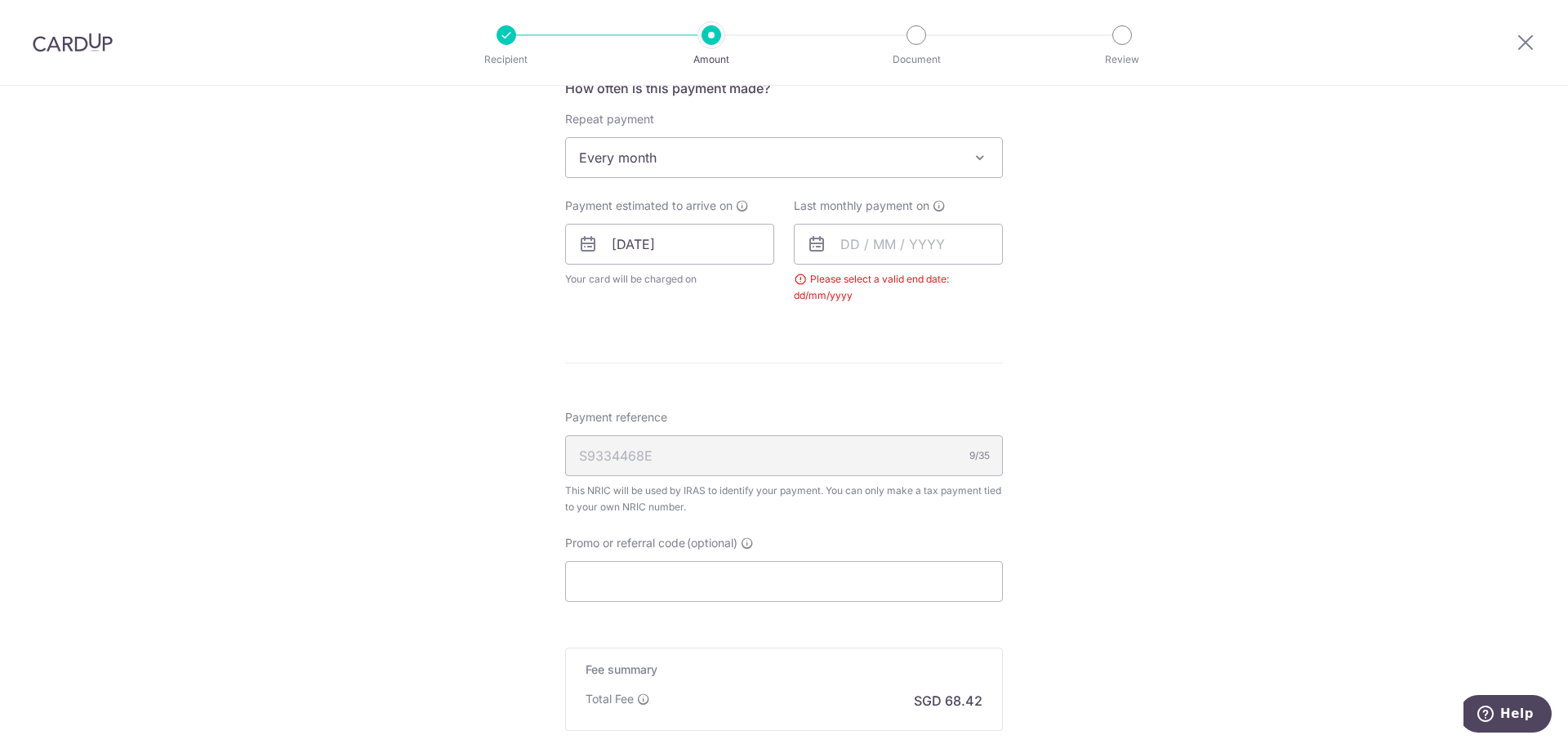
scroll to position [619, 0]
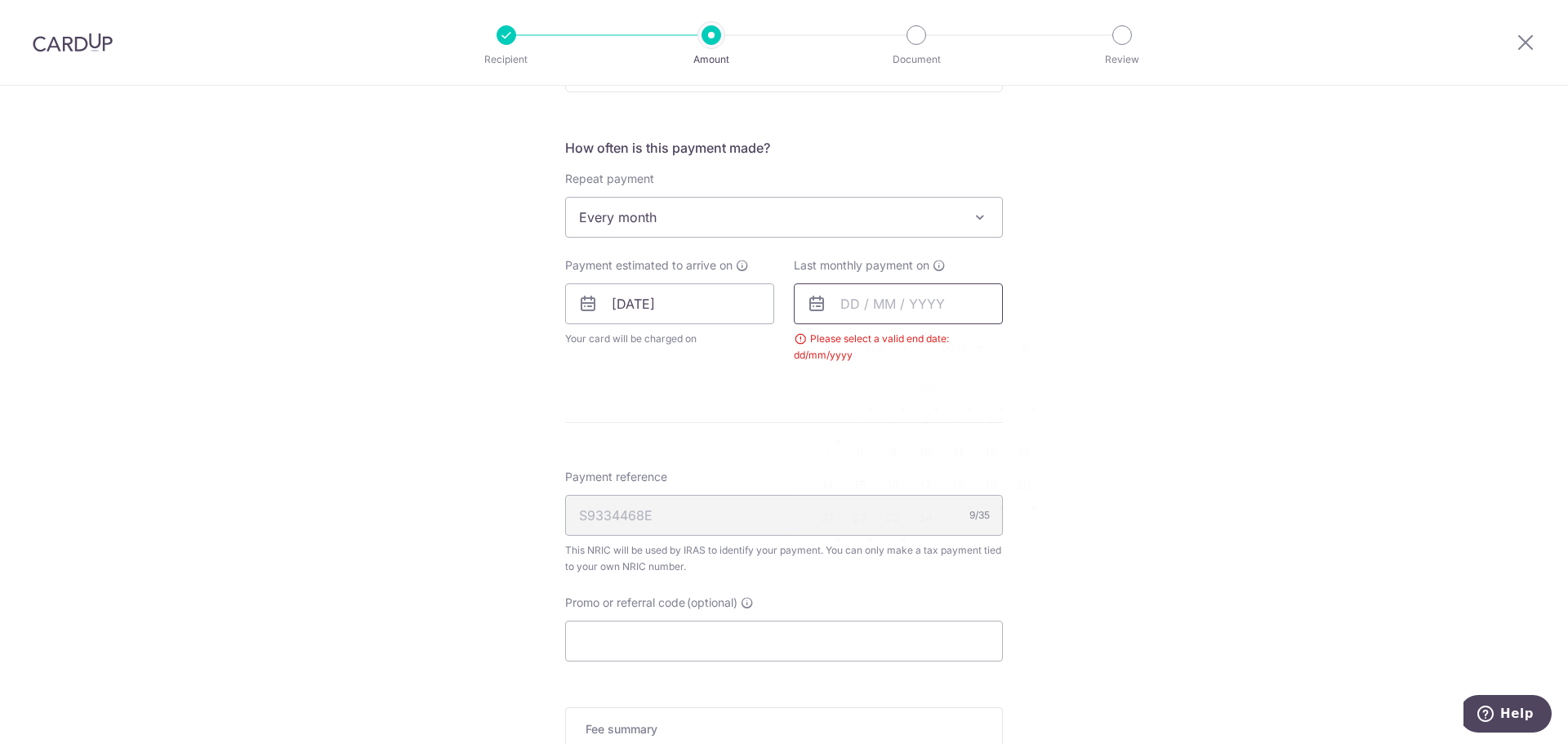
click at [876, 301] on input "text" at bounding box center [898, 303] width 209 height 40
click at [945, 347] on select "2025 2026" at bounding box center [962, 348] width 43 height 13
drag, startPoint x: 873, startPoint y: 341, endPoint x: 880, endPoint y: 350, distance: 11.4
click at [873, 341] on select "Jan Feb Mar Apr May Jun Jul Aug Sep Oct" at bounding box center [887, 348] width 43 height 13
click at [880, 348] on select "Jan Feb Mar Apr May Jun Jul Aug Sep Oct" at bounding box center [887, 348] width 43 height 13
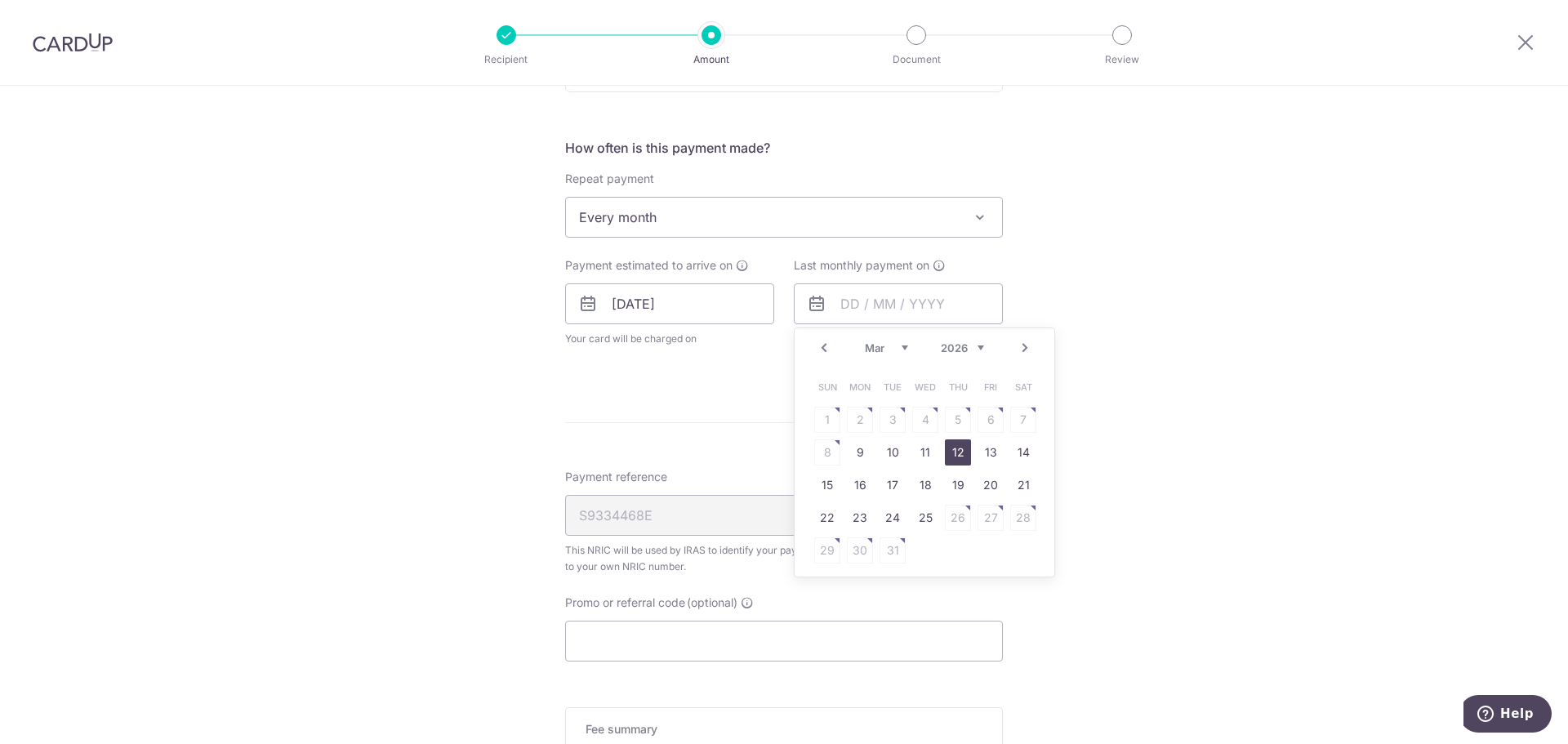
click at [953, 456] on link "12" at bounding box center [958, 452] width 26 height 26
type input "12/03/2026"
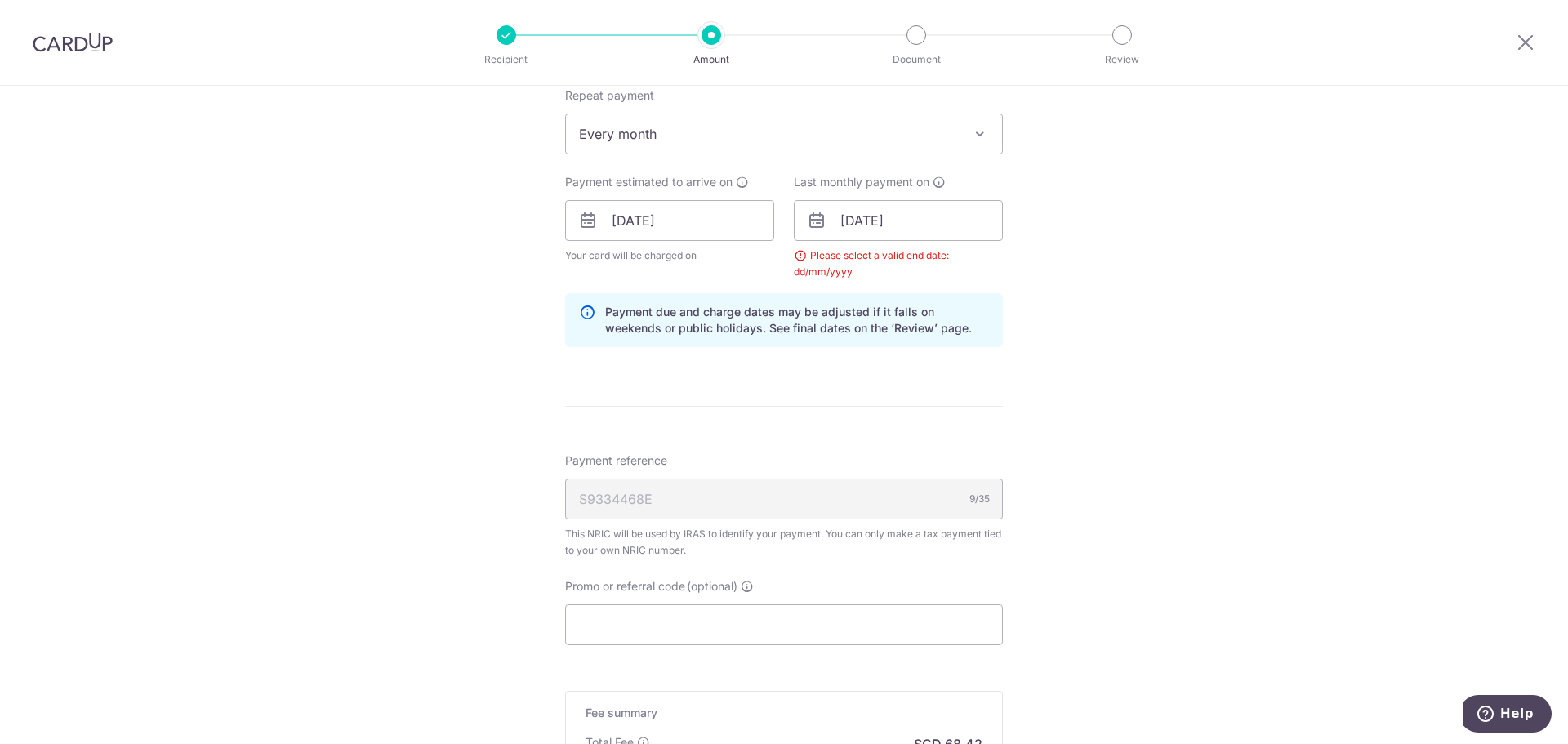
scroll to position [701, 0]
click at [918, 223] on input "12/03/2026" at bounding box center [898, 222] width 209 height 40
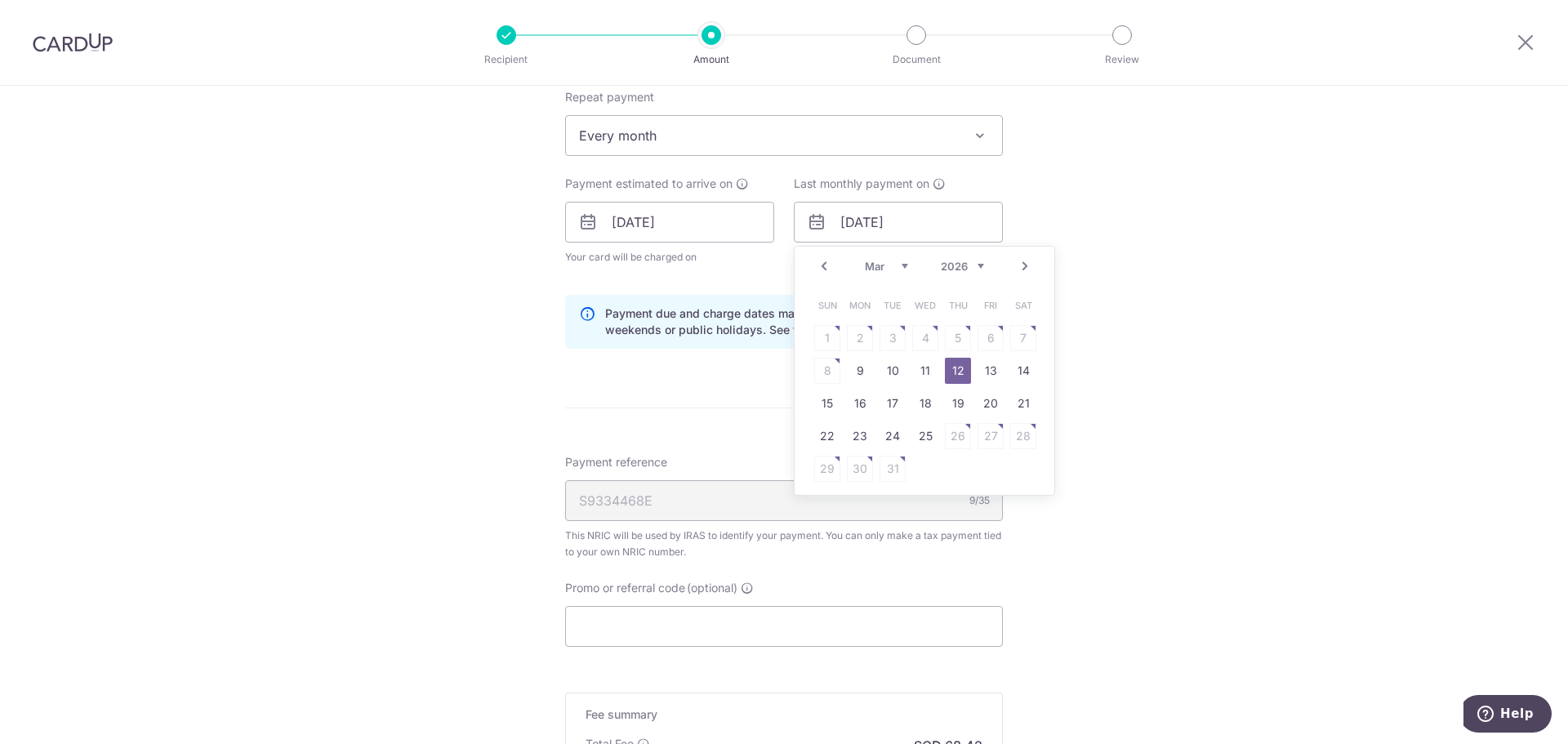
click at [1158, 290] on div "Tell us more about your payment Enter one-time or monthly payment amount SGD 2,…" at bounding box center [784, 185] width 1568 height 1600
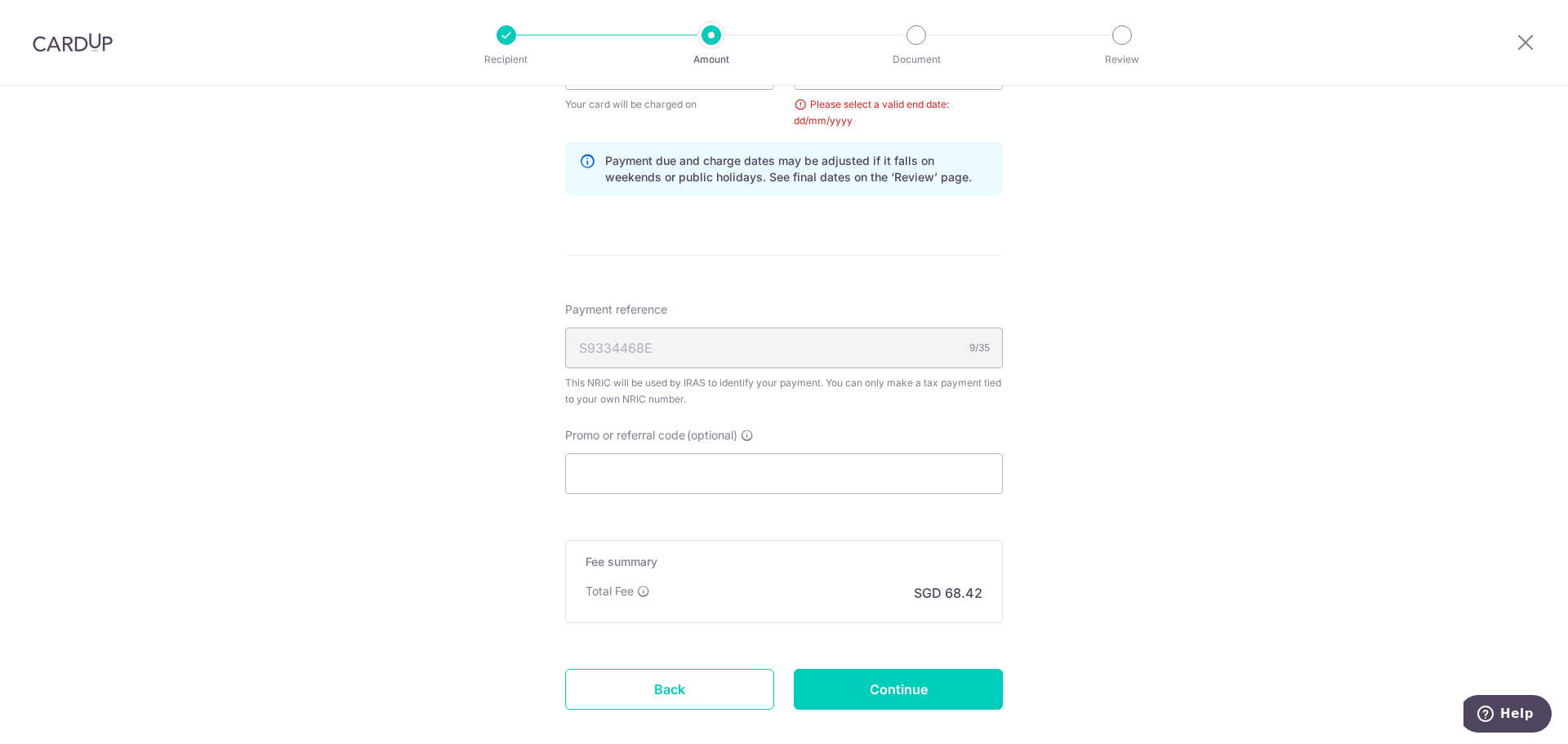
scroll to position [942, 0]
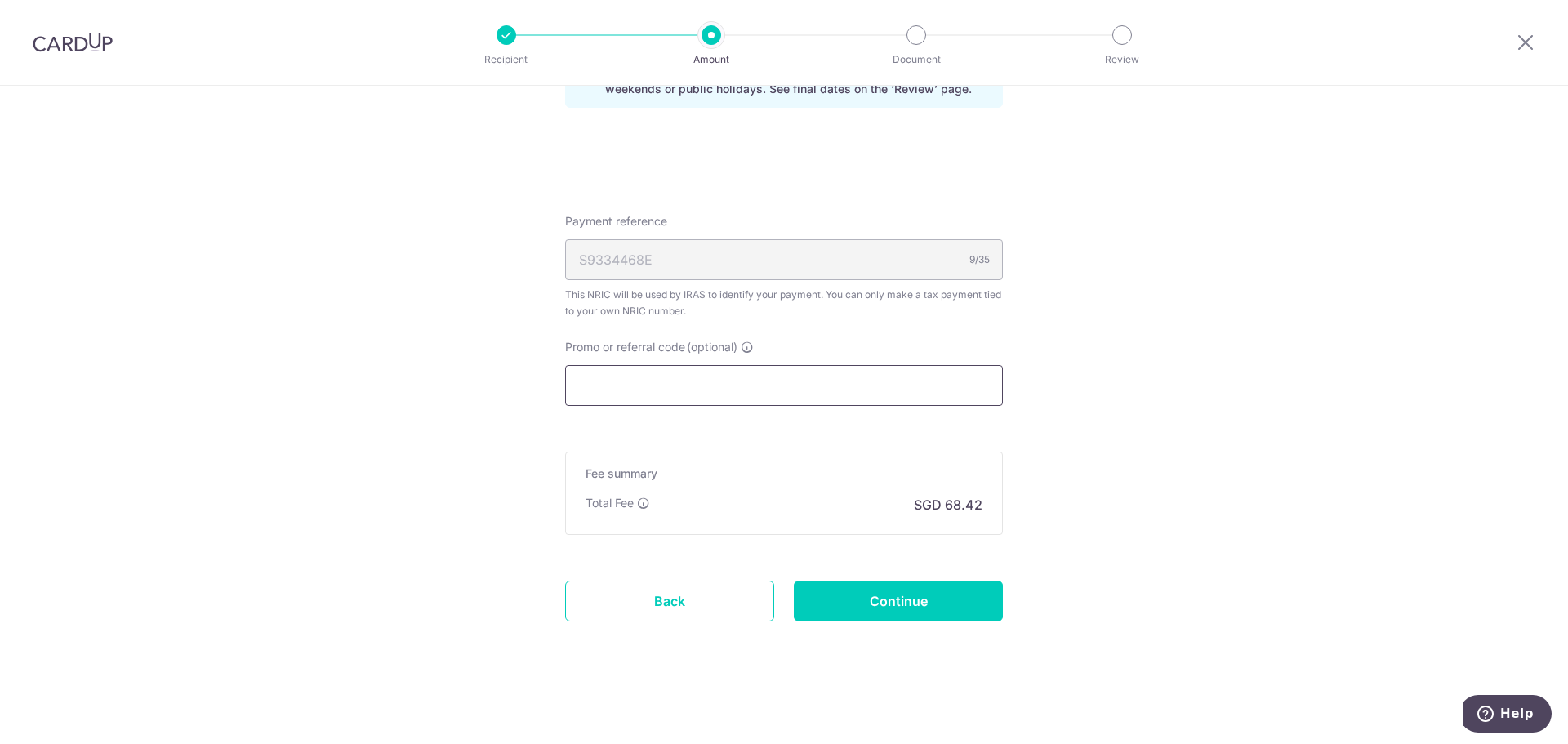
click at [704, 387] on input "Promo or referral code (optional)" at bounding box center [784, 385] width 438 height 40
paste input "VTAX25R"
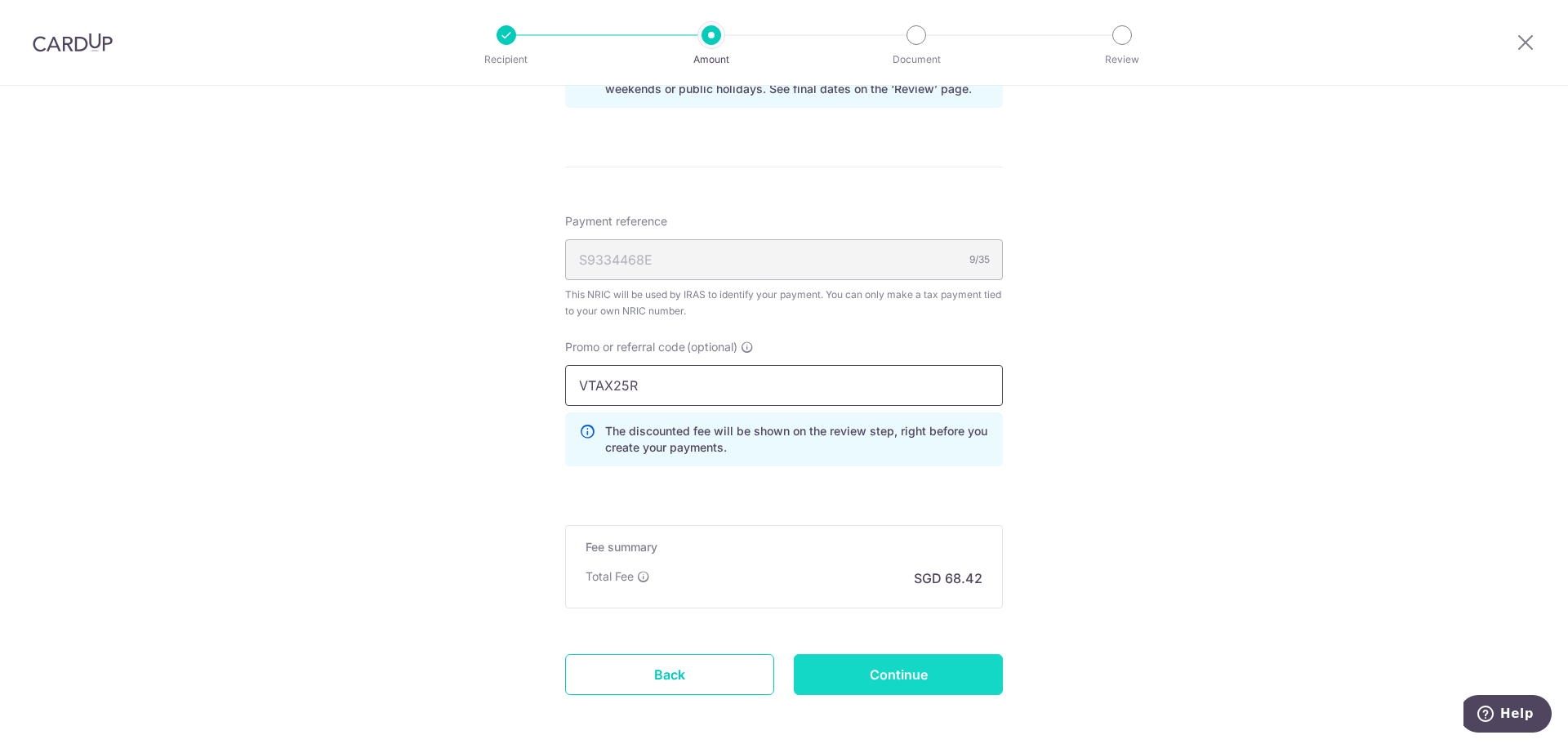
type input "VTAX25R"
click at [866, 664] on input "Continue" at bounding box center [898, 674] width 209 height 40
type input "Update Schedule"
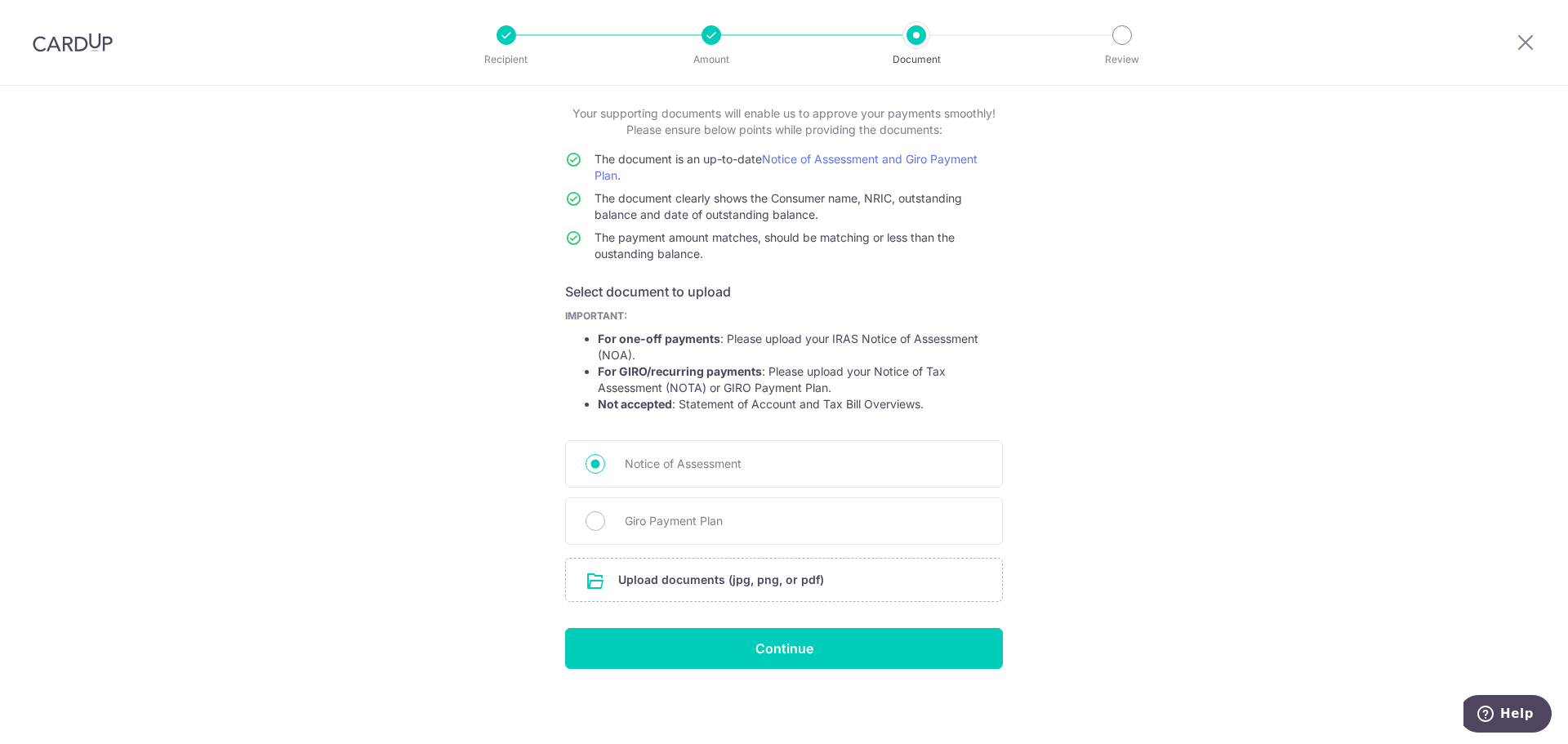
scroll to position [90, 0]
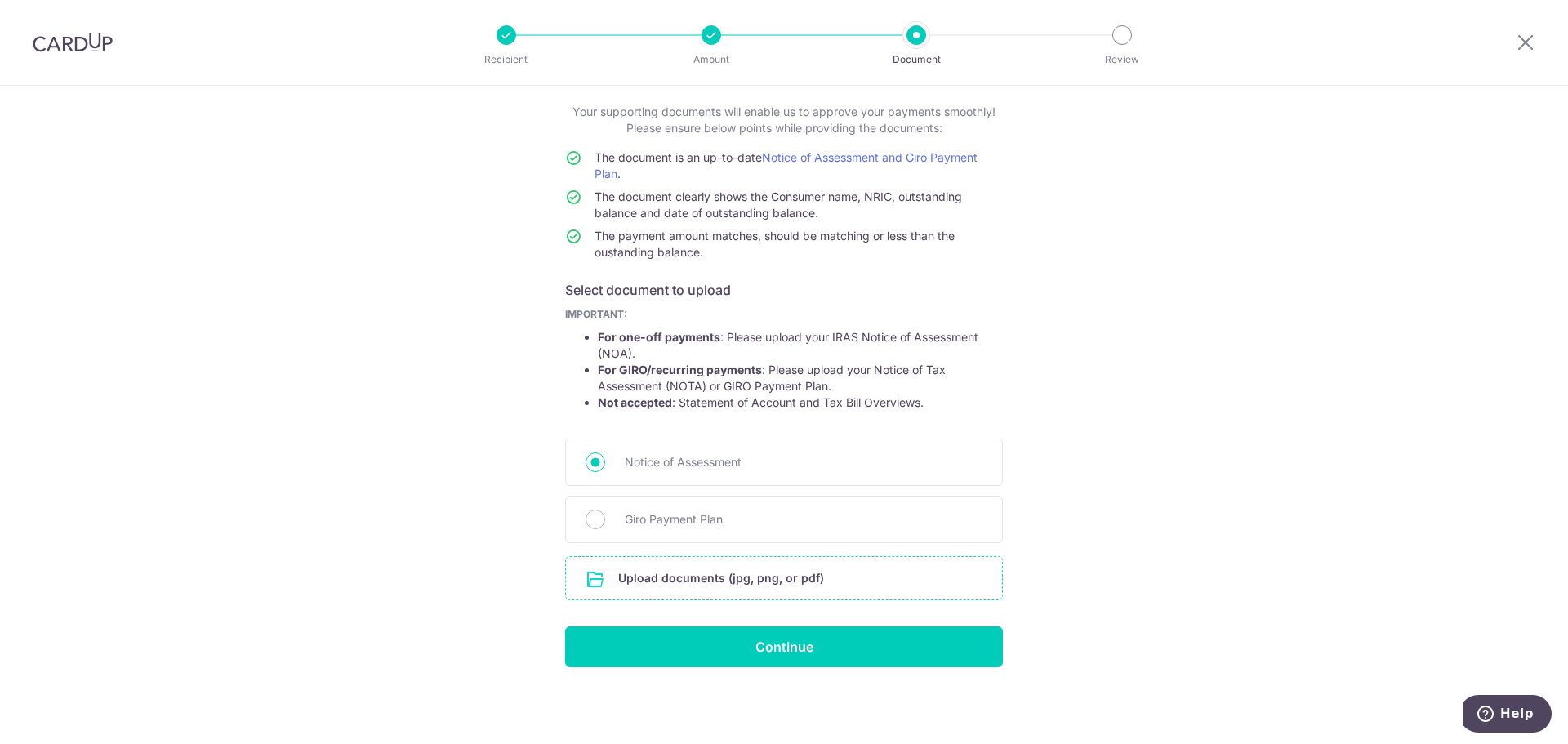
click at [646, 578] on input "file" at bounding box center [784, 578] width 436 height 42
click at [661, 521] on span "Giro Payment Plan" at bounding box center [803, 519] width 358 height 19
click at [605, 521] on input "Giro Payment Plan" at bounding box center [595, 519] width 19 height 19
radio input "true"
click at [732, 585] on input "file" at bounding box center [784, 578] width 436 height 42
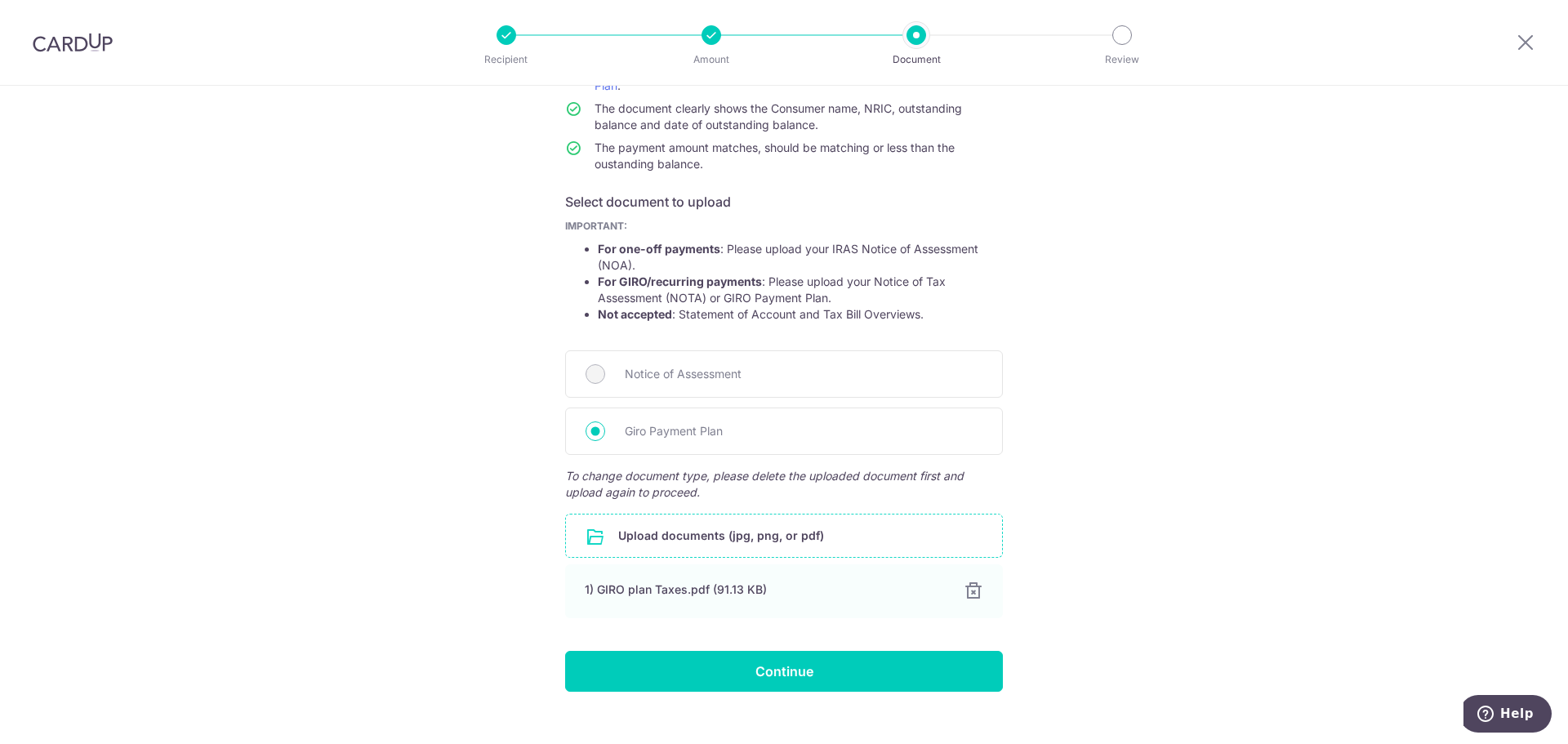
scroll to position [202, 0]
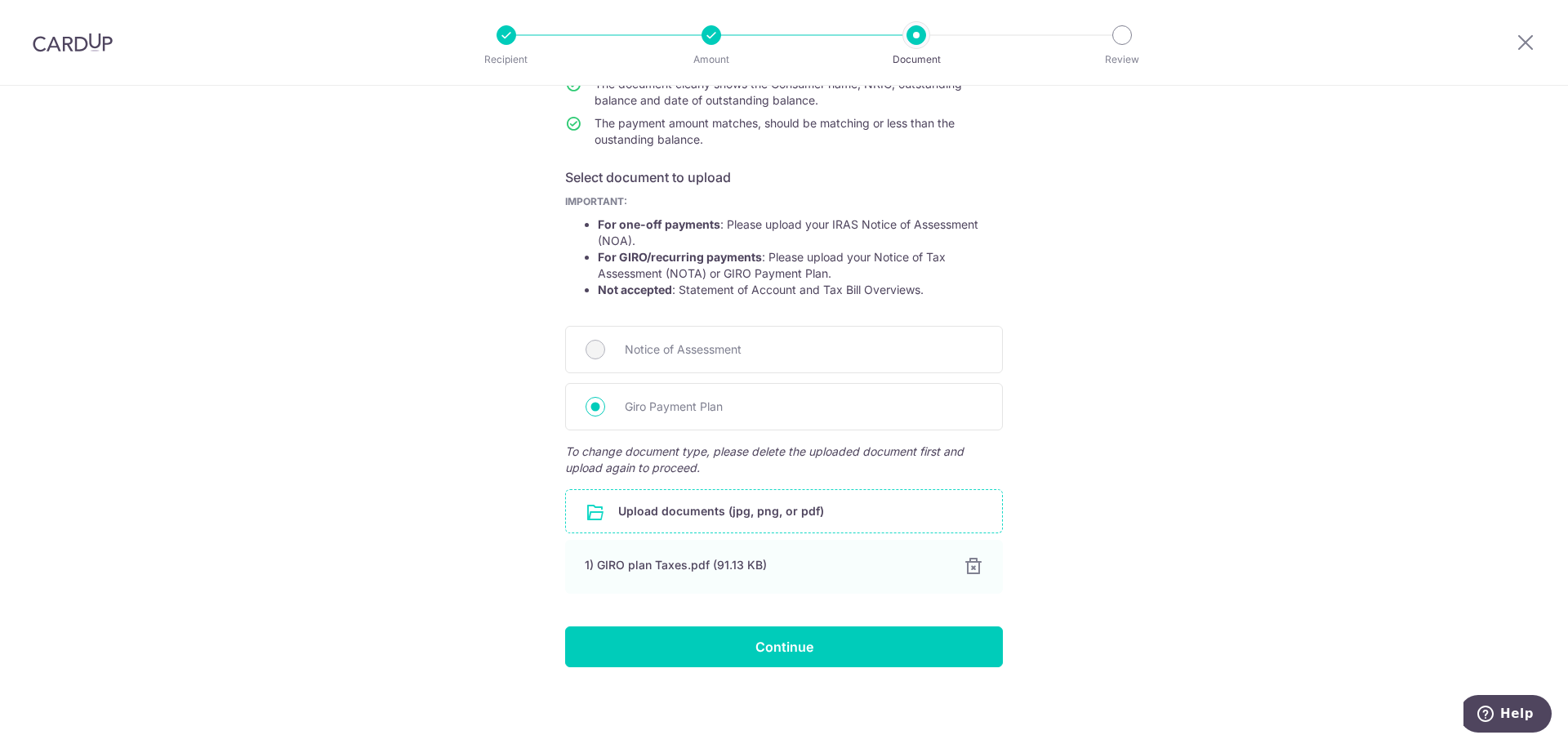
click at [776, 515] on input "file" at bounding box center [784, 511] width 436 height 42
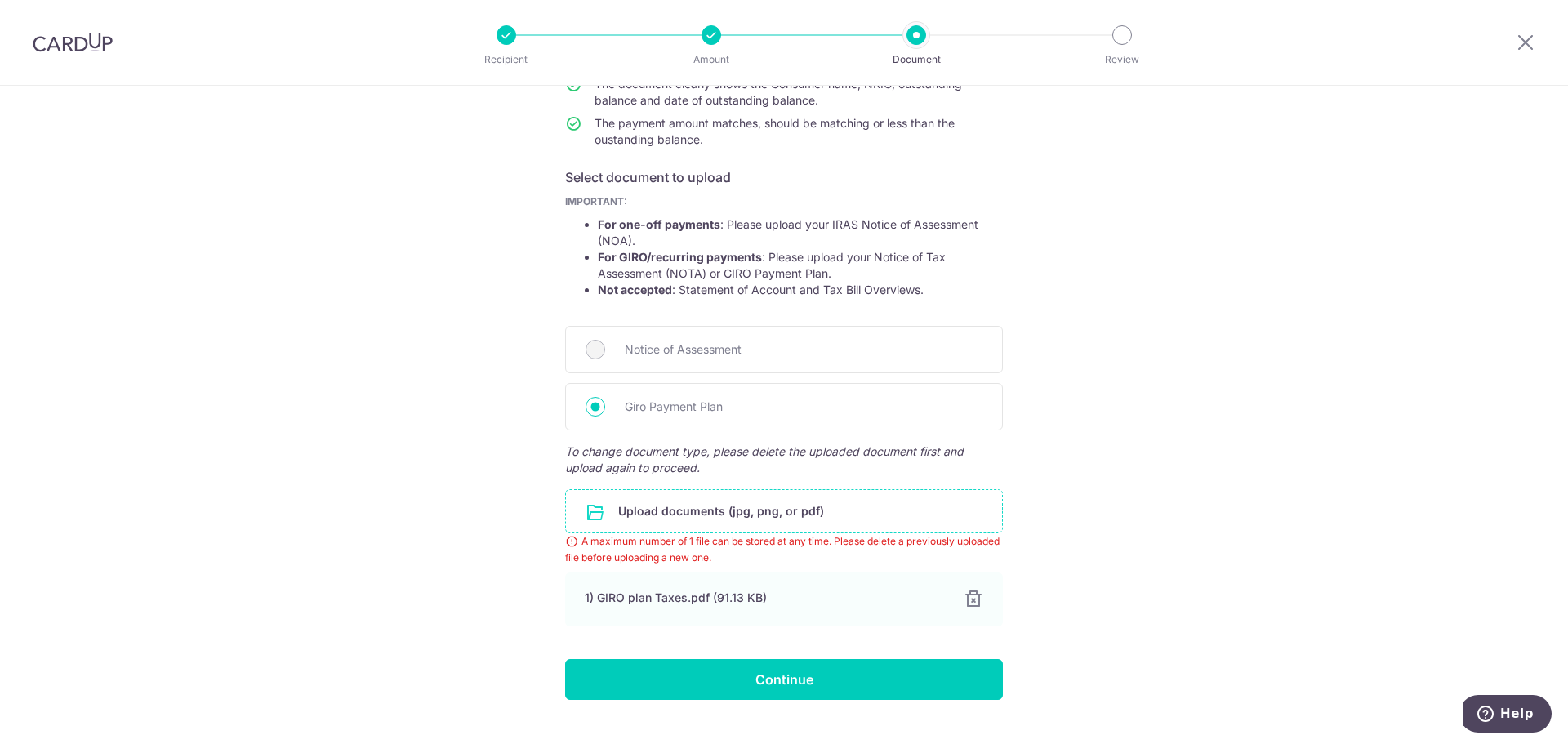
click at [1134, 582] on div "Help us verify your payment Your supporting documents will enable us to approve…" at bounding box center [784, 330] width 1568 height 894
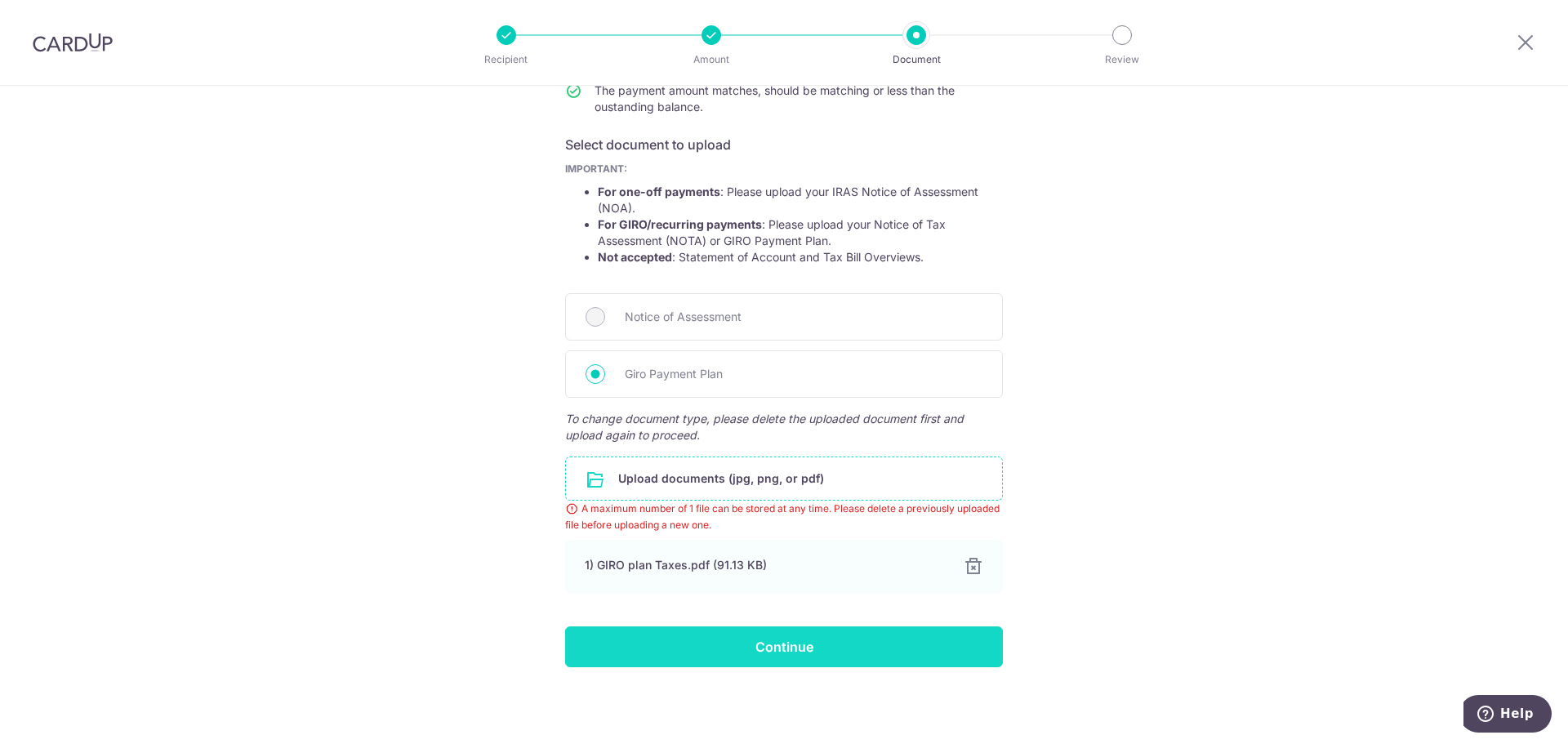
click at [885, 645] on input "Continue" at bounding box center [784, 647] width 438 height 40
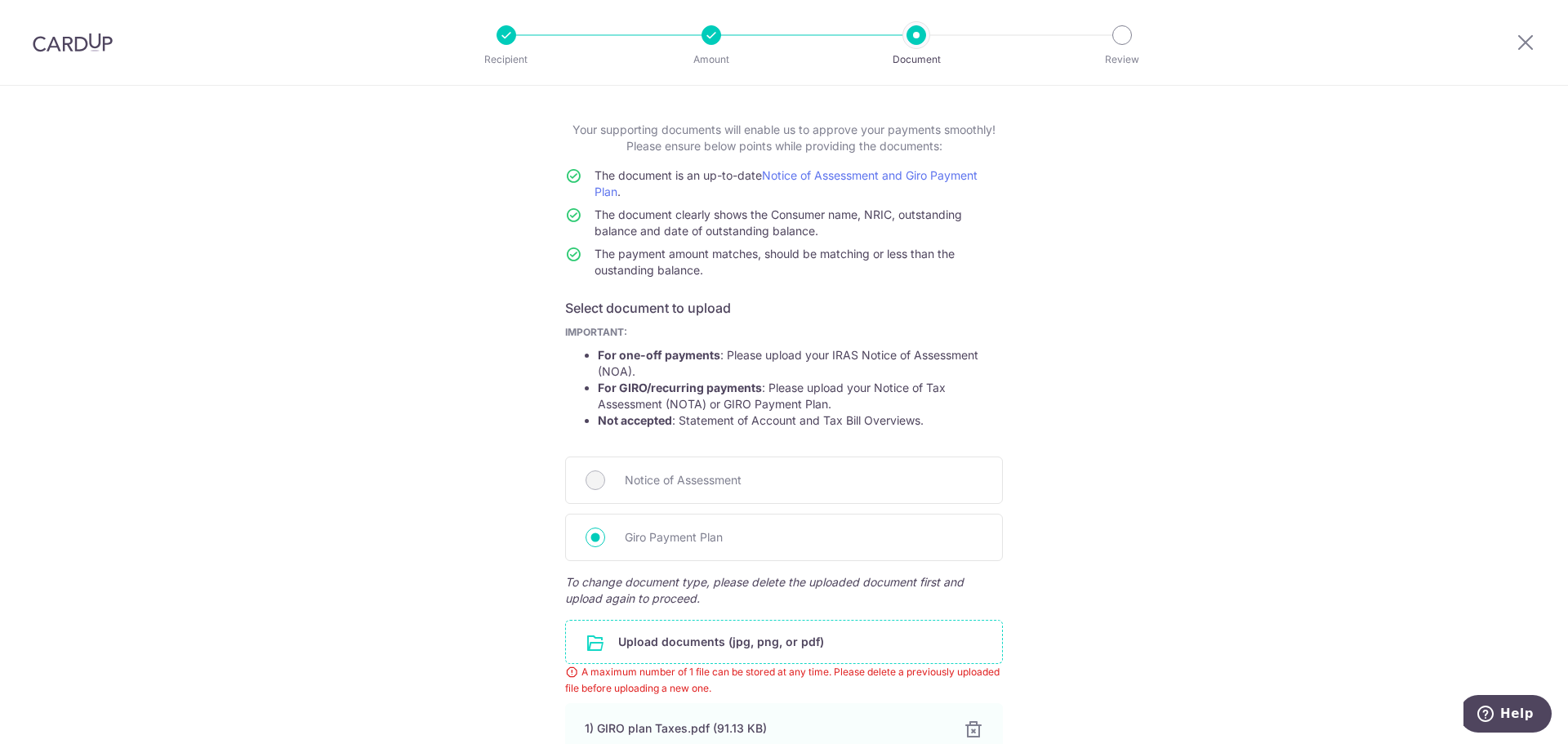
scroll to position [0, 0]
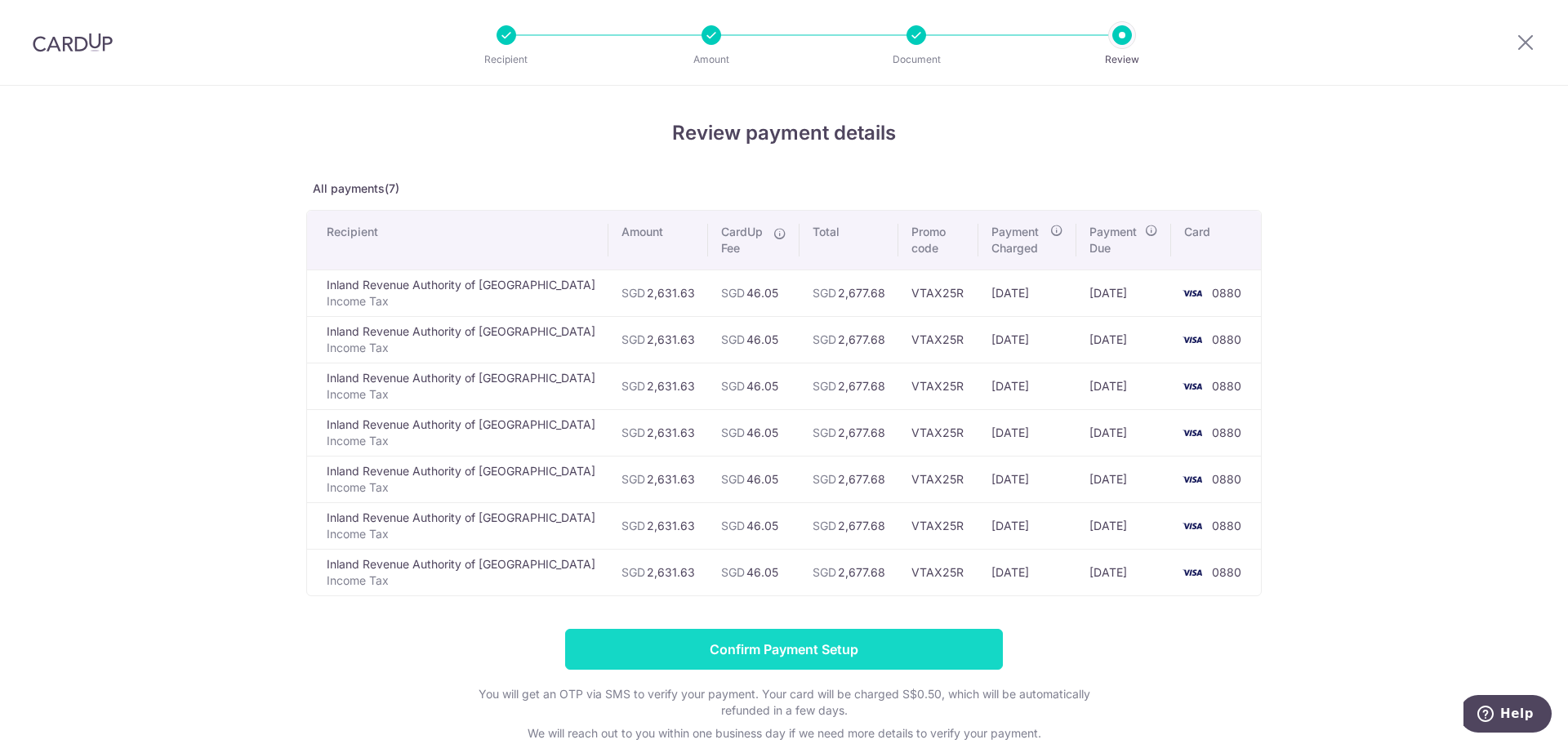
click at [916, 649] on input "Confirm Payment Setup" at bounding box center [784, 649] width 438 height 40
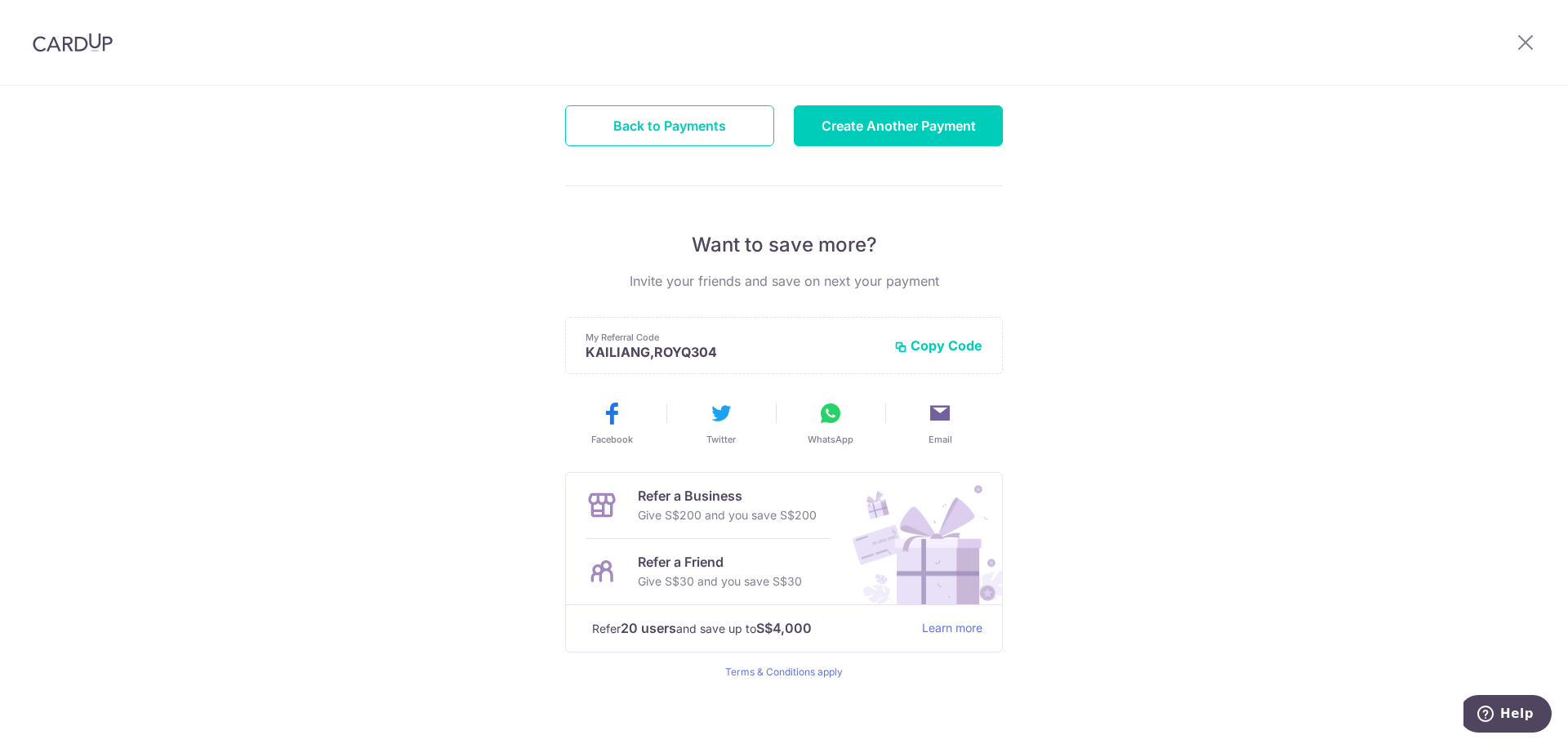
scroll to position [214, 0]
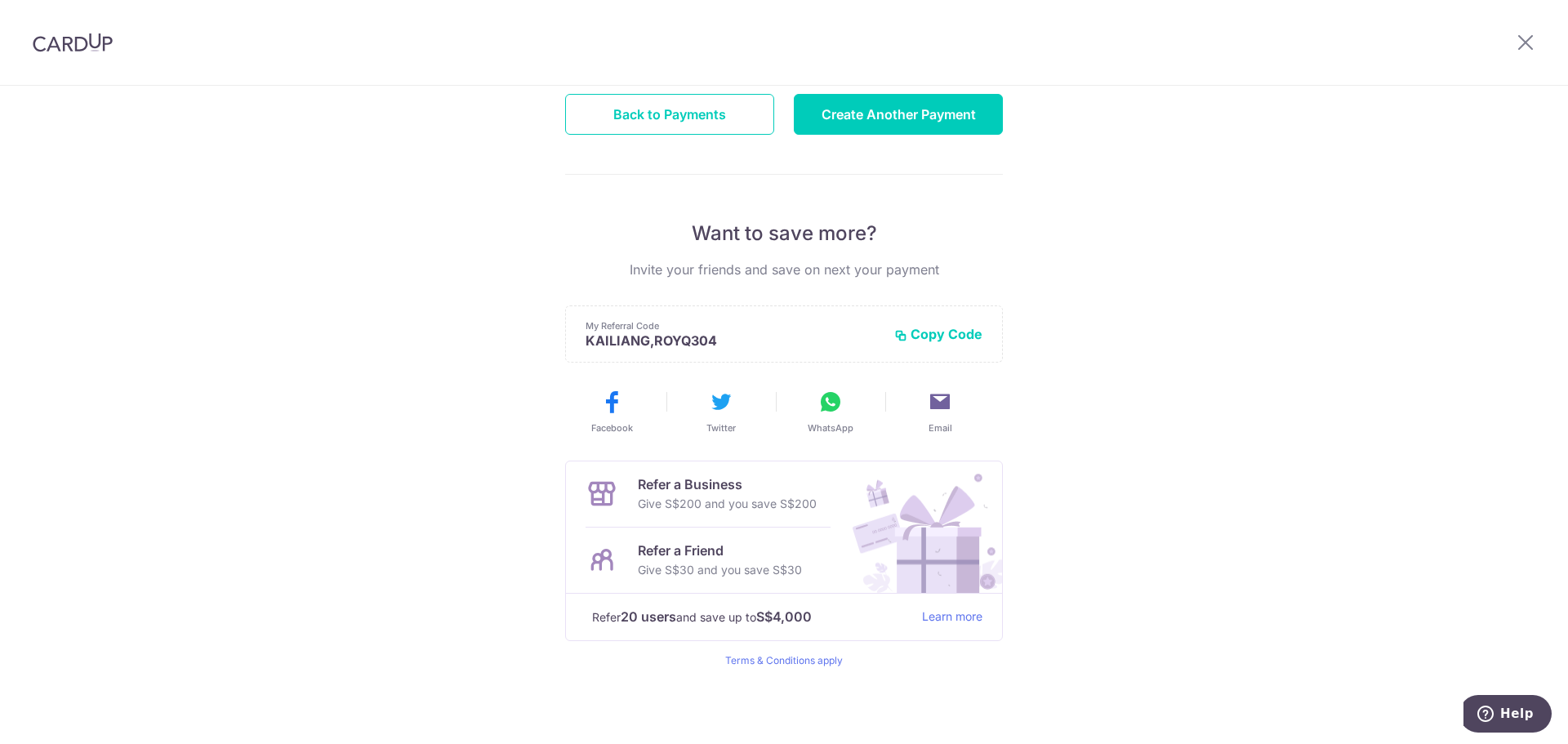
click at [949, 334] on button "Copy Code" at bounding box center [939, 334] width 88 height 17
click at [1223, 237] on div "Payments created! Hang tight, you’ll receive email updates on the status of the…" at bounding box center [784, 308] width 1568 height 873
